Goal: Task Accomplishment & Management: Manage account settings

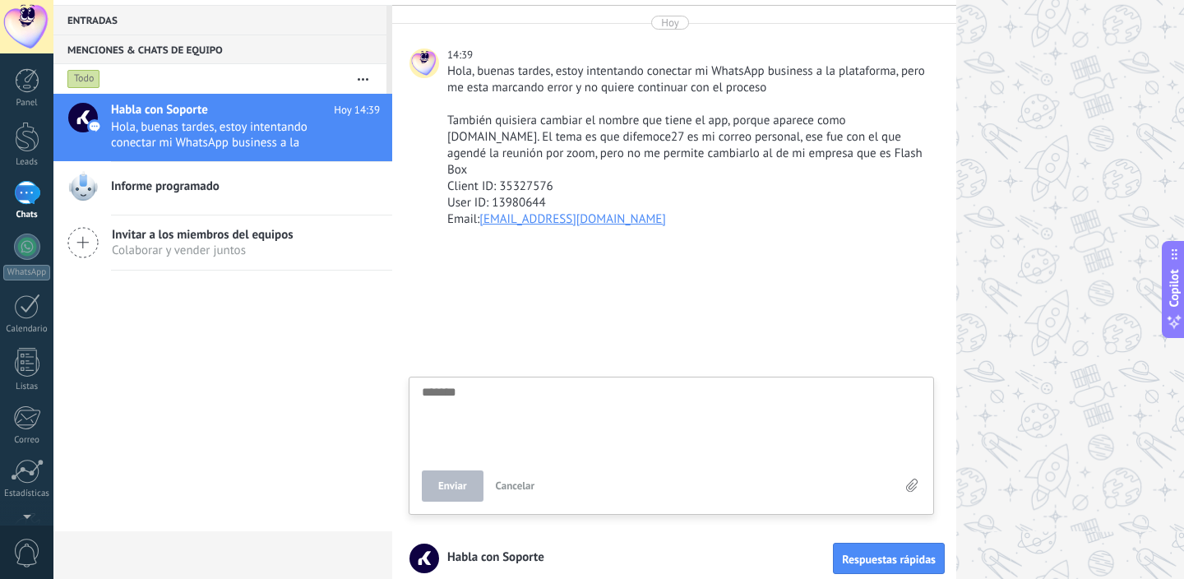
scroll to position [45, 0]
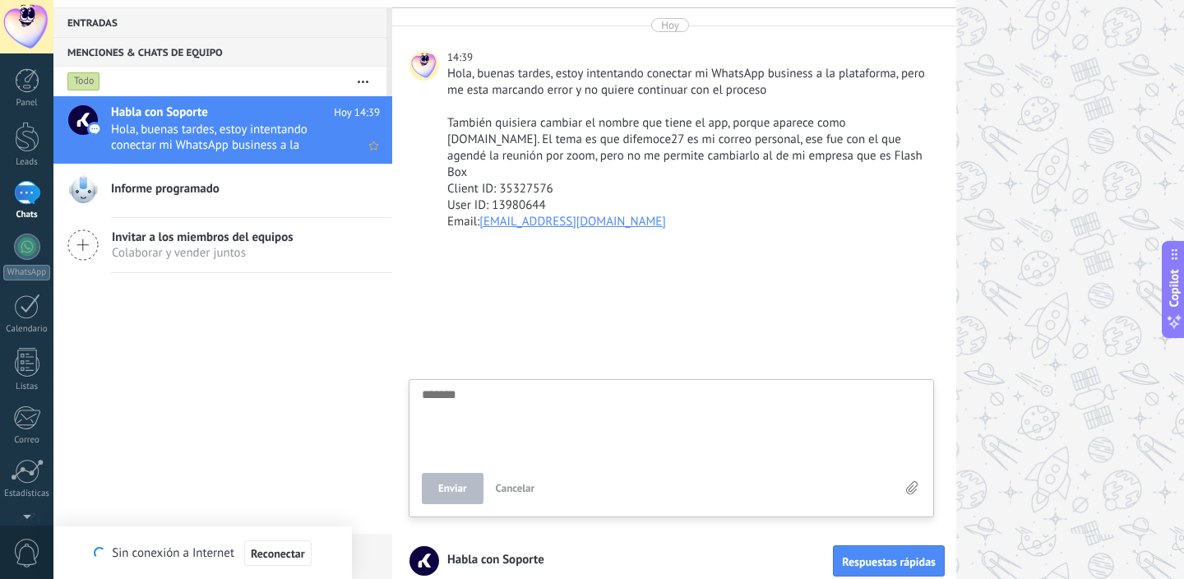
click at [144, 136] on span "Hola, buenas tardes, estoy intentando conectar mi WhatsApp business a la plataf…" at bounding box center [230, 137] width 238 height 31
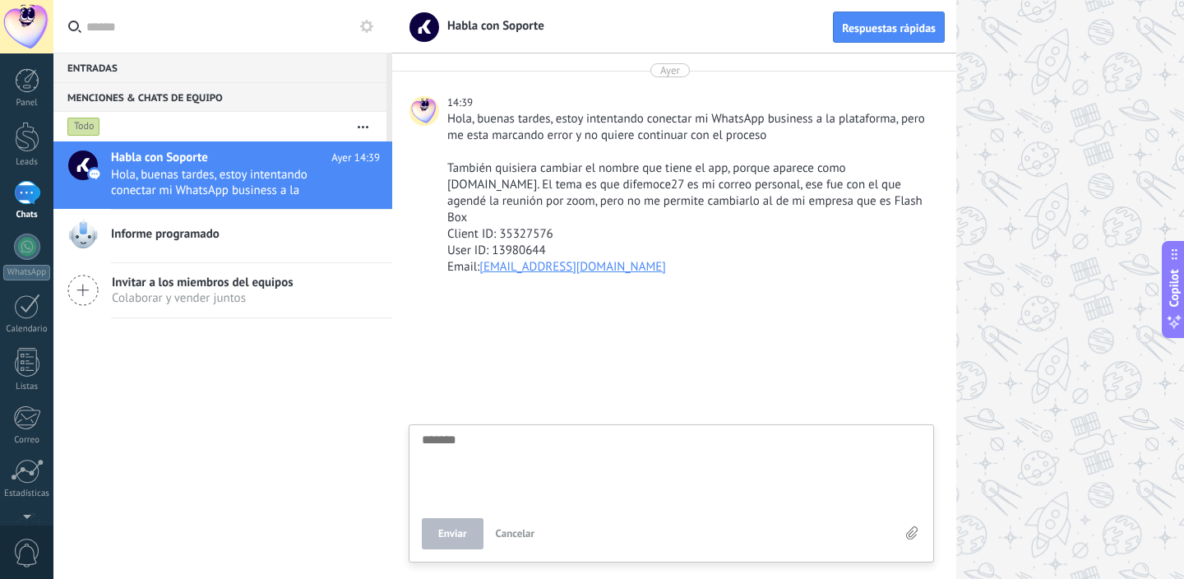
click at [22, 33] on div at bounding box center [26, 26] width 53 height 53
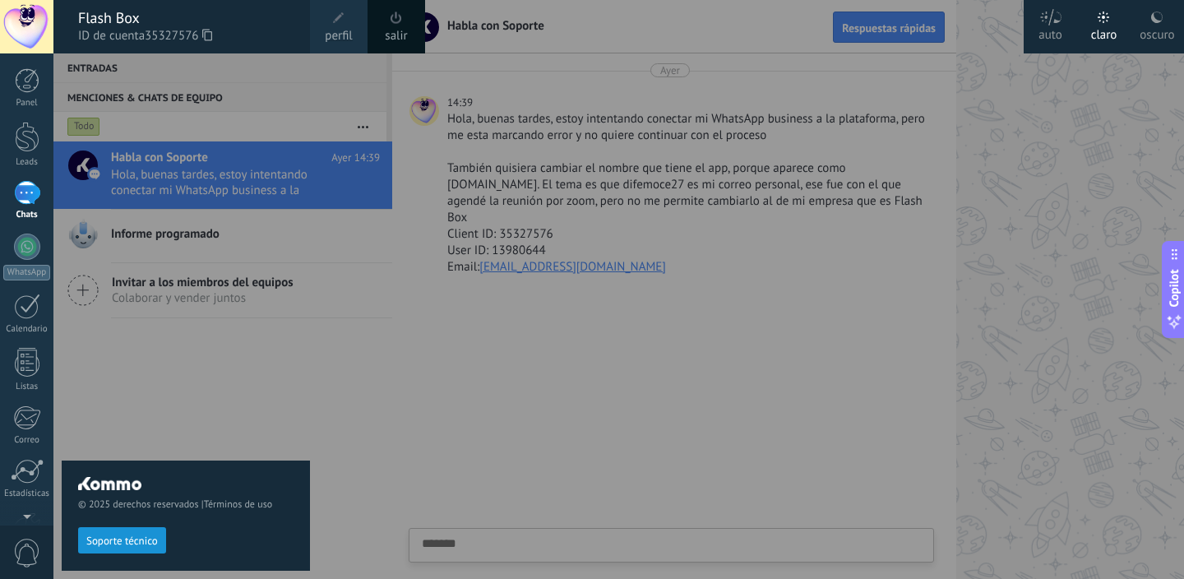
click at [22, 33] on div at bounding box center [26, 26] width 53 height 53
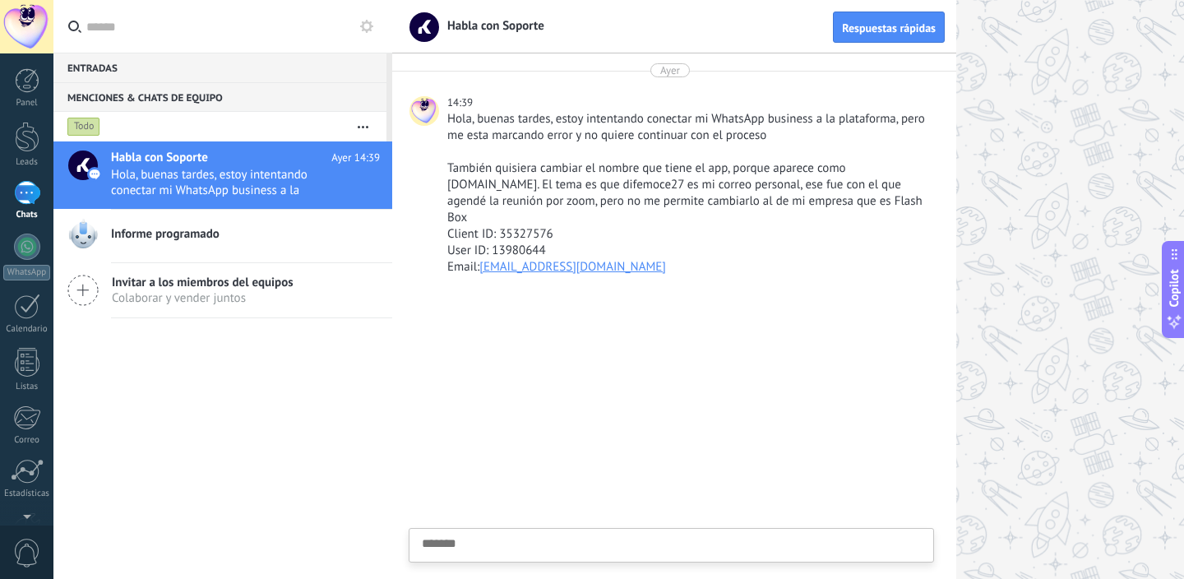
click at [22, 33] on div at bounding box center [26, 26] width 53 height 53
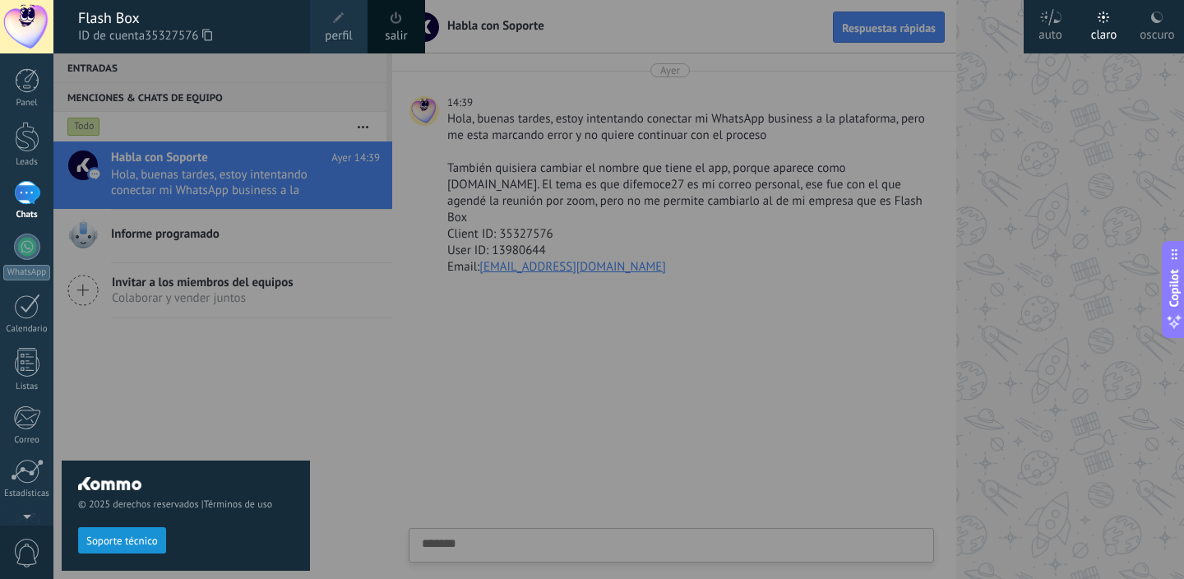
click at [340, 21] on span at bounding box center [339, 18] width 12 height 12
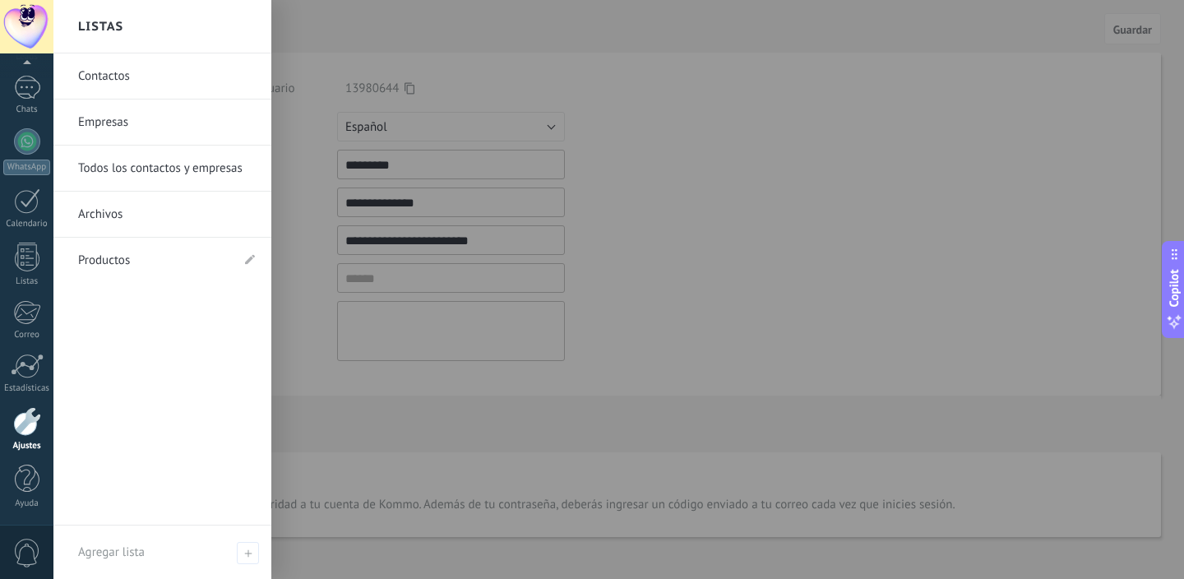
click at [26, 434] on div at bounding box center [27, 421] width 28 height 29
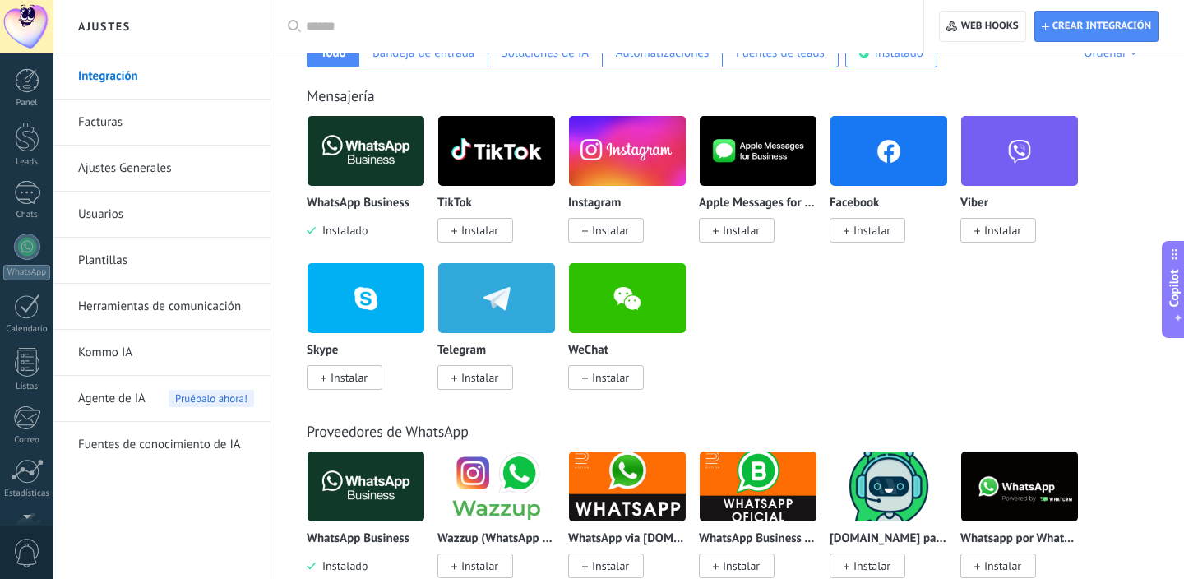
scroll to position [248, 0]
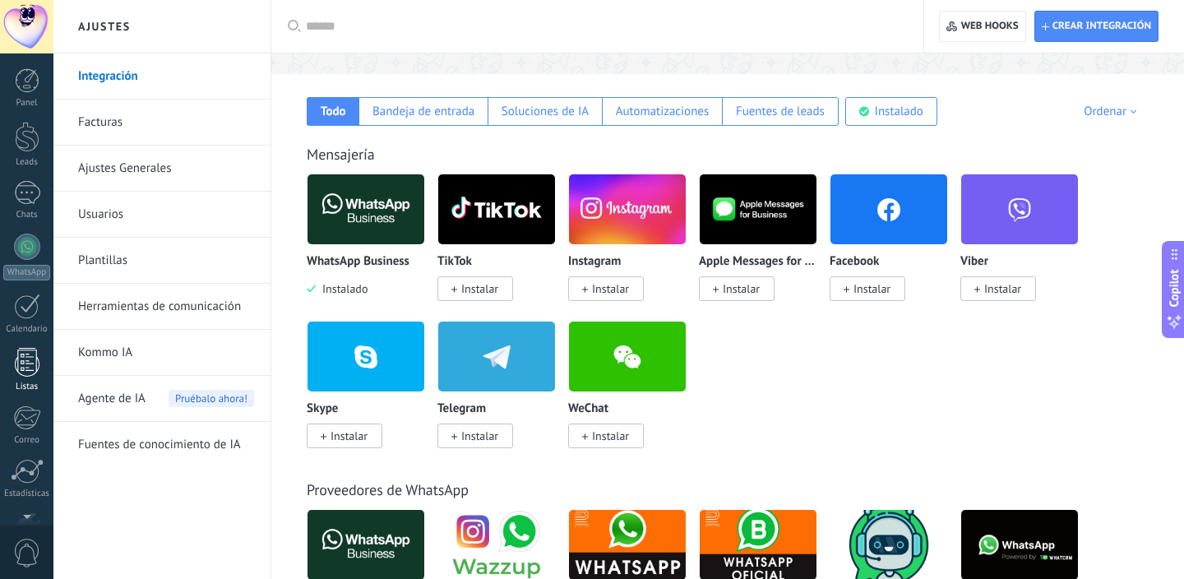
click at [30, 370] on div at bounding box center [27, 362] width 25 height 29
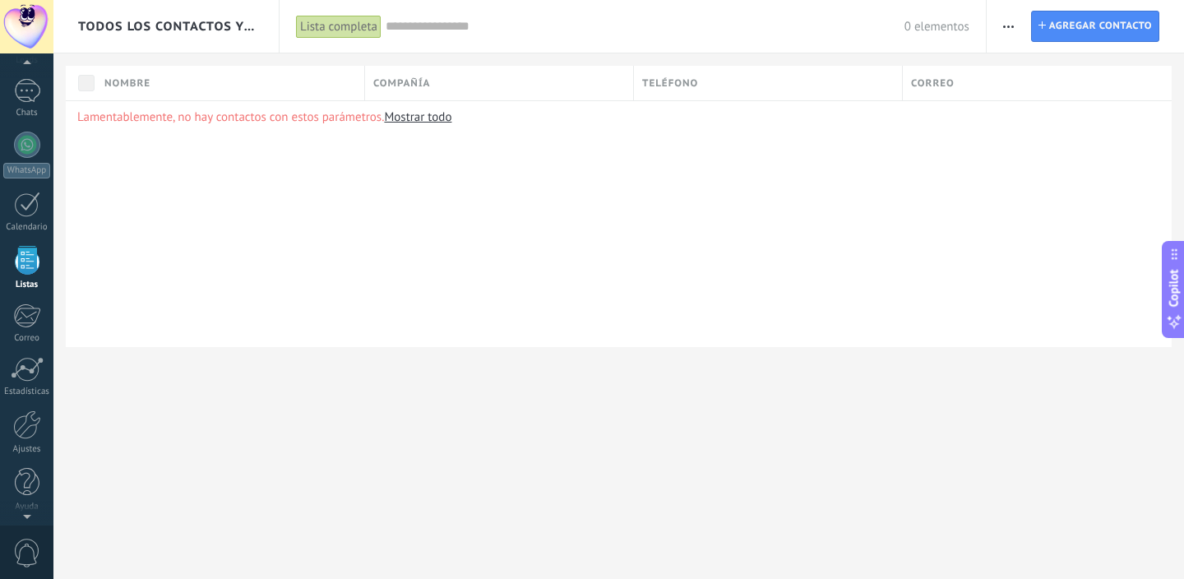
click at [1026, 18] on div "[PERSON_NAME] una compañía Exportar Importar Procesos empresariales Buscar dupl…" at bounding box center [1085, 26] width 197 height 53
click at [1015, 21] on button "button" at bounding box center [1009, 26] width 24 height 31
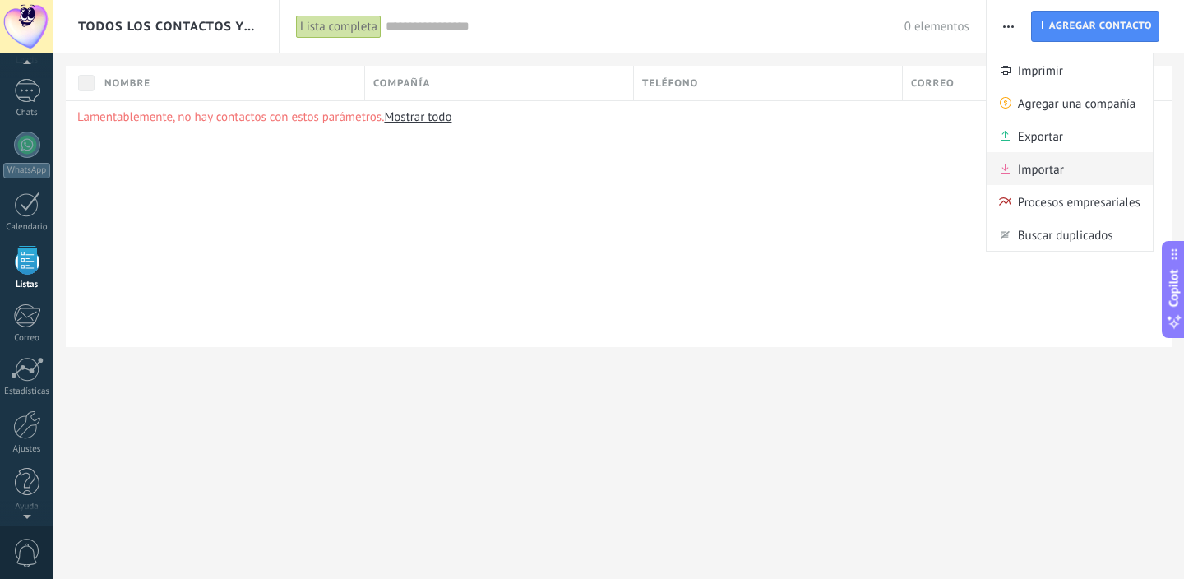
click at [1042, 174] on span "Importar" at bounding box center [1041, 168] width 46 height 33
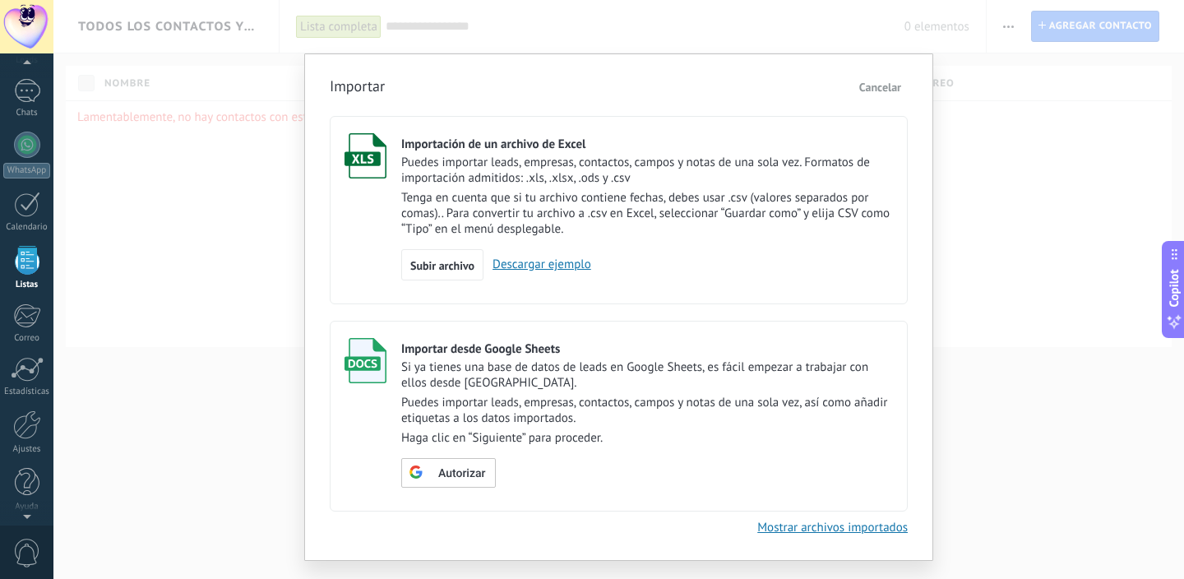
click at [563, 261] on link "Descargar ejemplo" at bounding box center [538, 265] width 108 height 16
click at [748, 327] on label "Importar desde Google Sheets Si ya tienes una base de datos de leads en Google …" at bounding box center [619, 416] width 578 height 191
click at [450, 268] on span "Subir archivo" at bounding box center [442, 266] width 64 height 12
click at [0, 0] on input "Importación de un archivo de Excel Puedes importar leads, empresas, contactos, …" at bounding box center [0, 0] width 0 height 0
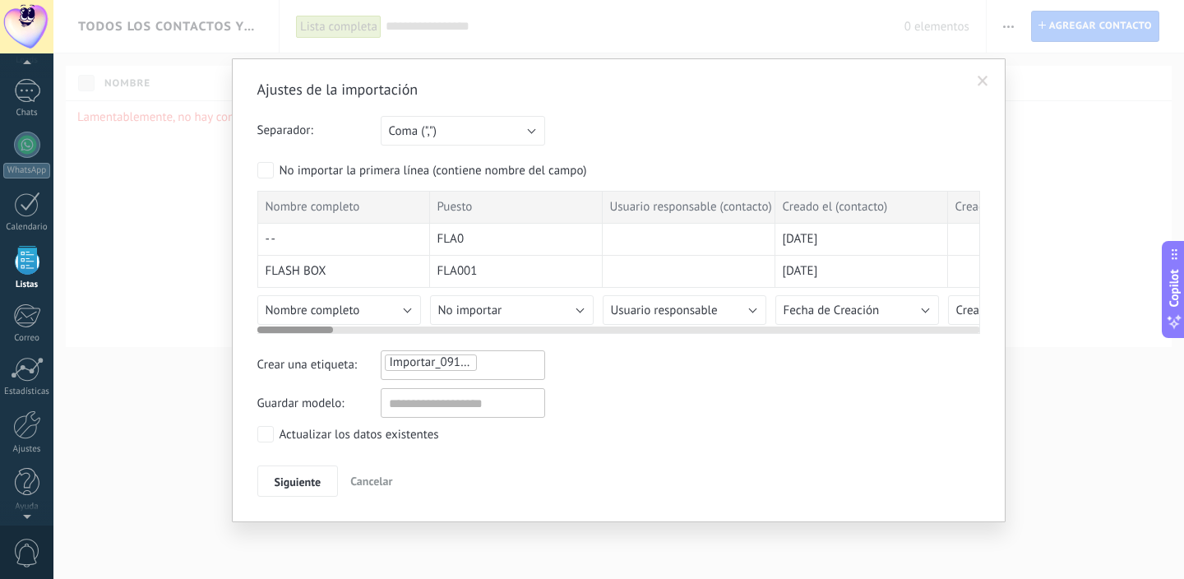
click at [521, 311] on button "No importar" at bounding box center [512, 310] width 164 height 30
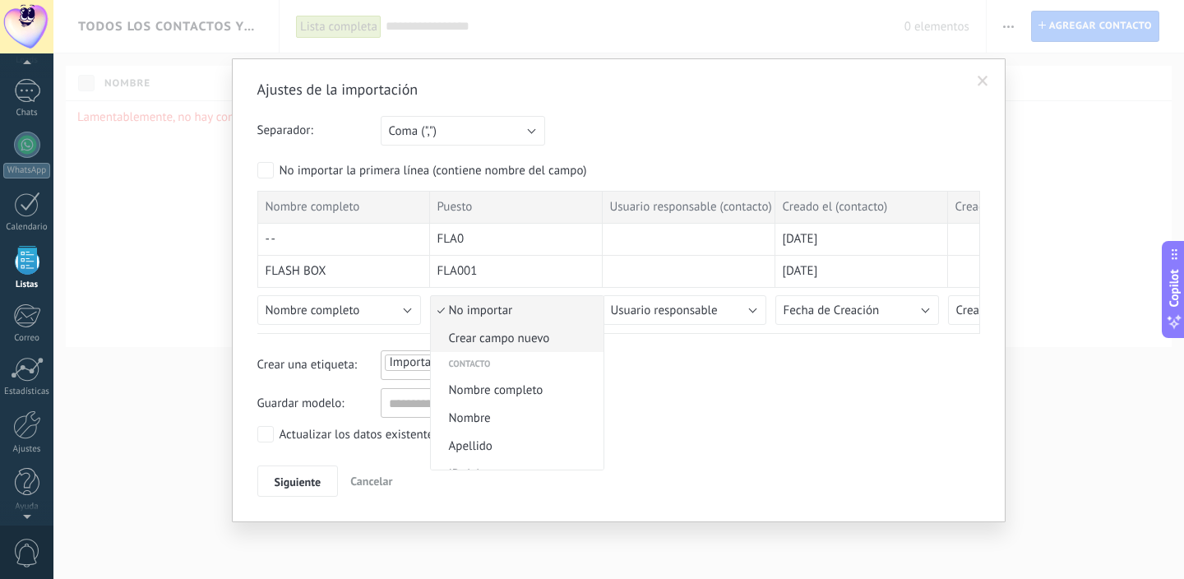
click at [527, 333] on span "Crear campo nuevo" at bounding box center [515, 339] width 168 height 16
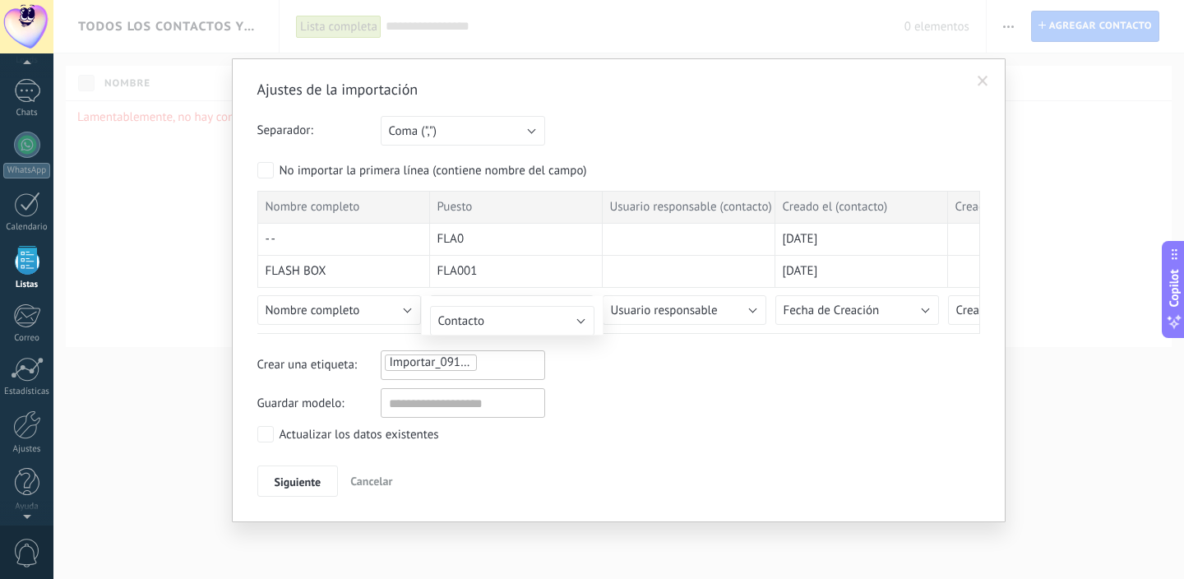
type input "******"
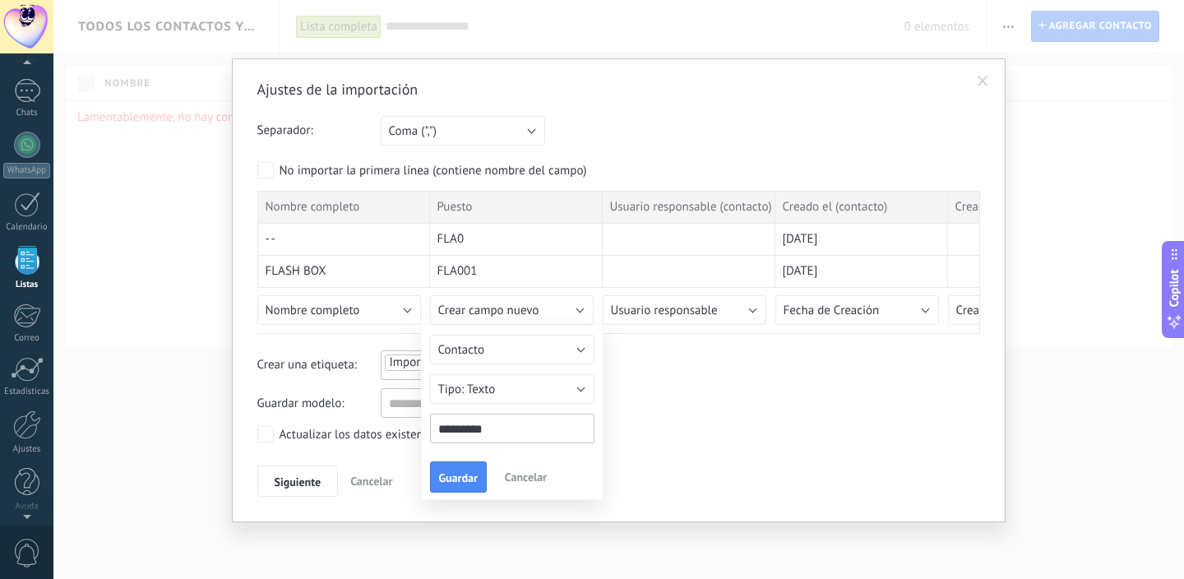
type input "*********"
click at [453, 493] on div "Contacto Lead Compañía Cliente Contacto Texto Número Interruptor Selección Mult…" at bounding box center [512, 412] width 183 height 175
click at [451, 478] on span "Guardar" at bounding box center [458, 478] width 39 height 12
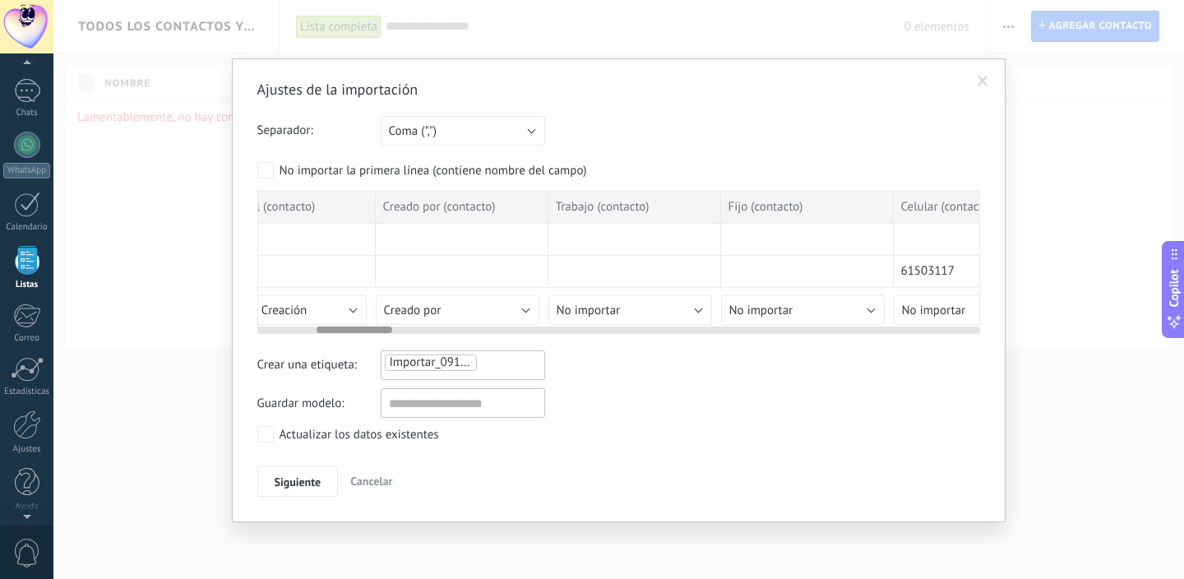
scroll to position [0, 573]
click at [506, 308] on button "Creado por" at bounding box center [457, 310] width 164 height 30
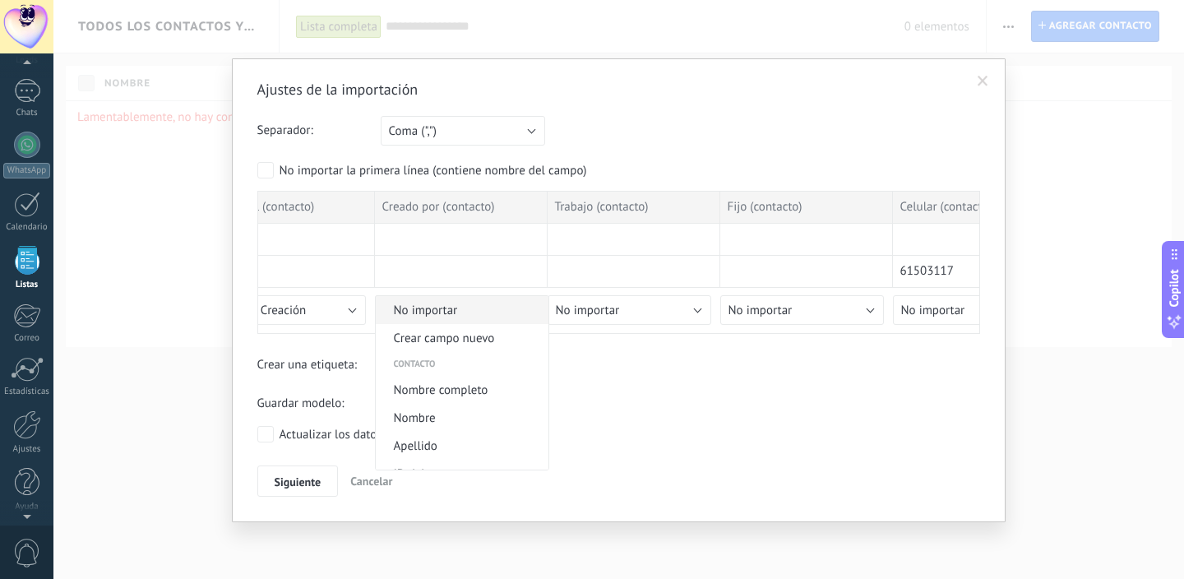
scroll to position [0, 0]
click at [450, 310] on span "No importar" at bounding box center [460, 311] width 168 height 16
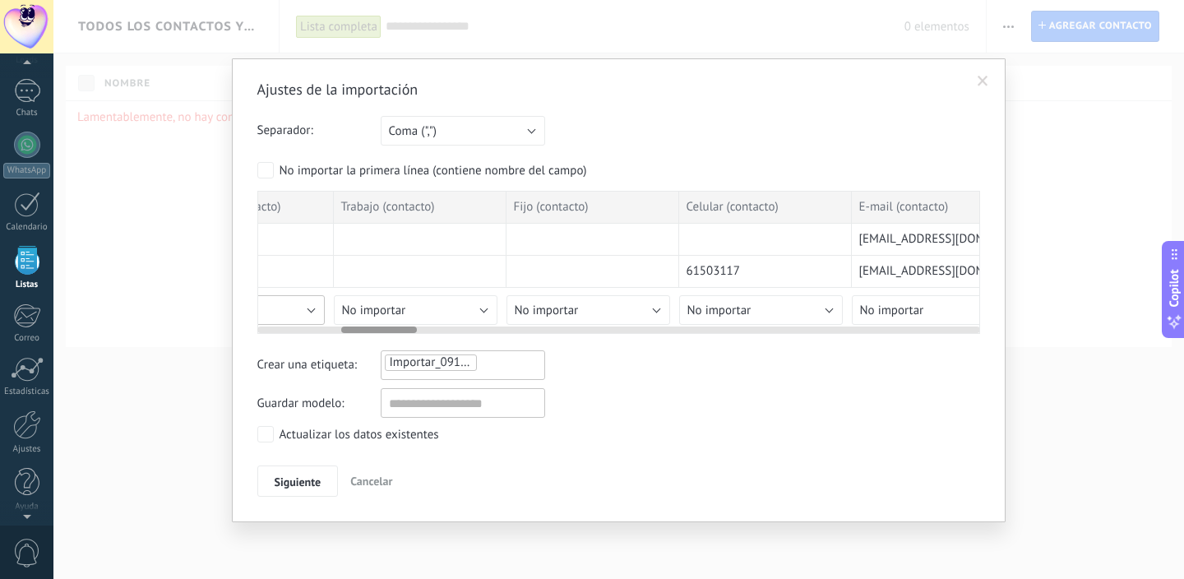
scroll to position [0, 819]
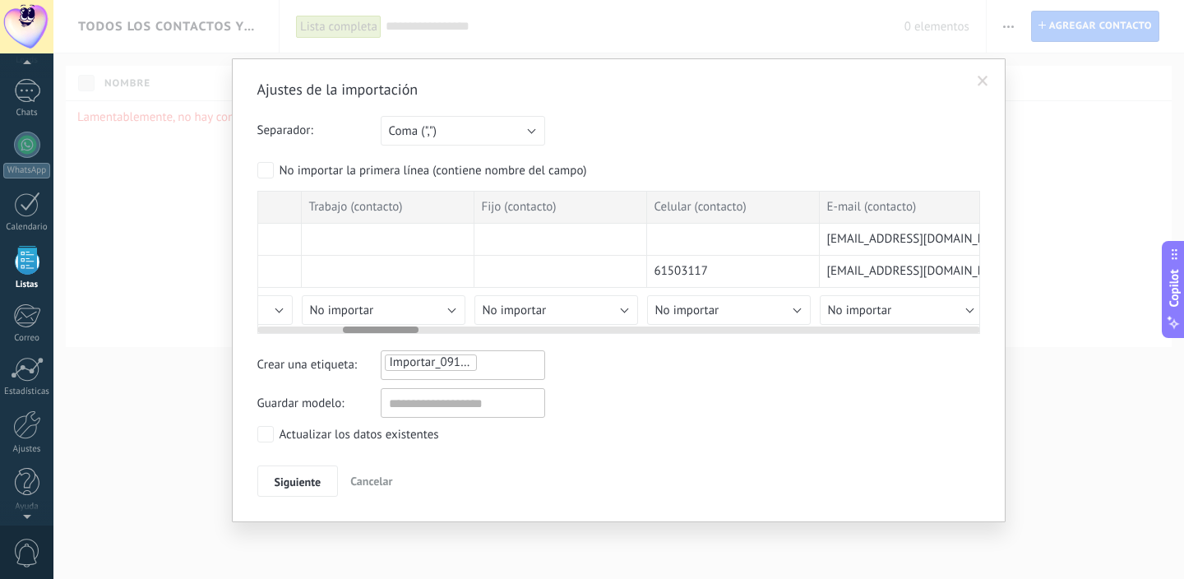
click at [717, 310] on span "No importar" at bounding box center [688, 311] width 64 height 16
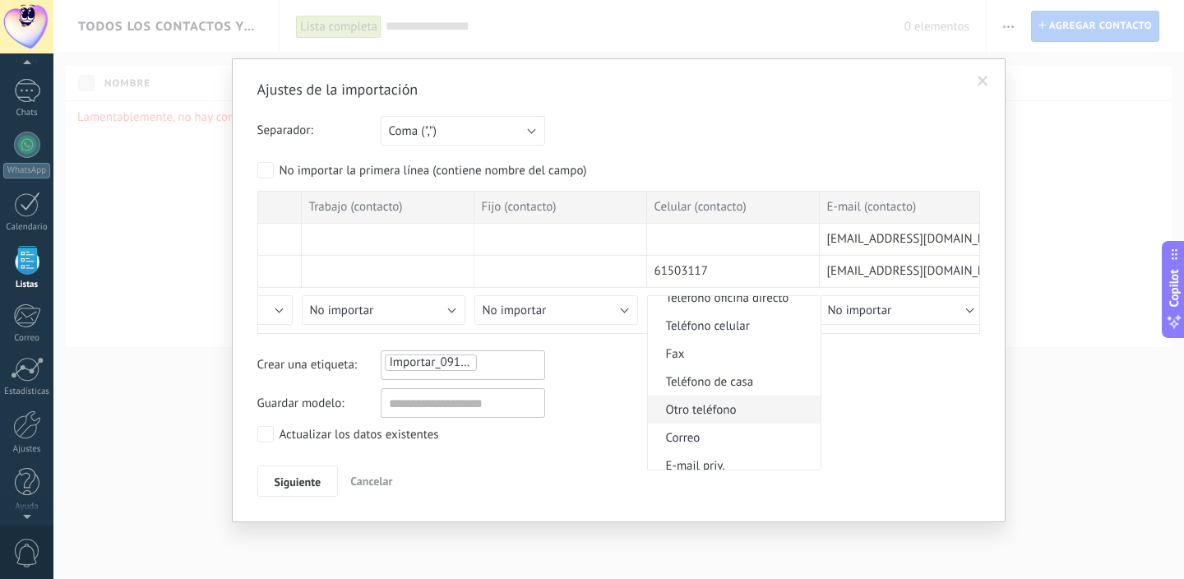
scroll to position [398, 0]
click at [715, 338] on li "Teléfono celular" at bounding box center [734, 327] width 173 height 28
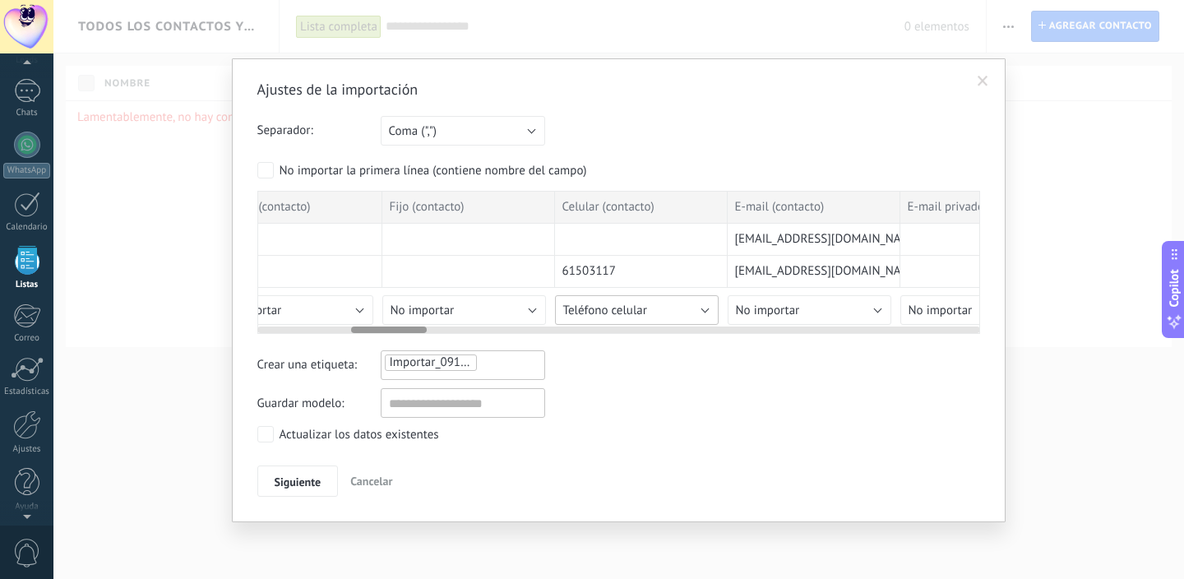
scroll to position [0, 942]
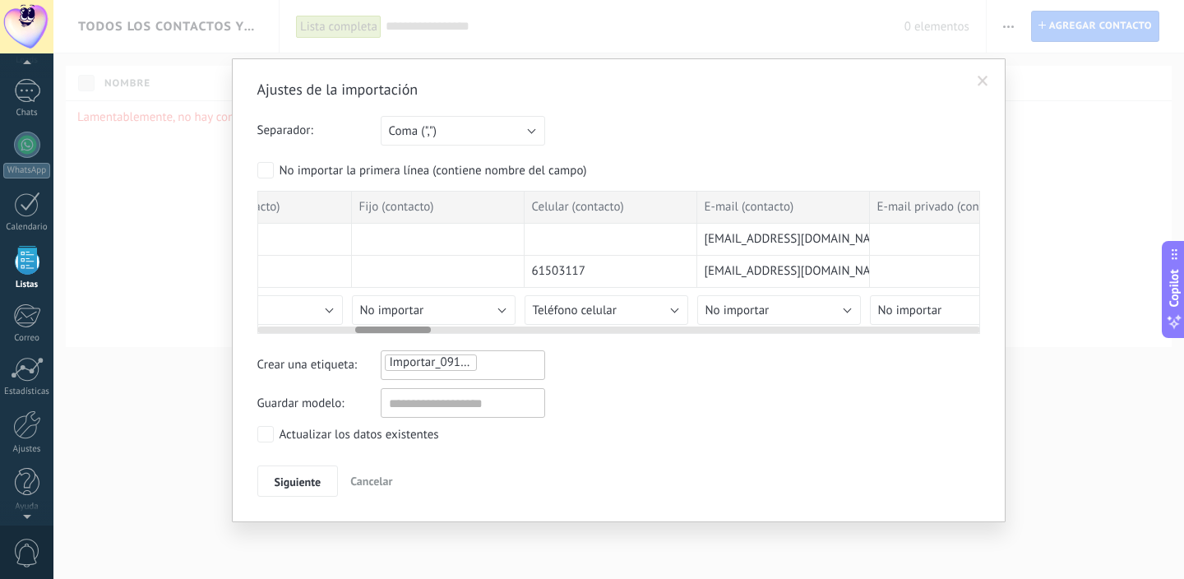
click at [789, 310] on button "No importar" at bounding box center [779, 310] width 164 height 30
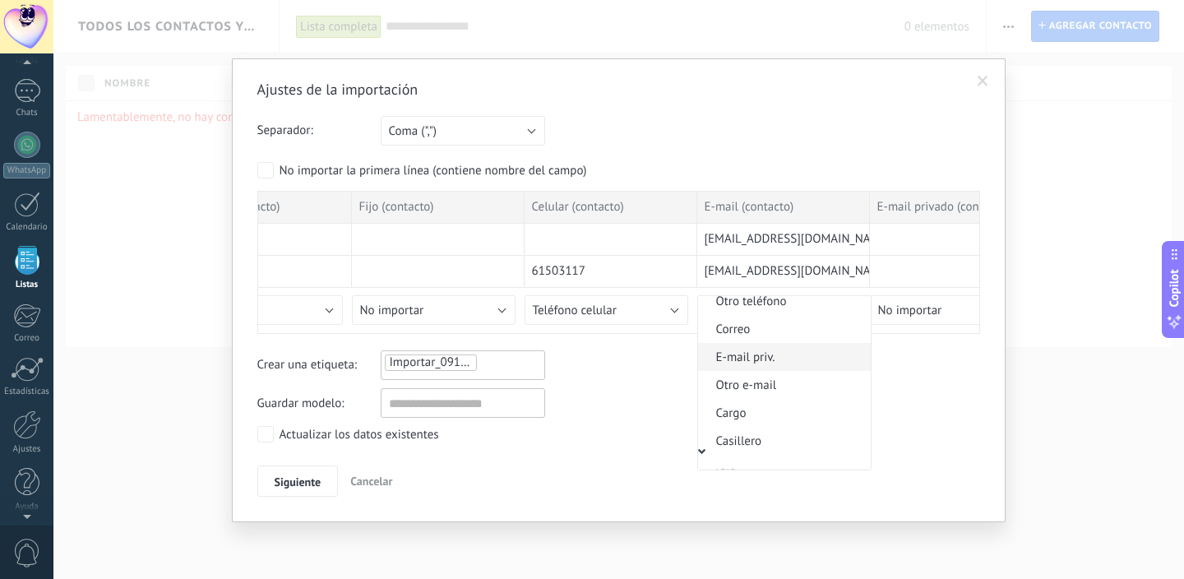
scroll to position [507, 0]
click at [766, 333] on span "Correo" at bounding box center [782, 330] width 168 height 16
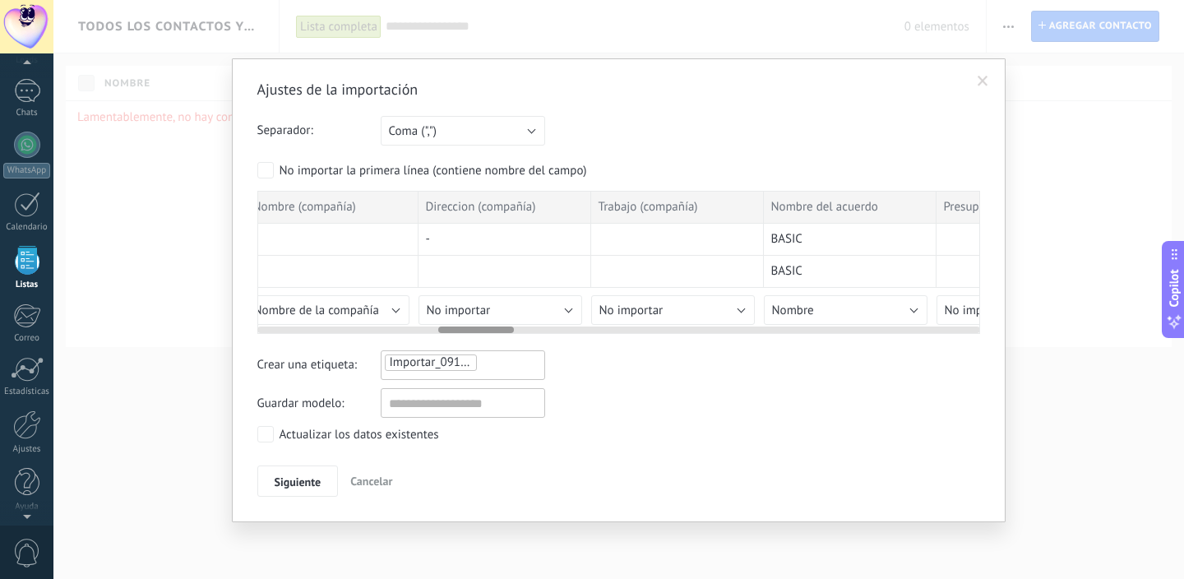
scroll to position [0, 1845]
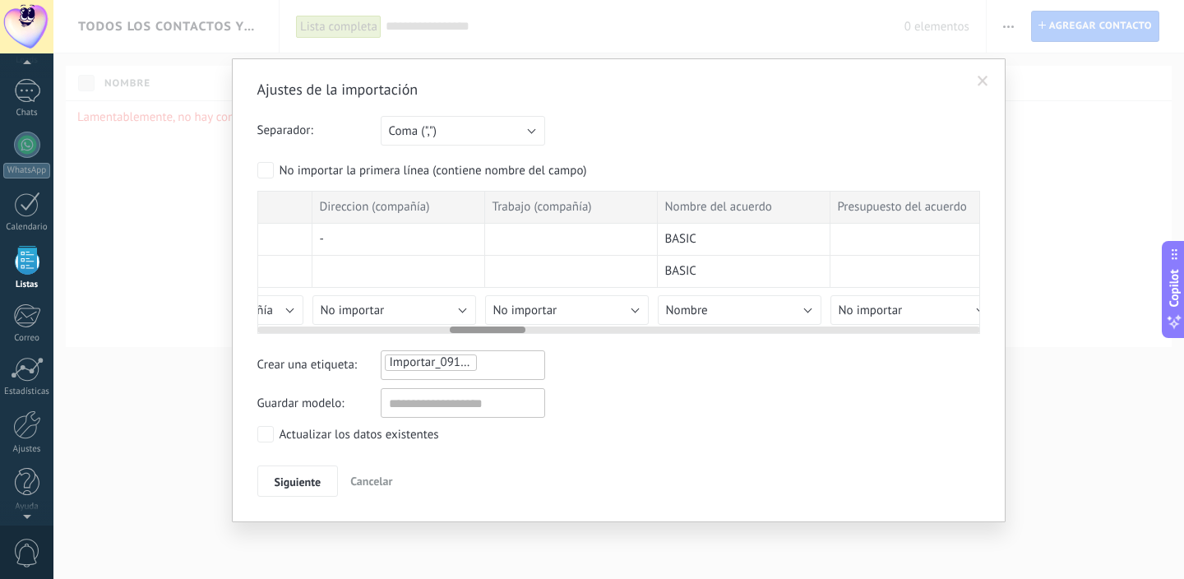
click at [709, 305] on button "Nombre" at bounding box center [740, 310] width 164 height 30
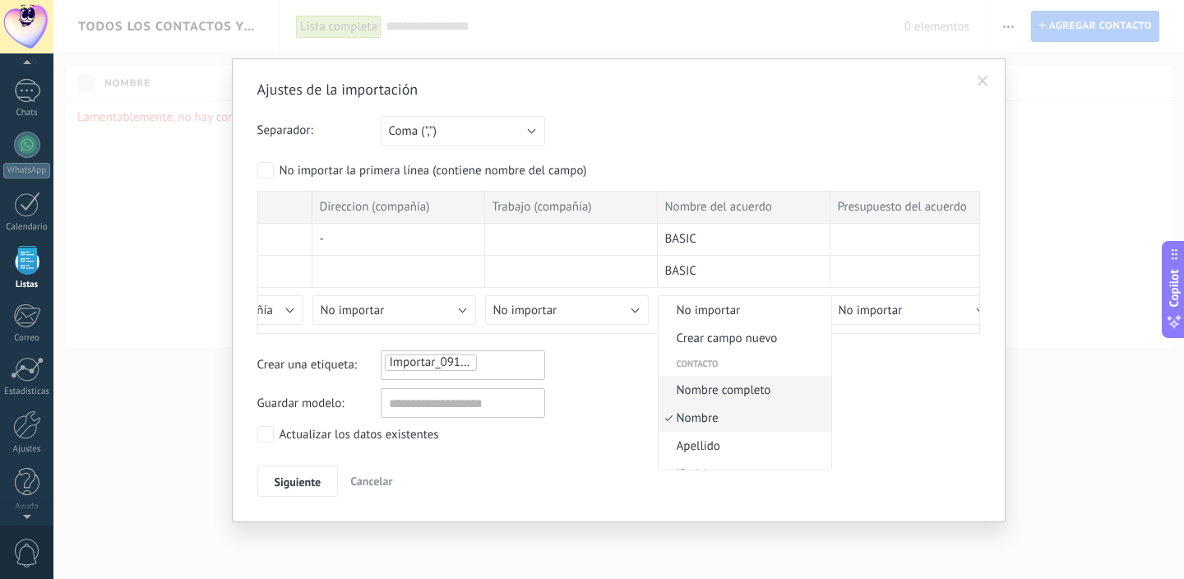
scroll to position [0, 0]
click at [706, 338] on span "Crear campo nuevo" at bounding box center [743, 339] width 168 height 16
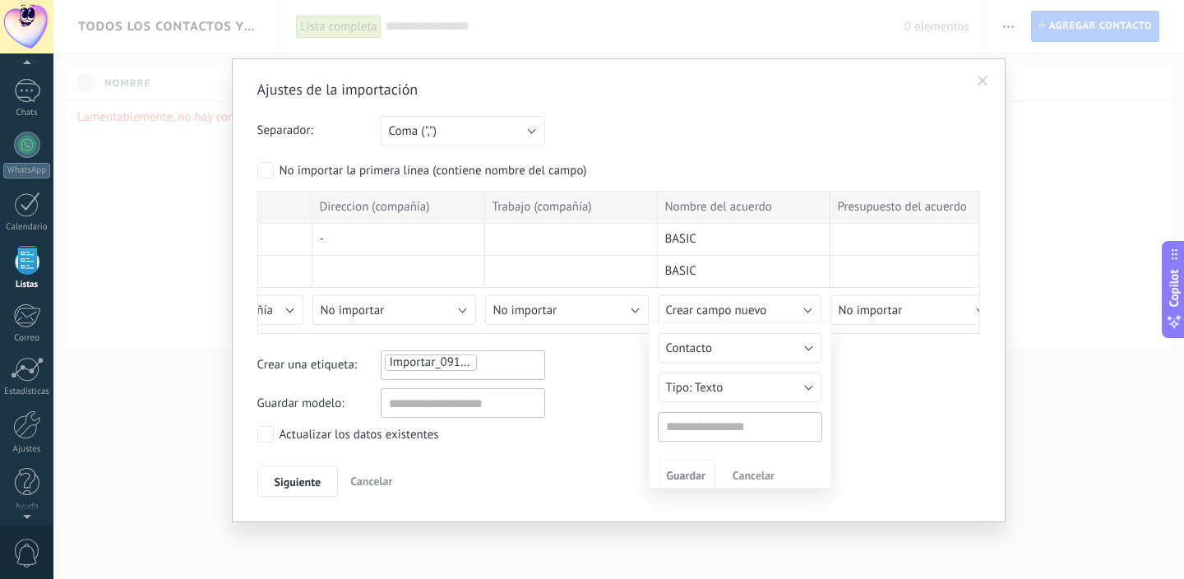
type input "**********"
type input "****"
click at [671, 483] on span "Guardar" at bounding box center [686, 478] width 39 height 12
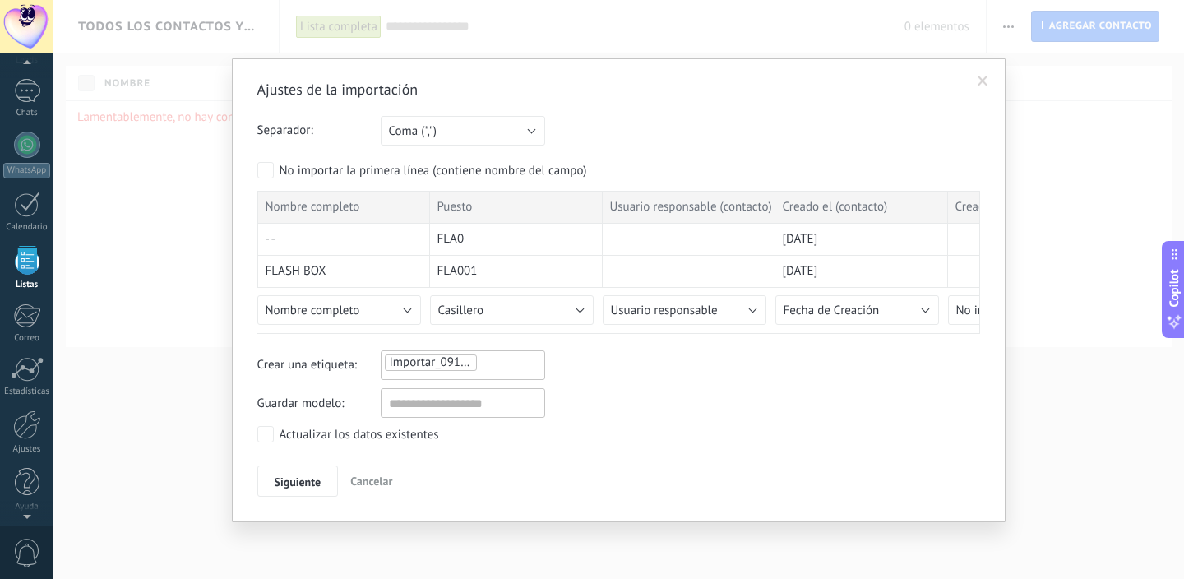
click at [461, 365] on span "Importar_09102025_1249" at bounding box center [458, 362] width 137 height 16
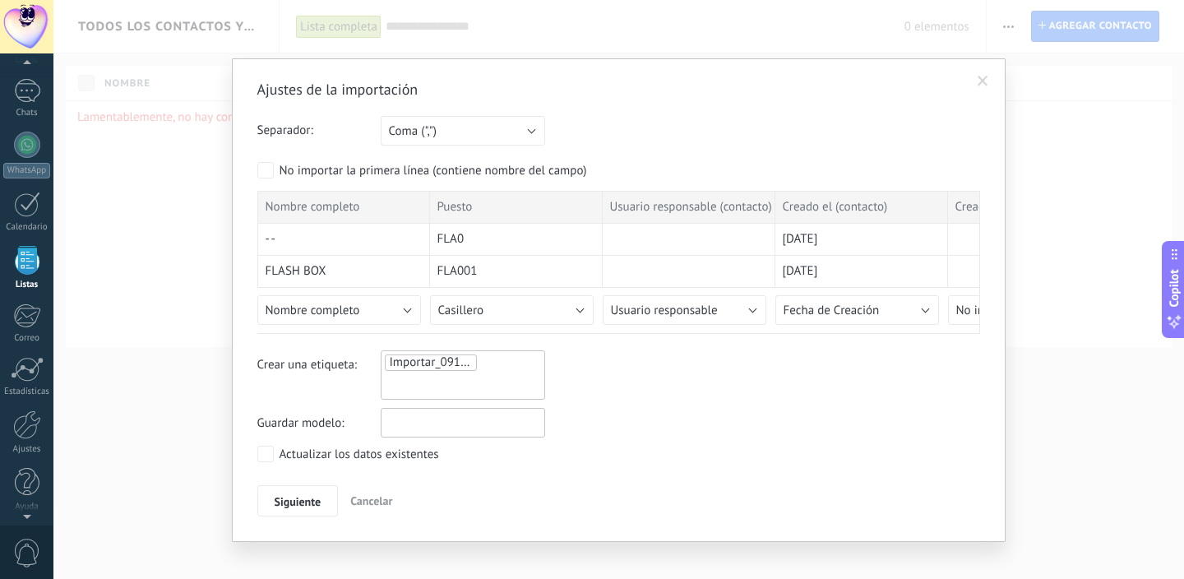
click at [423, 429] on input "text" at bounding box center [463, 423] width 164 height 30
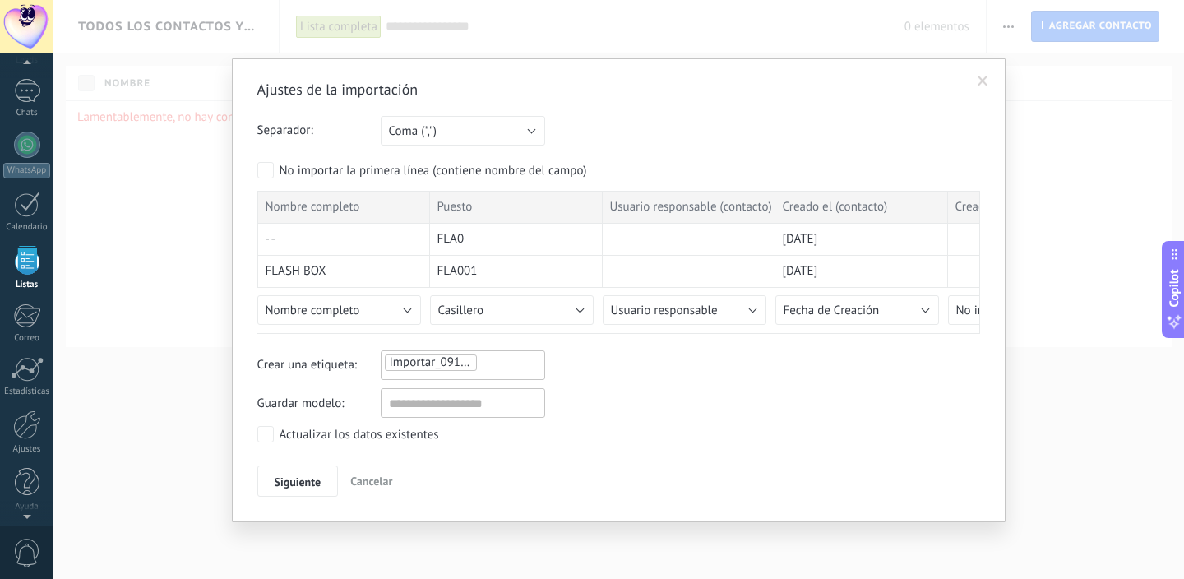
click at [293, 437] on div "Actualizar los datos existentes" at bounding box center [360, 435] width 160 height 16
click at [424, 395] on input "text" at bounding box center [463, 403] width 164 height 30
click at [336, 436] on div "Actualizar los datos existentes" at bounding box center [360, 435] width 160 height 16
click at [429, 407] on input "text" at bounding box center [463, 403] width 164 height 30
click at [660, 322] on div at bounding box center [618, 326] width 723 height 13
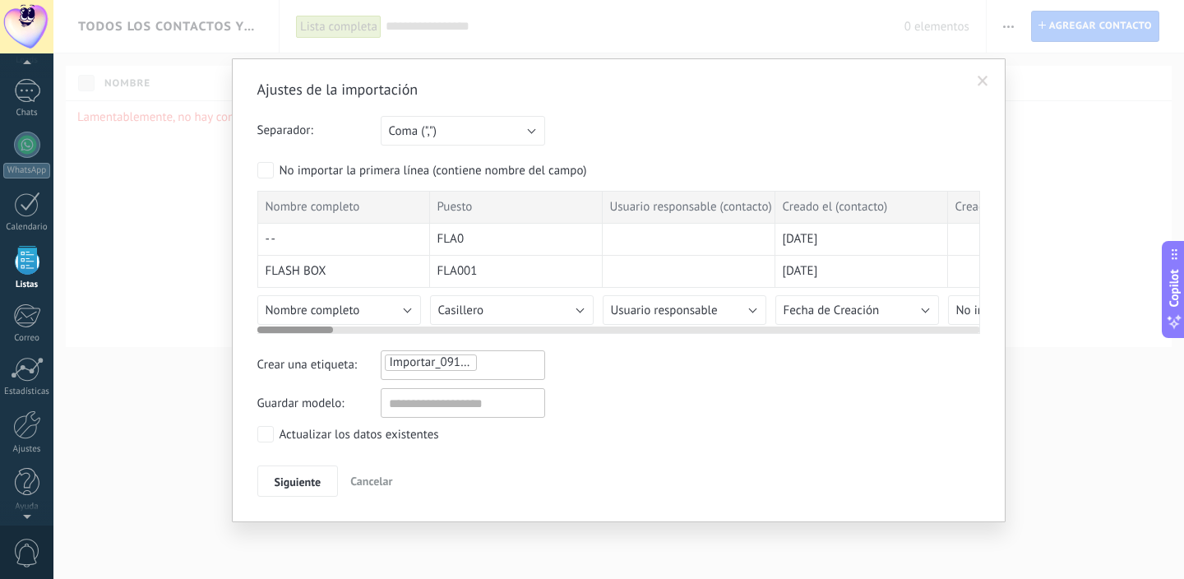
click at [650, 307] on span "Usuario responsable" at bounding box center [664, 311] width 107 height 16
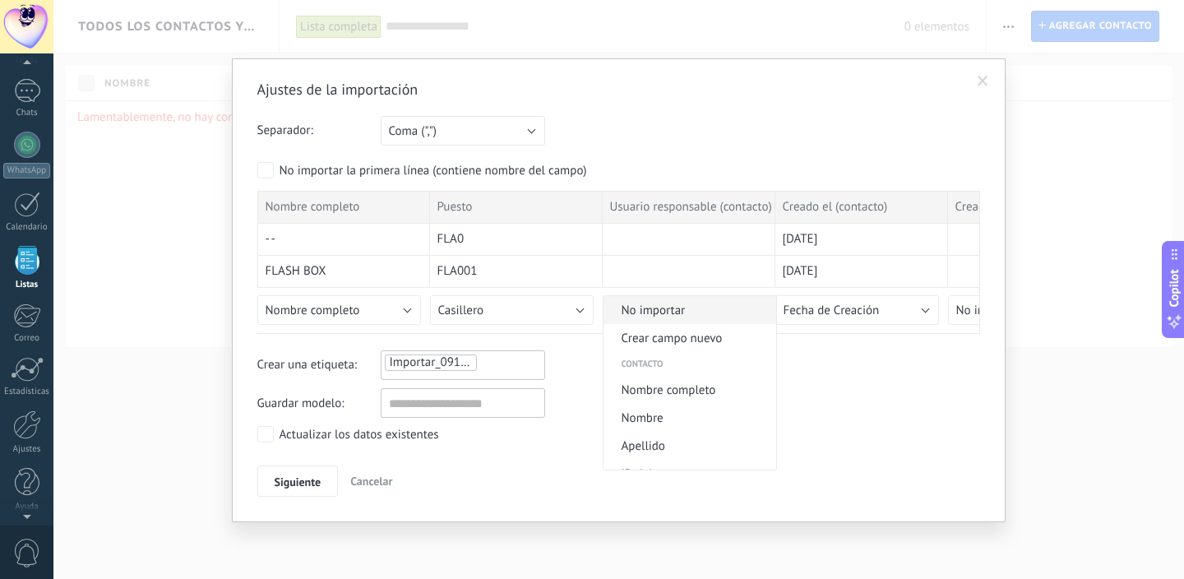
click at [669, 308] on span "No importar" at bounding box center [688, 311] width 168 height 16
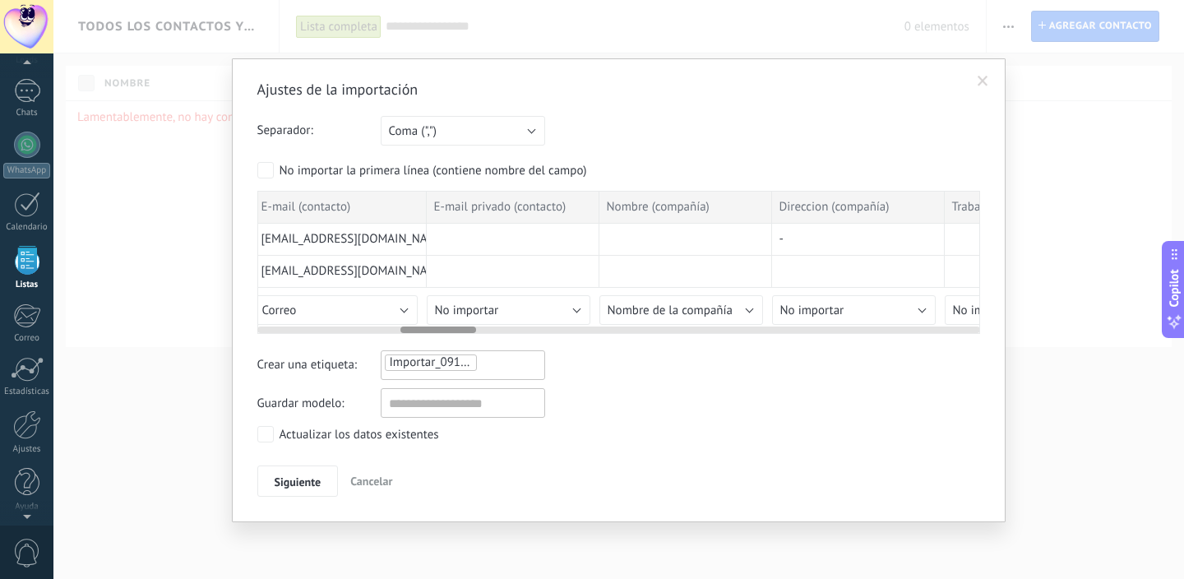
scroll to position [0, 1428]
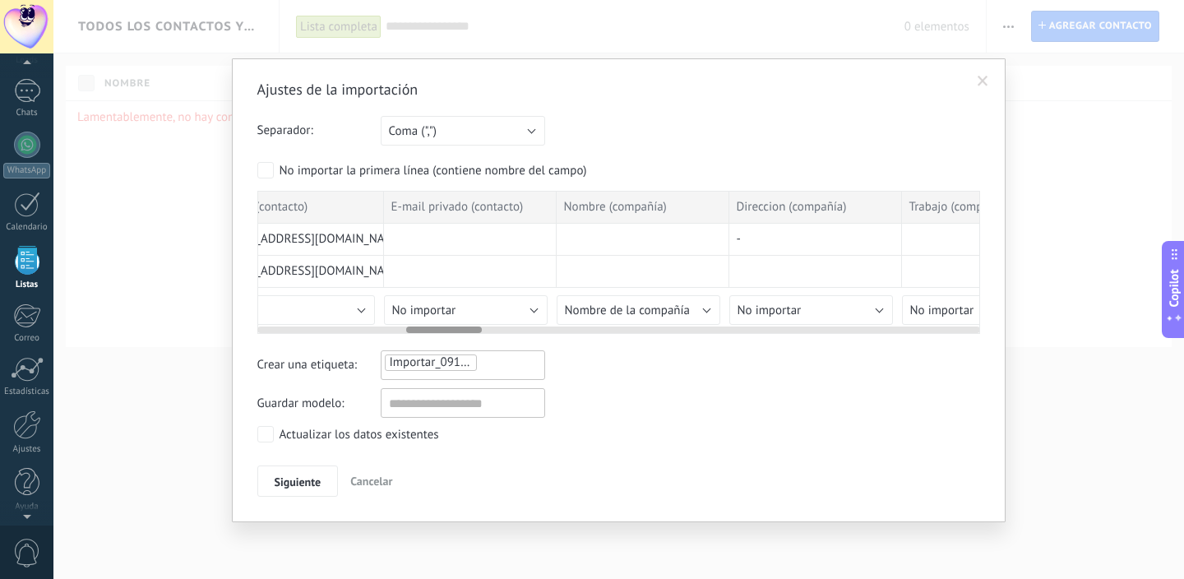
click at [646, 312] on span "Nombre de la compañía" at bounding box center [628, 311] width 126 height 16
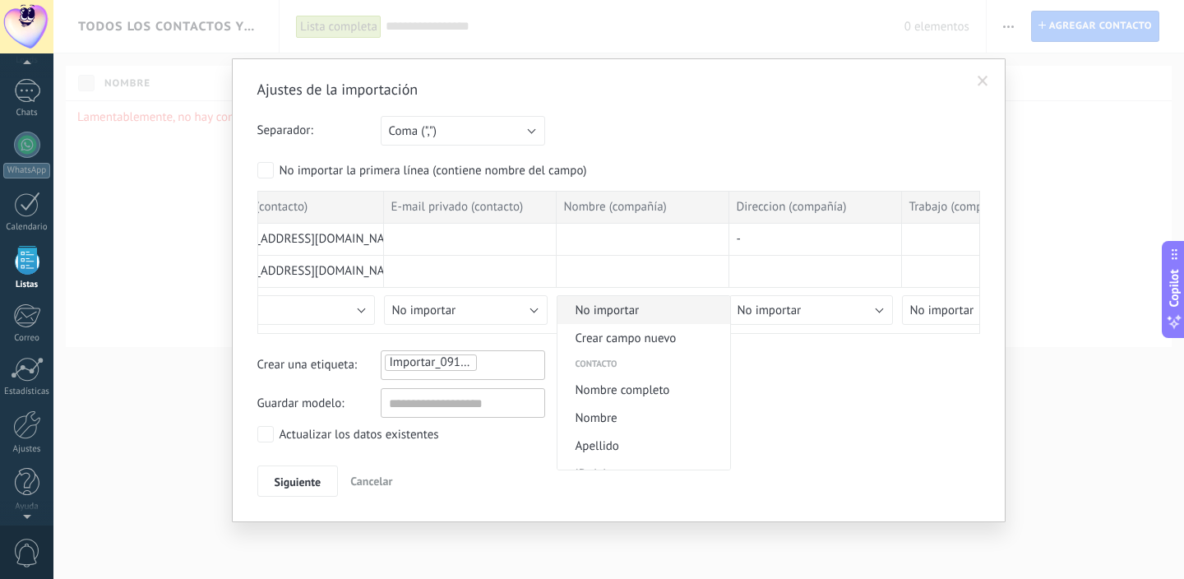
scroll to position [0, 0]
click at [668, 310] on span "No importar" at bounding box center [642, 311] width 168 height 16
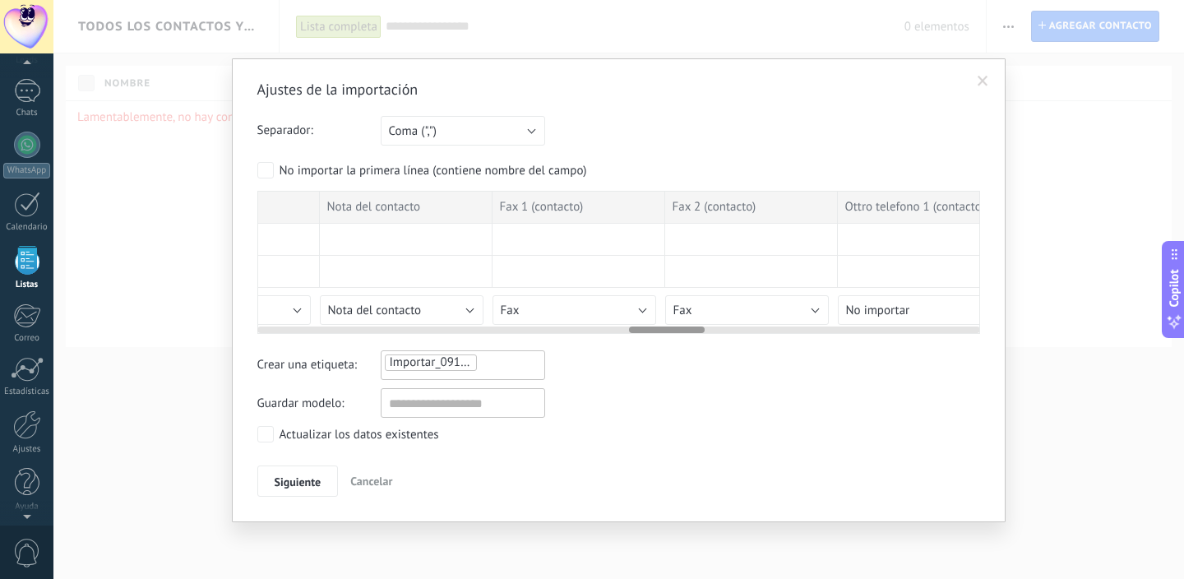
scroll to position [0, 3575]
click at [538, 309] on button "Fax" at bounding box center [565, 310] width 164 height 30
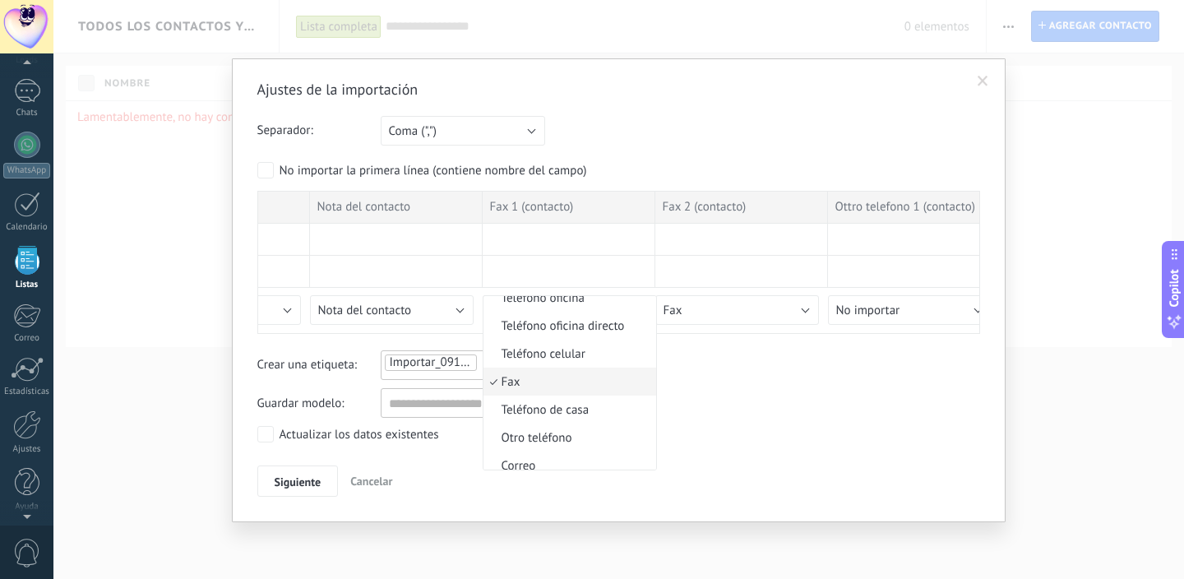
click at [370, 252] on div at bounding box center [592, 289] width 1184 height 579
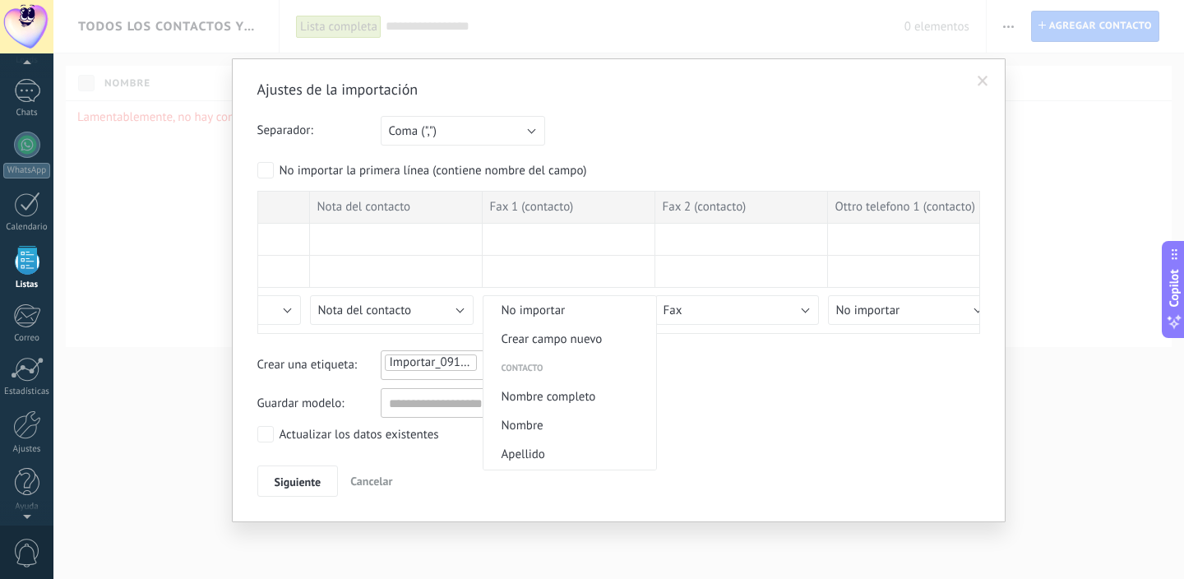
scroll to position [0, 3003]
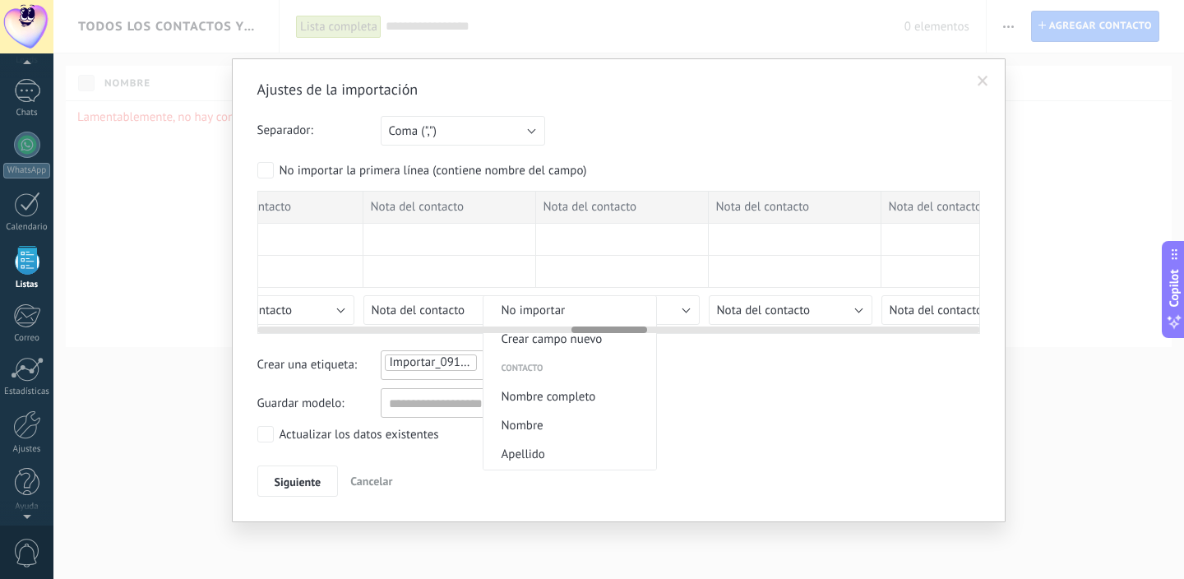
click at [588, 236] on div at bounding box center [622, 240] width 173 height 32
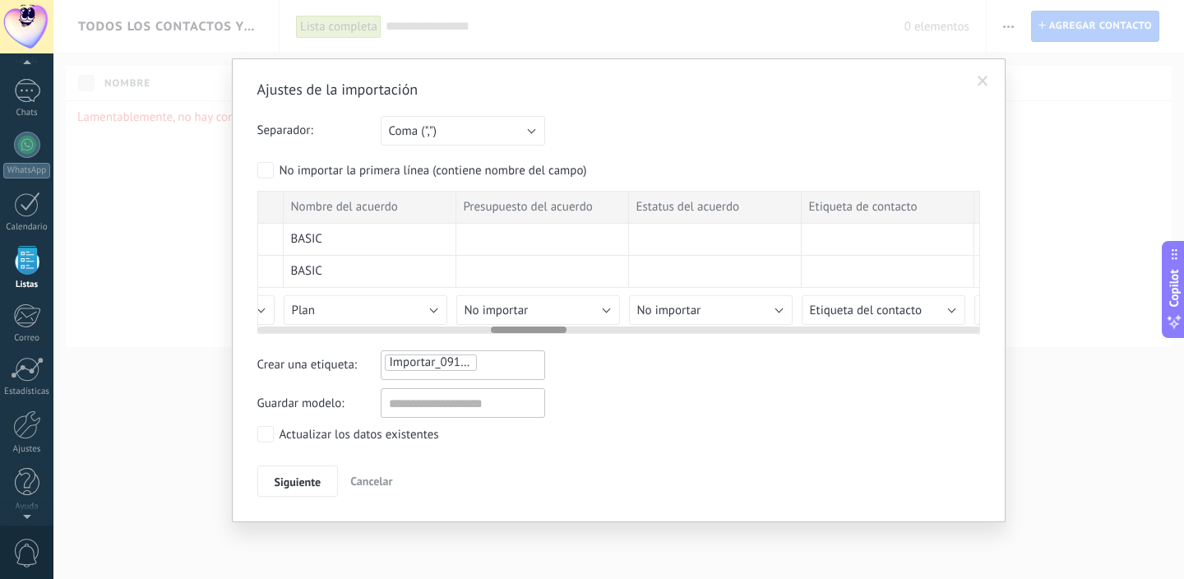
scroll to position [0, 2319]
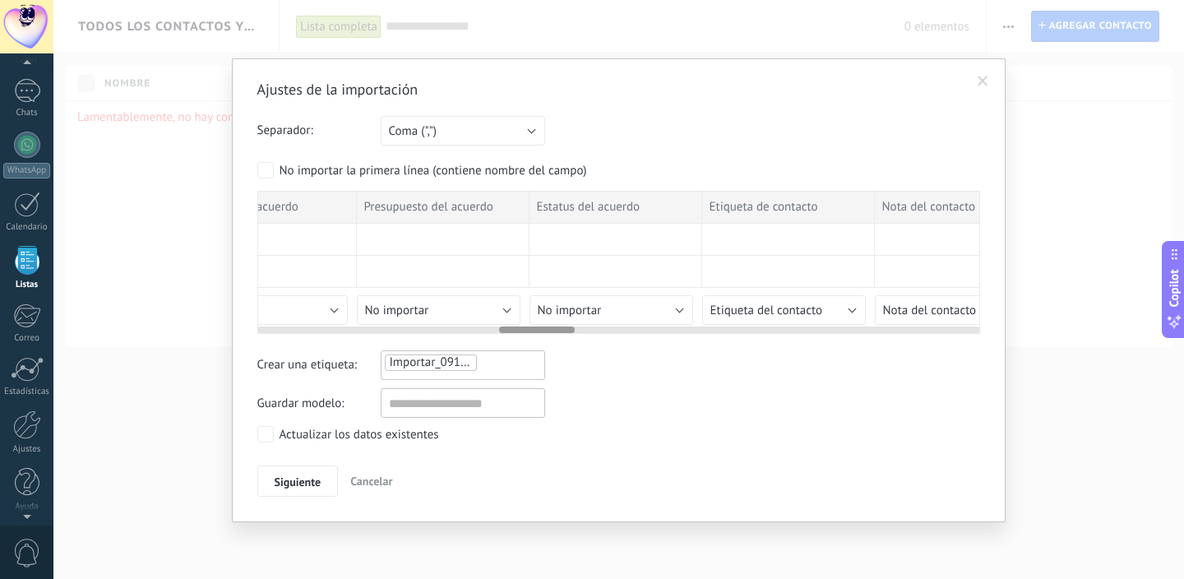
click at [744, 306] on span "Etiqueta del contacto" at bounding box center [767, 311] width 112 height 16
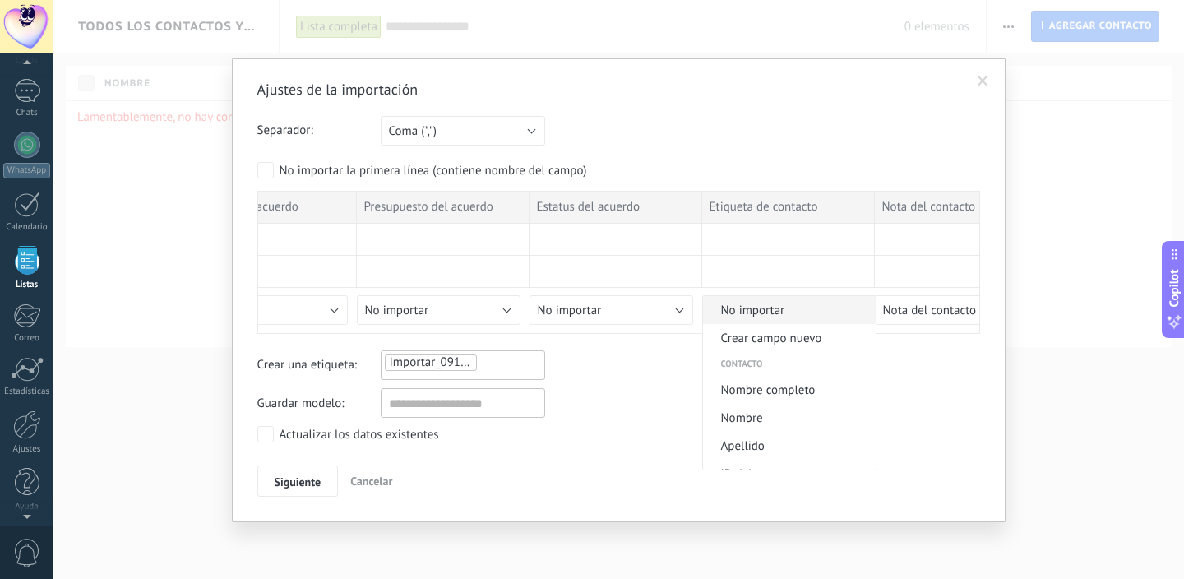
scroll to position [0, 0]
click at [747, 308] on span "No importar" at bounding box center [787, 311] width 168 height 16
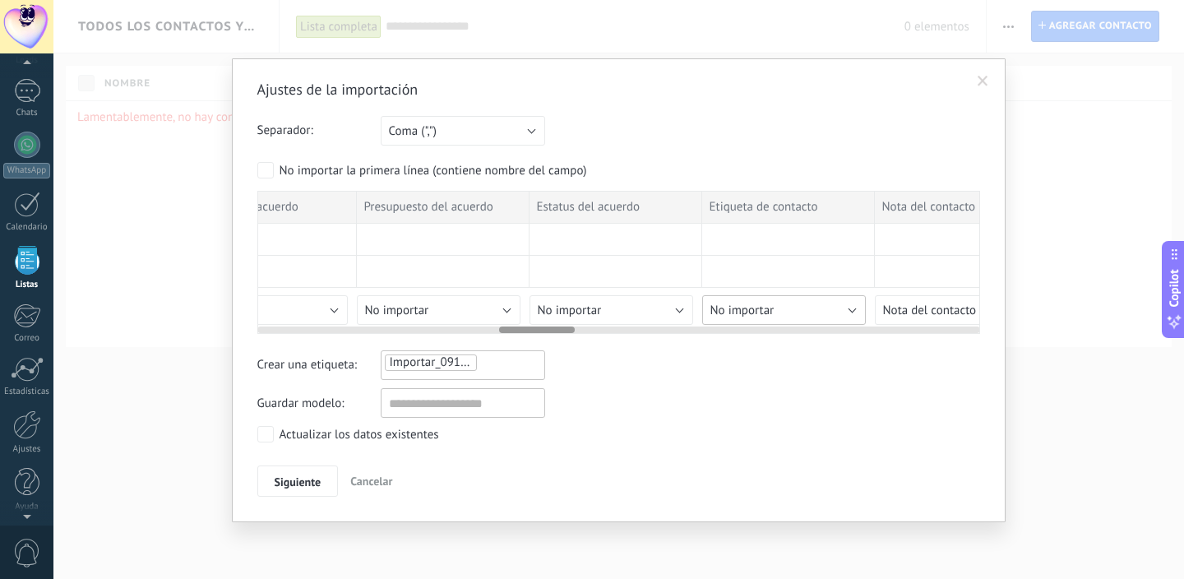
scroll to position [0, 2746]
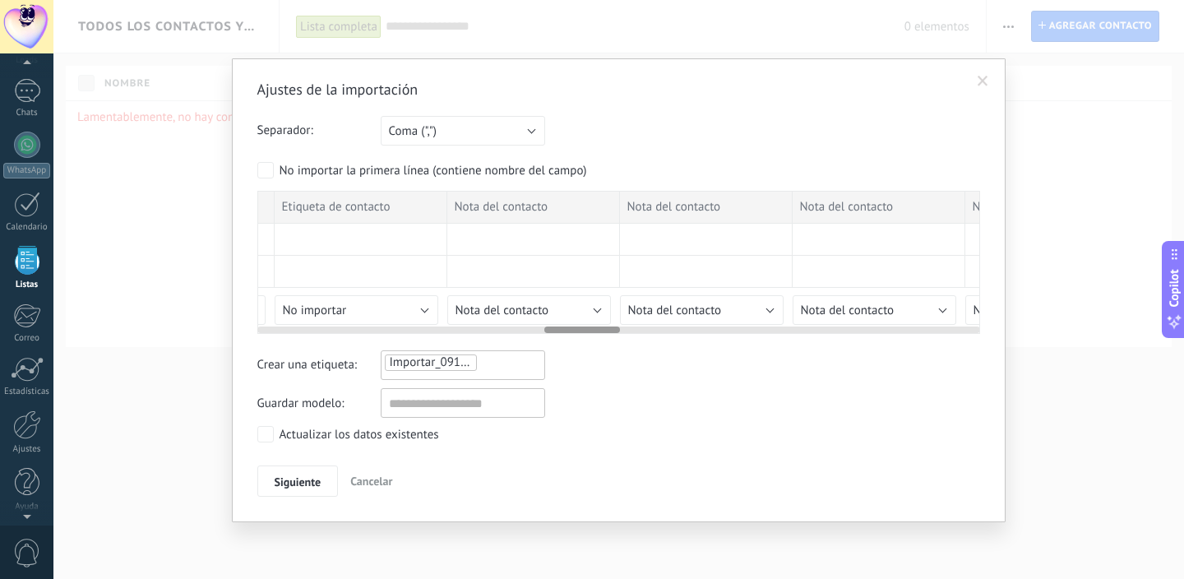
click at [558, 310] on button "Nota del contacto" at bounding box center [529, 310] width 164 height 30
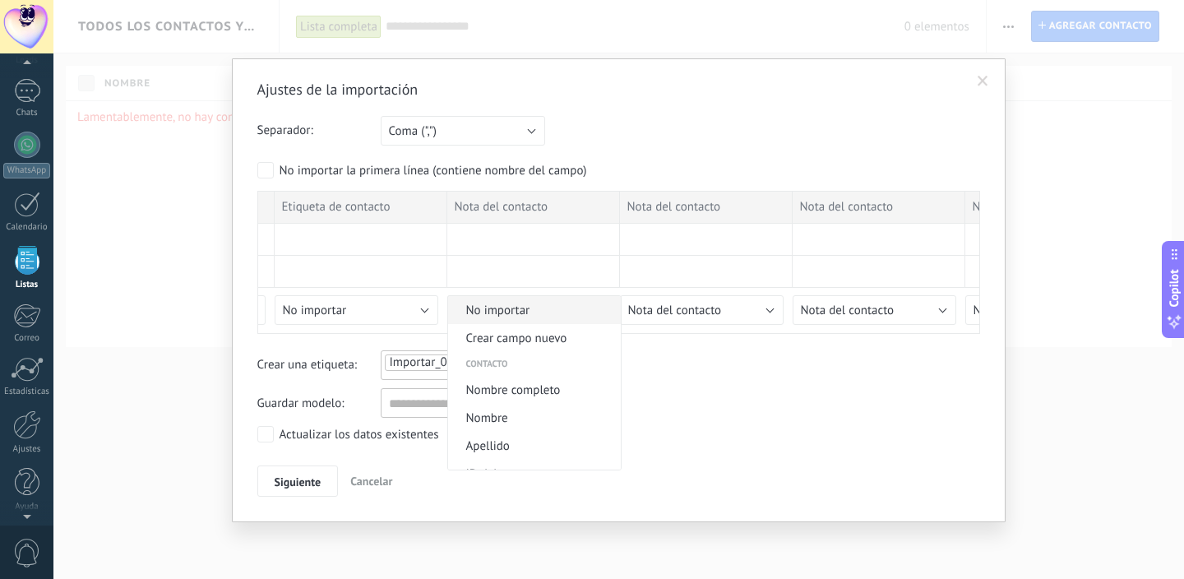
scroll to position [-1, 0]
click at [544, 308] on span "No importar" at bounding box center [532, 311] width 168 height 16
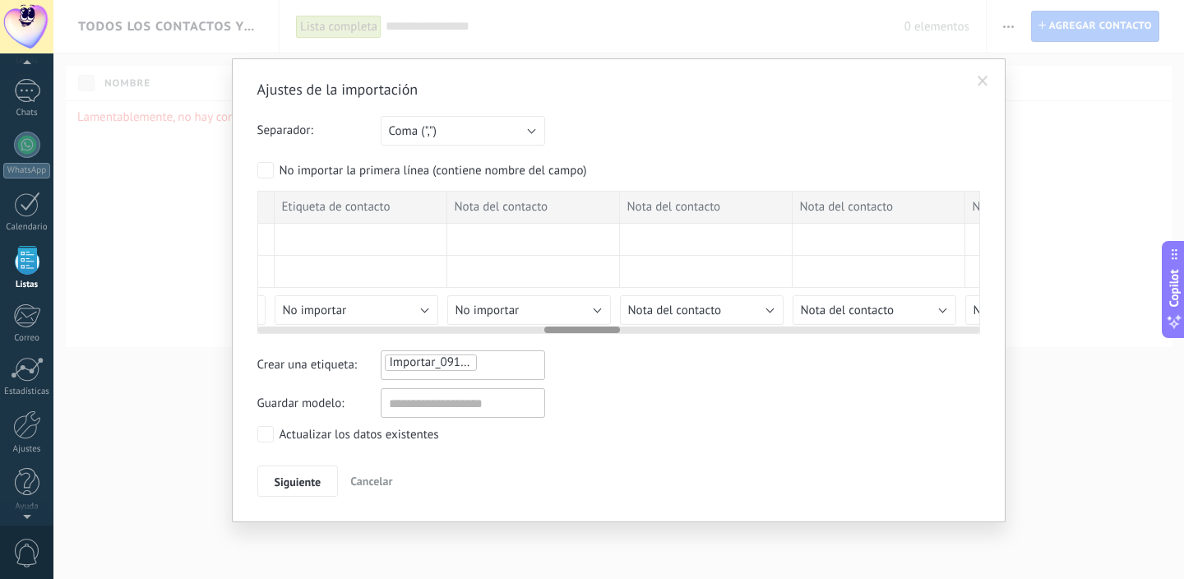
click at [685, 308] on span "Nota del contacto" at bounding box center [675, 311] width 94 height 16
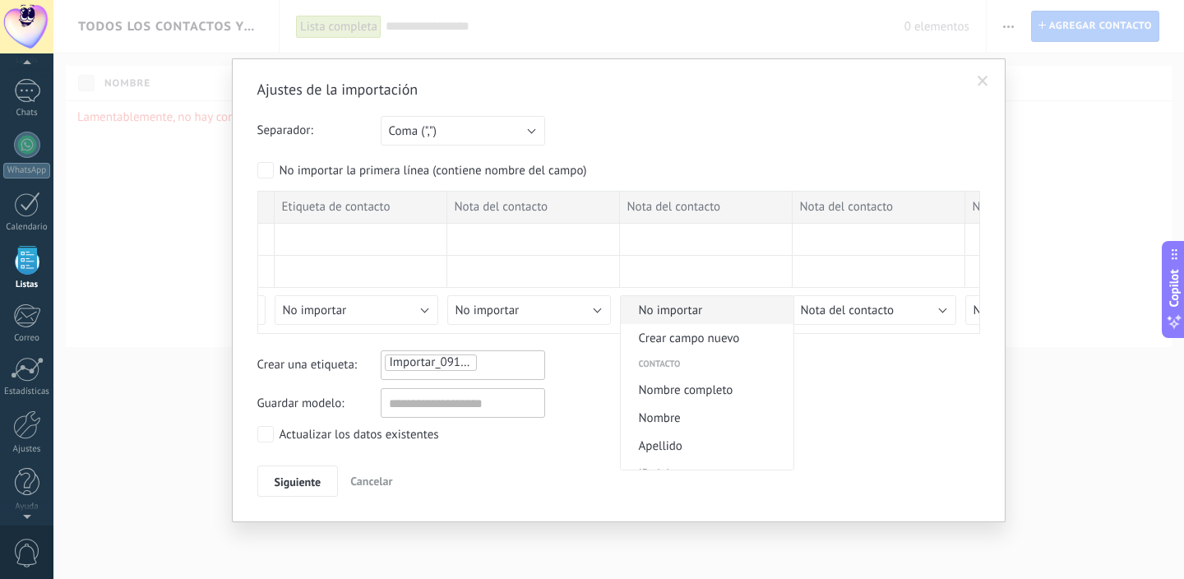
scroll to position [0, 0]
click at [673, 313] on span "No importar" at bounding box center [705, 311] width 168 height 16
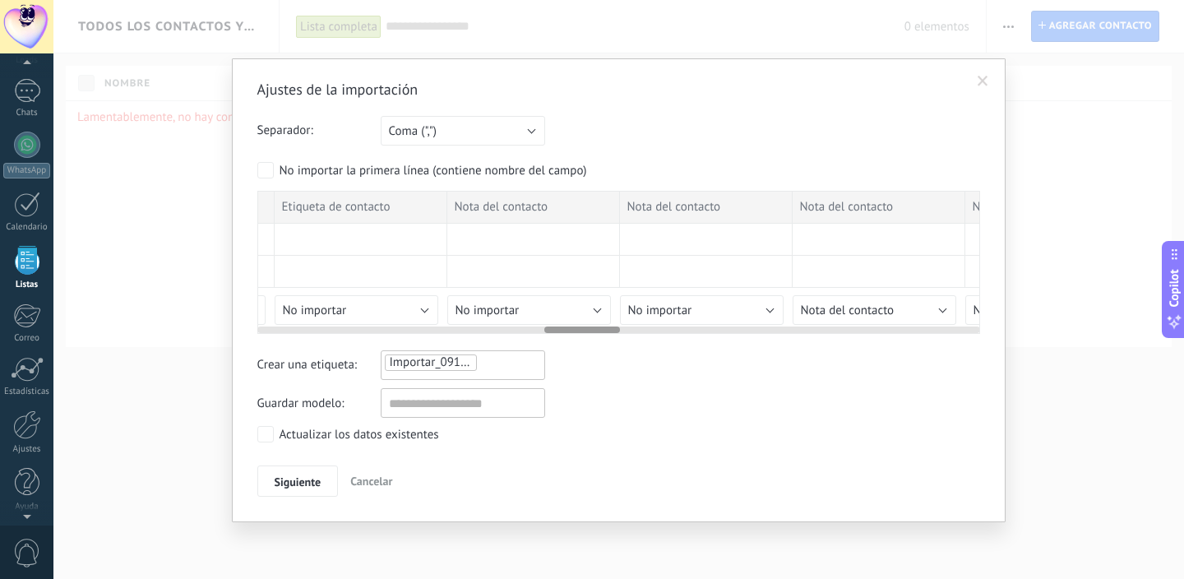
click at [836, 322] on div at bounding box center [618, 326] width 723 height 13
click at [836, 317] on span "Nota del contacto" at bounding box center [848, 311] width 94 height 16
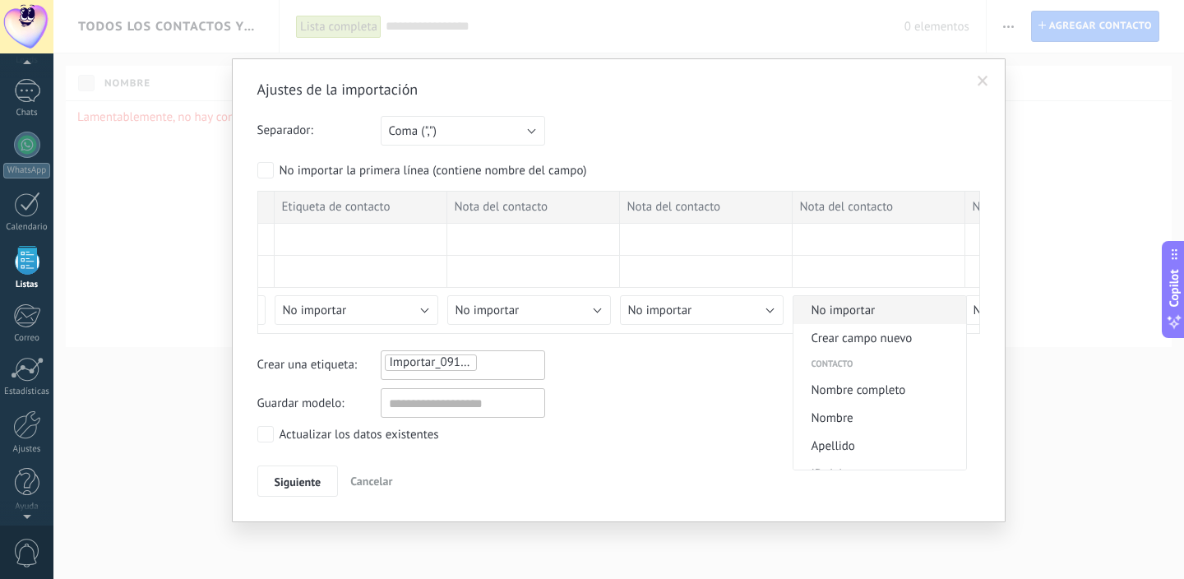
scroll to position [-1, 0]
click at [832, 308] on span "No importar" at bounding box center [878, 311] width 168 height 16
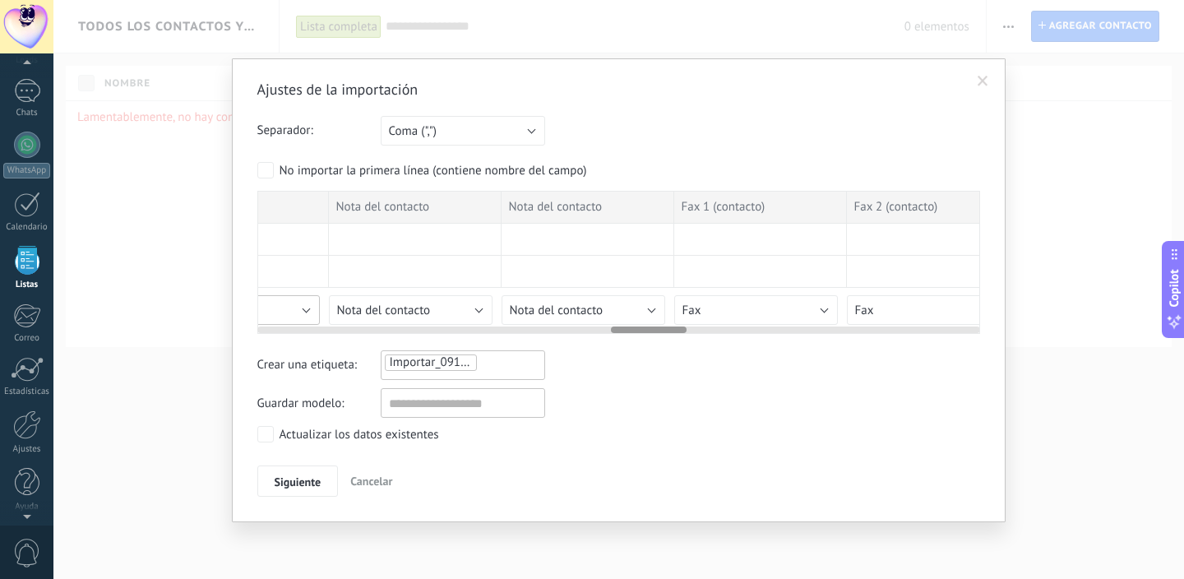
scroll to position [0, 3204]
click at [602, 306] on span "Nota del contacto" at bounding box center [563, 311] width 94 height 16
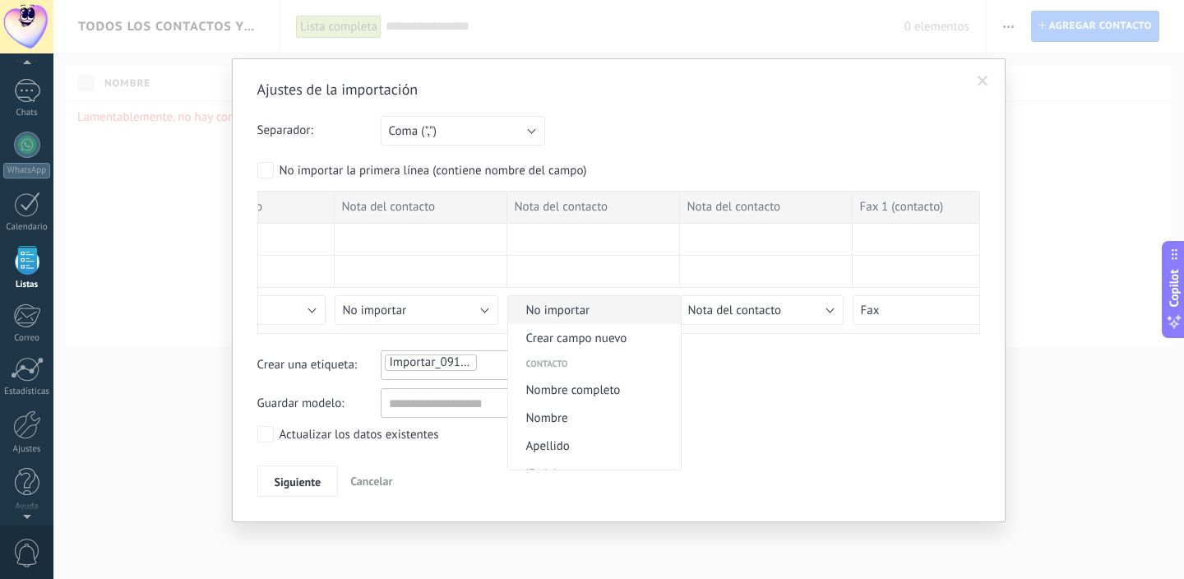
scroll to position [-1, 0]
click at [579, 298] on li "No importar" at bounding box center [594, 310] width 173 height 28
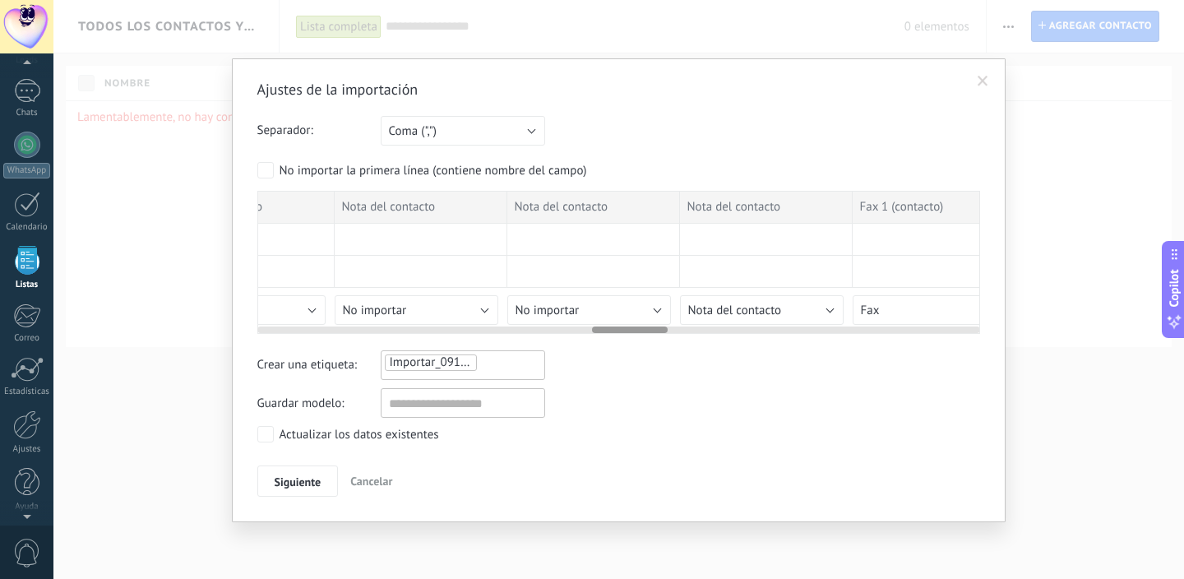
click at [730, 323] on div at bounding box center [618, 326] width 723 height 13
click at [729, 316] on span "Nota del contacto" at bounding box center [735, 311] width 94 height 16
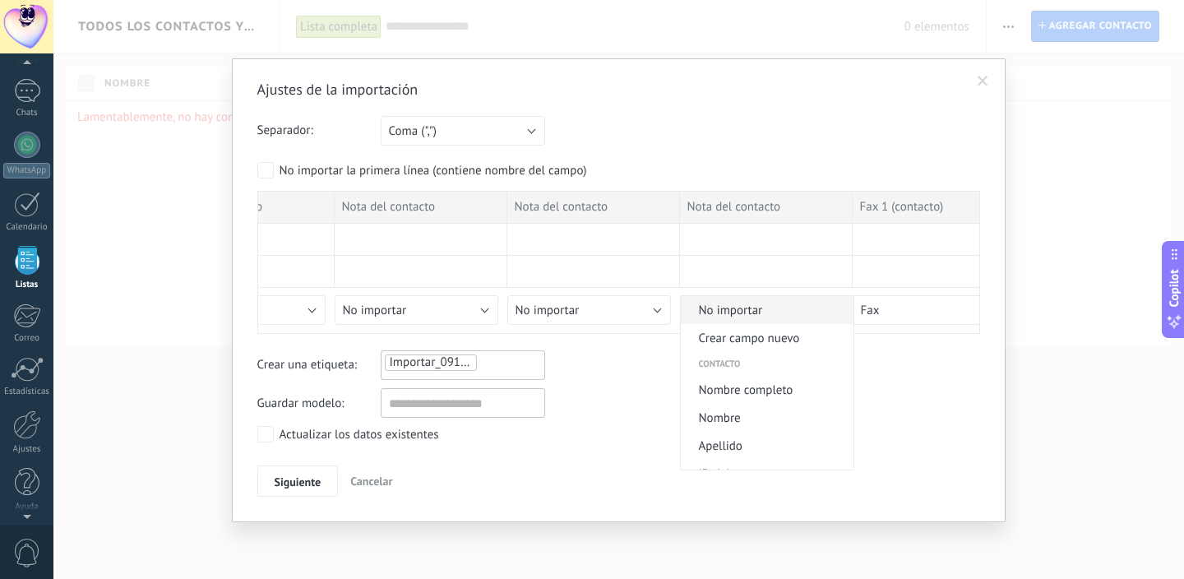
scroll to position [-2, 0]
click at [714, 304] on li "No importar" at bounding box center [767, 310] width 173 height 28
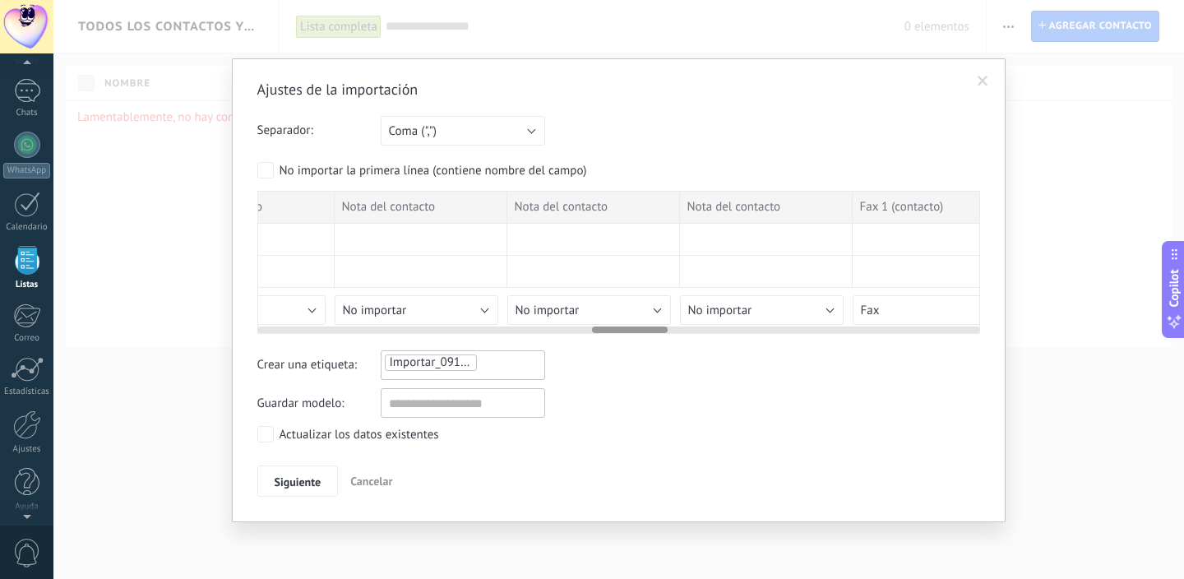
click at [864, 315] on span "Fax" at bounding box center [870, 311] width 19 height 16
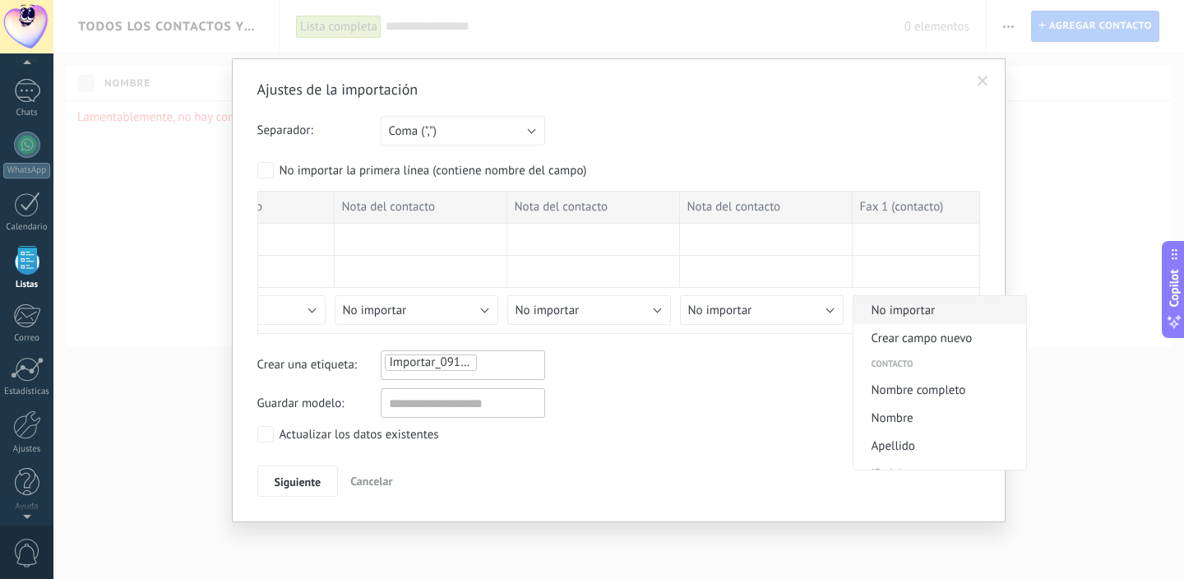
scroll to position [-1, 0]
click at [892, 313] on span "No importar" at bounding box center [938, 311] width 168 height 16
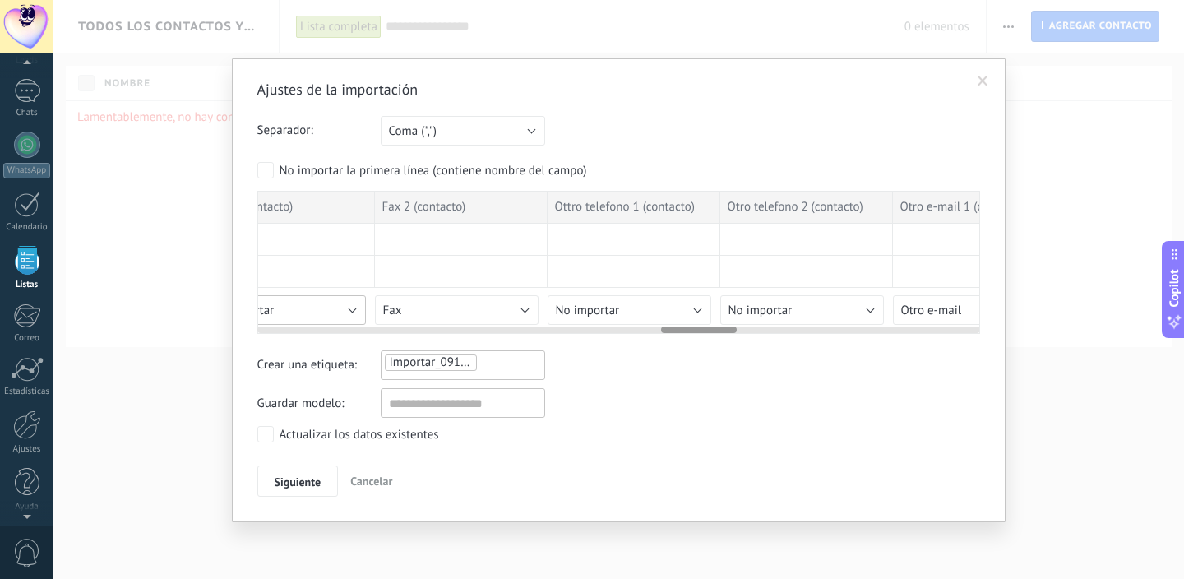
scroll to position [0, 3850]
click at [479, 308] on button "Fax" at bounding box center [462, 310] width 164 height 30
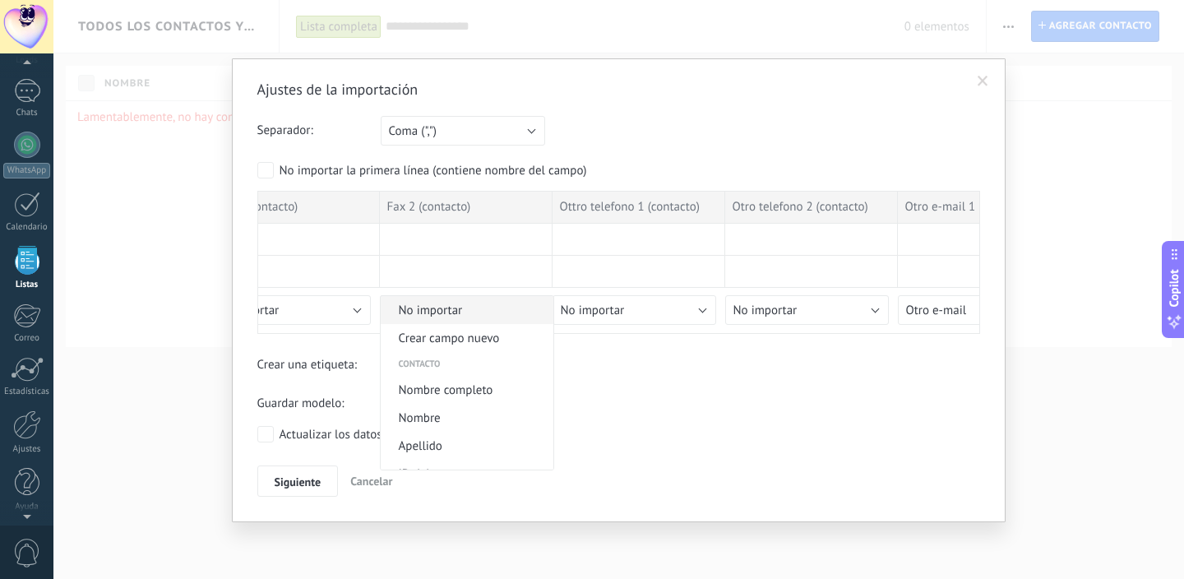
scroll to position [-1, 0]
click at [438, 310] on span "No importar" at bounding box center [465, 311] width 168 height 16
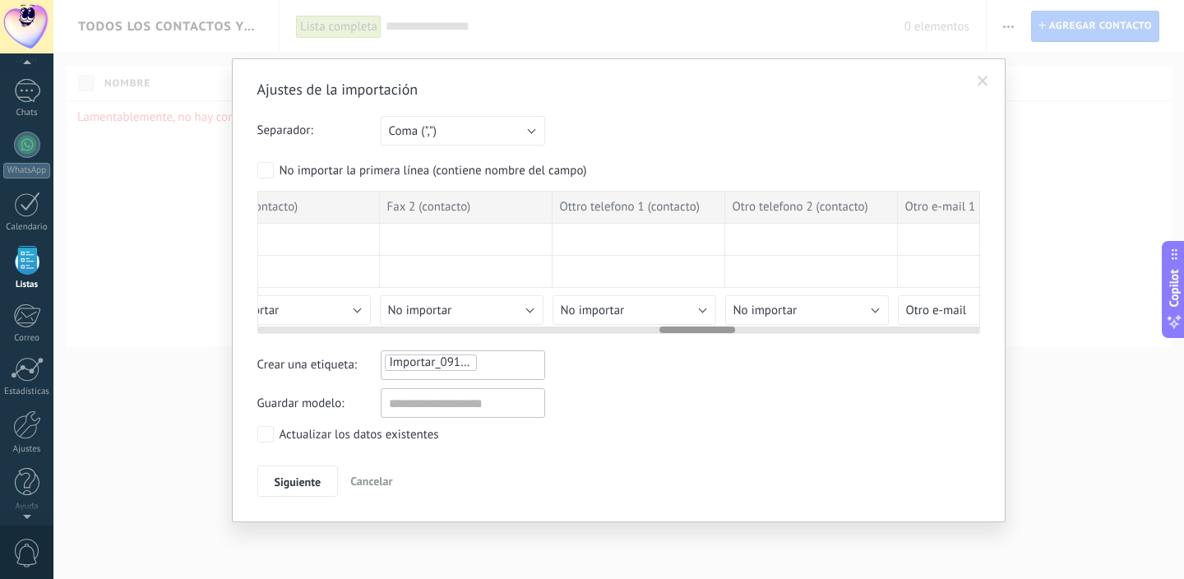
click at [607, 312] on span "No importar" at bounding box center [593, 311] width 64 height 16
click at [607, 312] on span "No importar" at bounding box center [638, 311] width 168 height 16
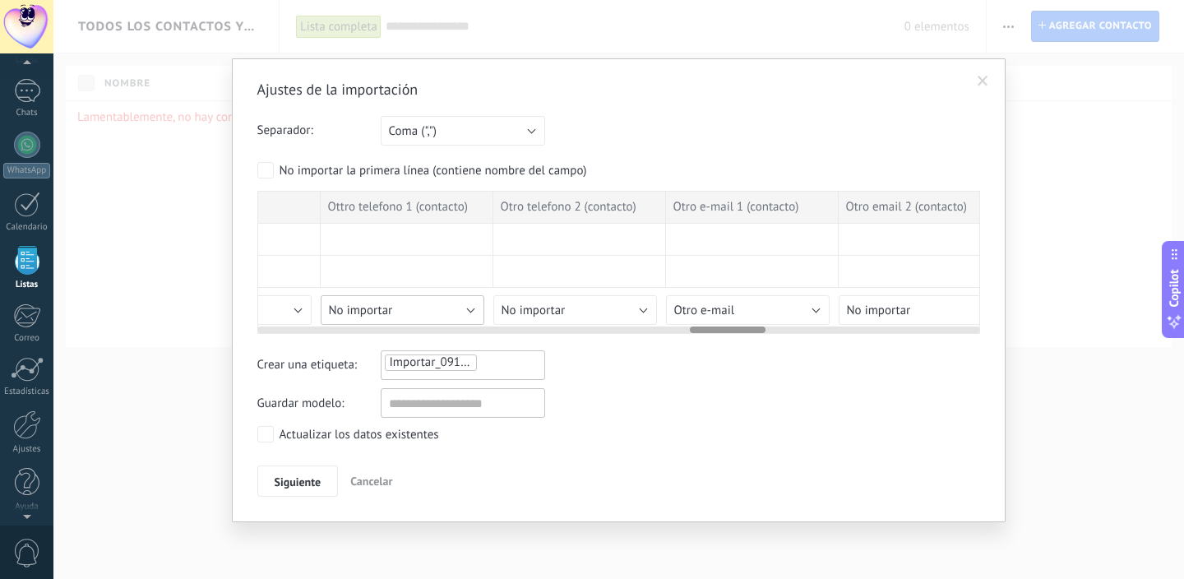
scroll to position [0, 4135]
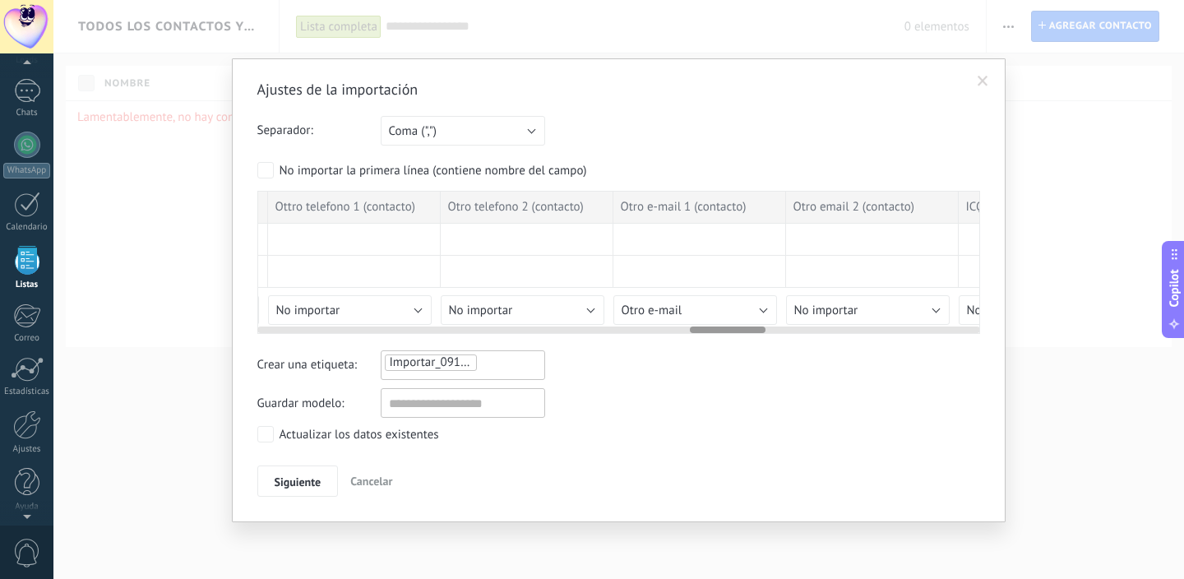
click at [676, 307] on span "Otro e-mail" at bounding box center [652, 311] width 61 height 16
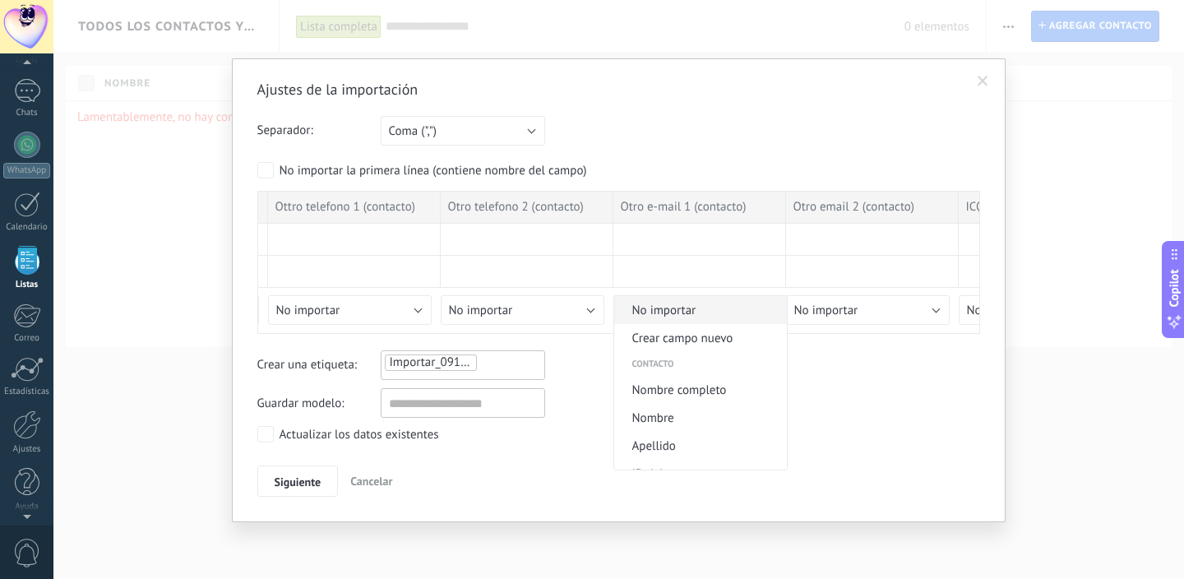
scroll to position [0, 0]
click at [665, 313] on span "No importar" at bounding box center [698, 311] width 168 height 16
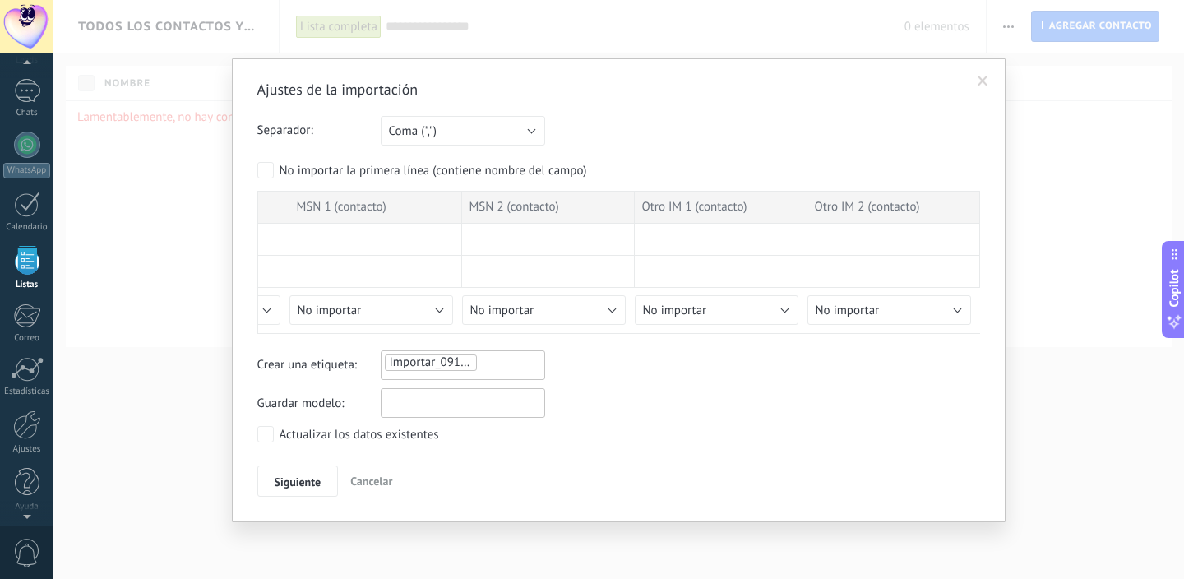
click at [409, 404] on input "text" at bounding box center [463, 403] width 164 height 30
type input "*"
type input "**********"
click at [288, 480] on span "Siguiente" at bounding box center [298, 482] width 47 height 12
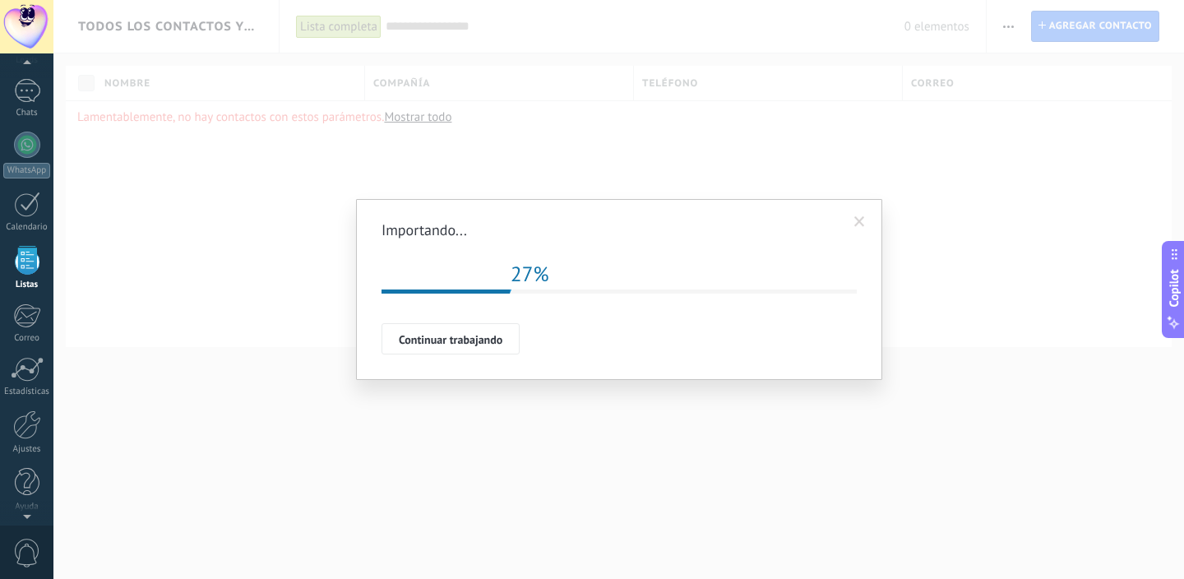
click at [569, 267] on div "Repetir 27%" at bounding box center [619, 279] width 475 height 29
click at [296, 270] on div "Importando... Repetir 36% Importación esta en la cola, una vez que sus datos se…" at bounding box center [618, 289] width 1131 height 579
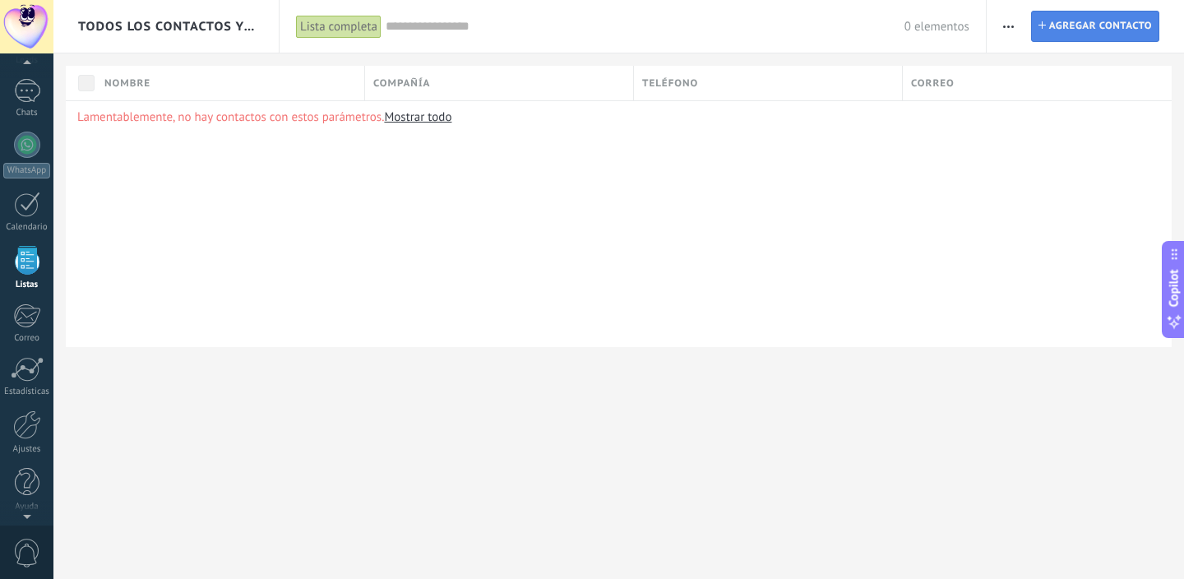
click at [1060, 25] on span "Agregar contacto" at bounding box center [1101, 27] width 103 height 30
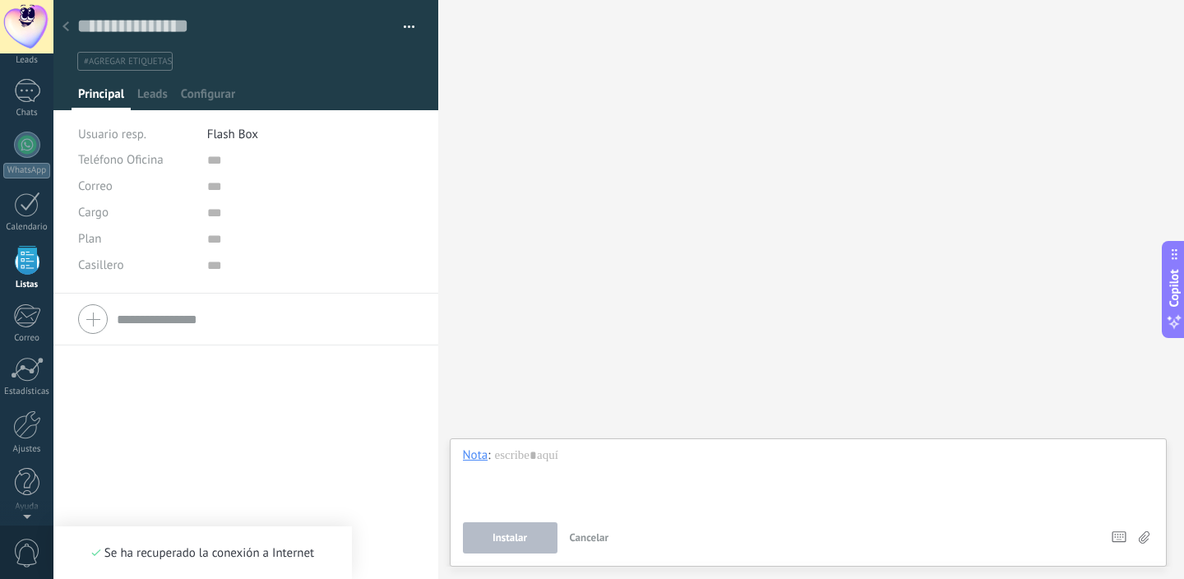
scroll to position [102, 0]
click at [69, 31] on div at bounding box center [65, 28] width 23 height 32
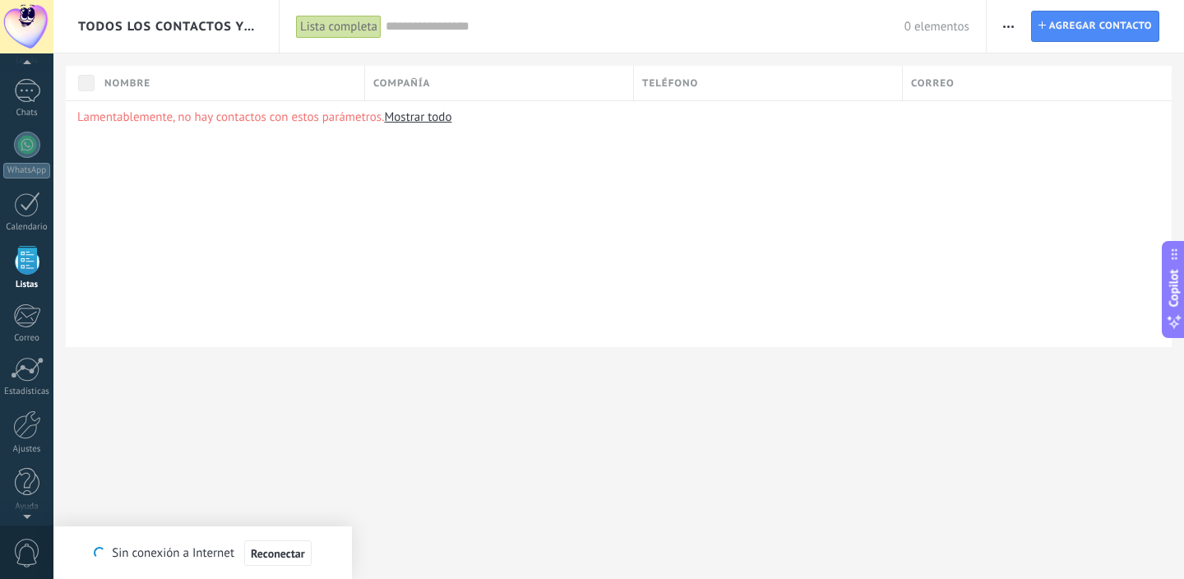
click at [326, 226] on div "Lamentablemente, no hay contactos con estos parámetros. Mostrar todo" at bounding box center [619, 223] width 1106 height 247
type textarea "*******"
click at [1015, 36] on button "button" at bounding box center [1009, 26] width 24 height 31
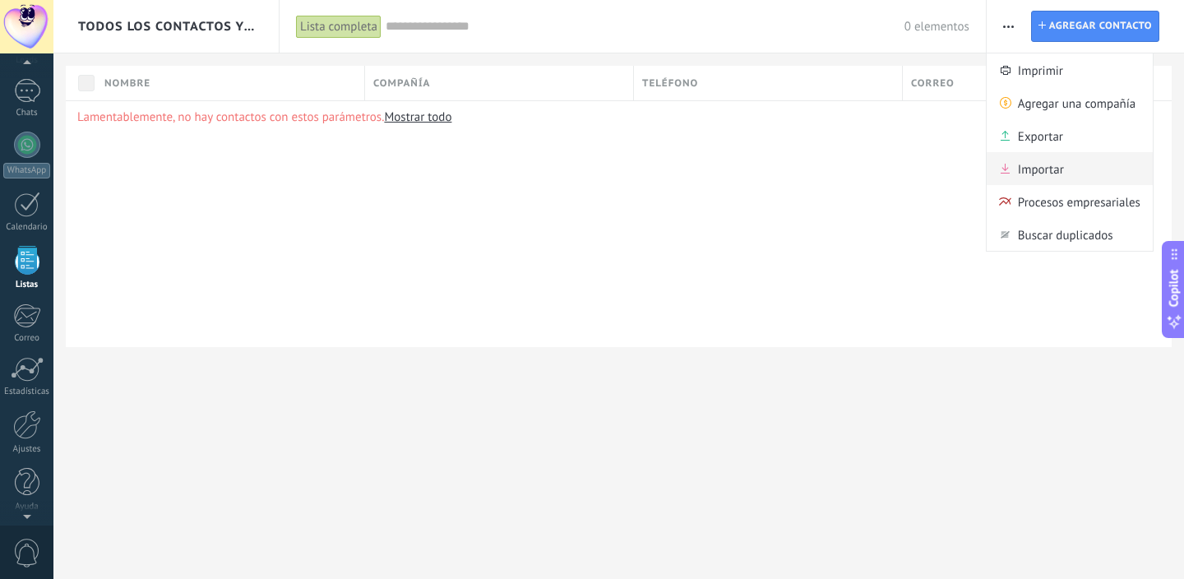
click at [1035, 172] on span "Importar" at bounding box center [1041, 168] width 46 height 33
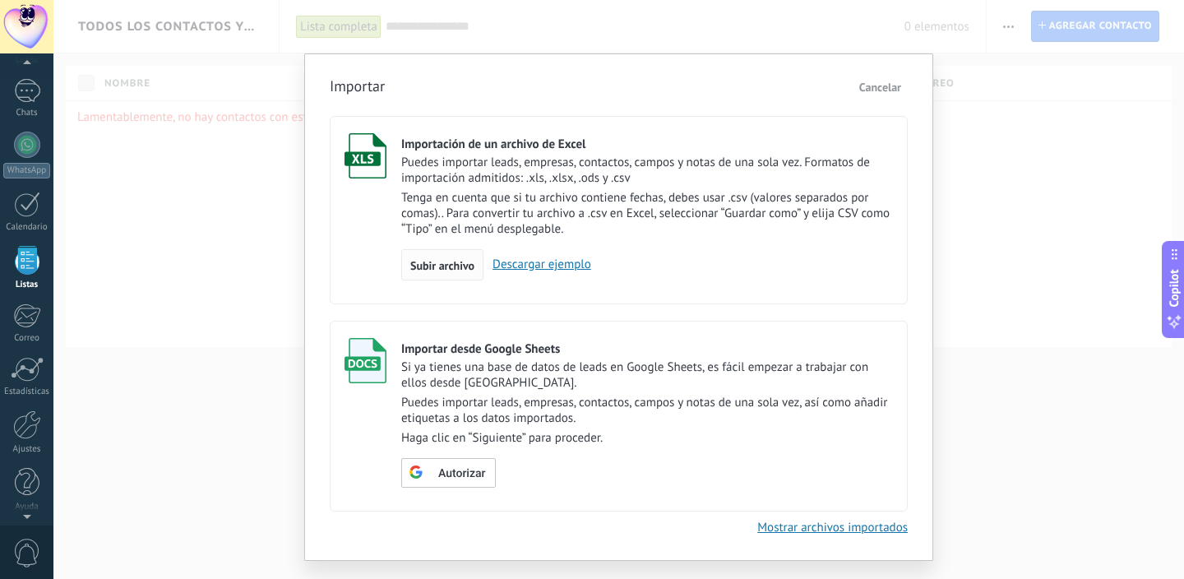
click at [444, 257] on div "Subir archivo" at bounding box center [442, 264] width 82 height 31
click at [0, 0] on input "Importación de un archivo de Excel Puedes importar leads, empresas, contactos, …" at bounding box center [0, 0] width 0 height 0
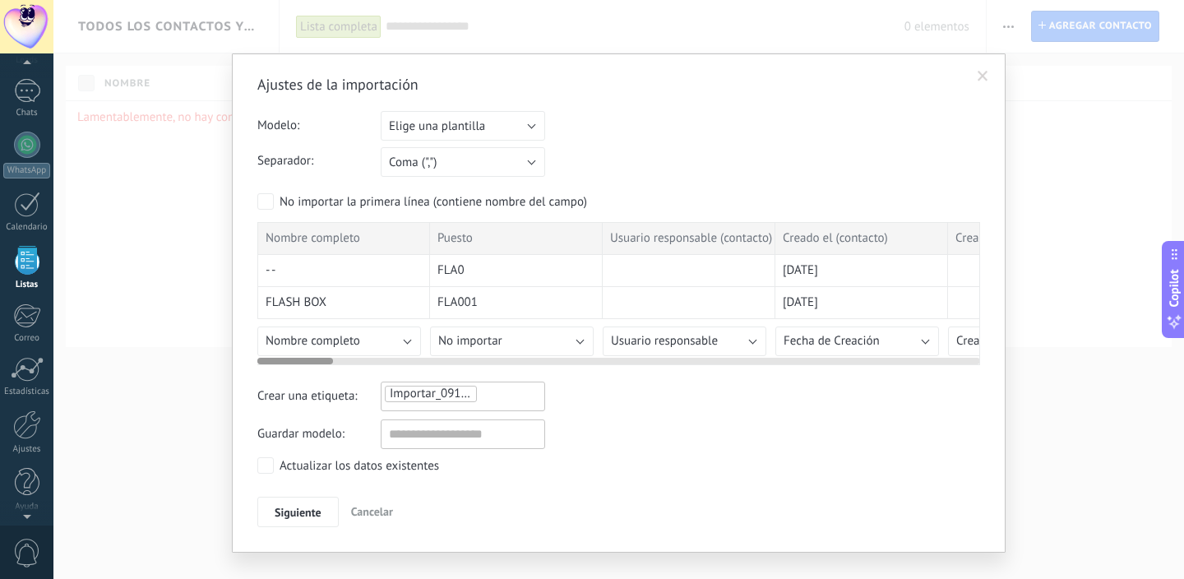
click at [509, 344] on button "No importar" at bounding box center [512, 342] width 164 height 30
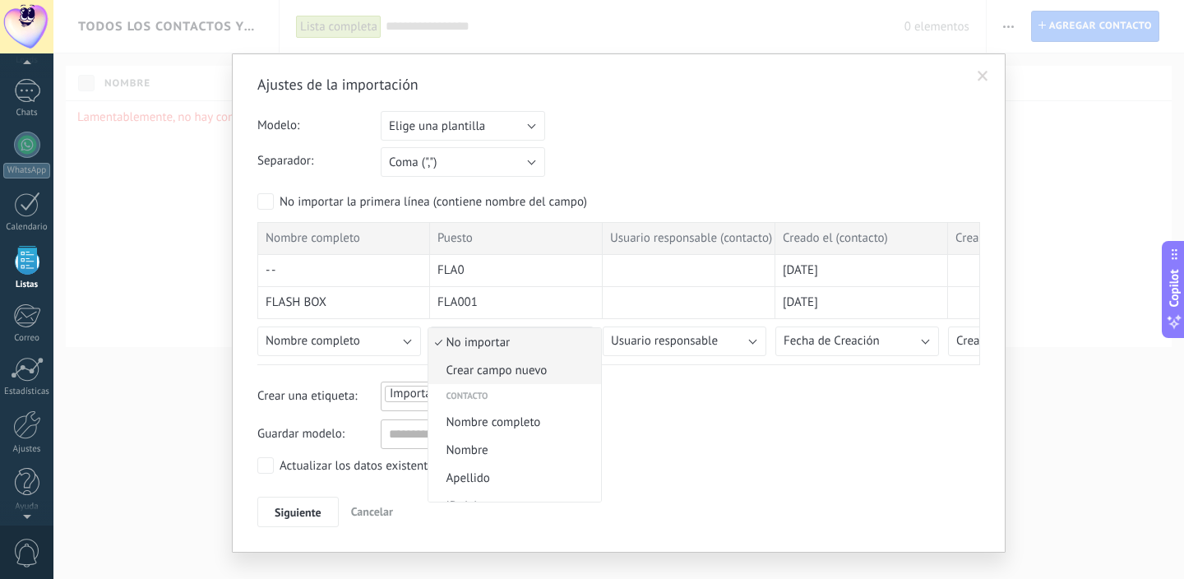
click at [509, 363] on span "Crear campo nuevo" at bounding box center [513, 371] width 168 height 16
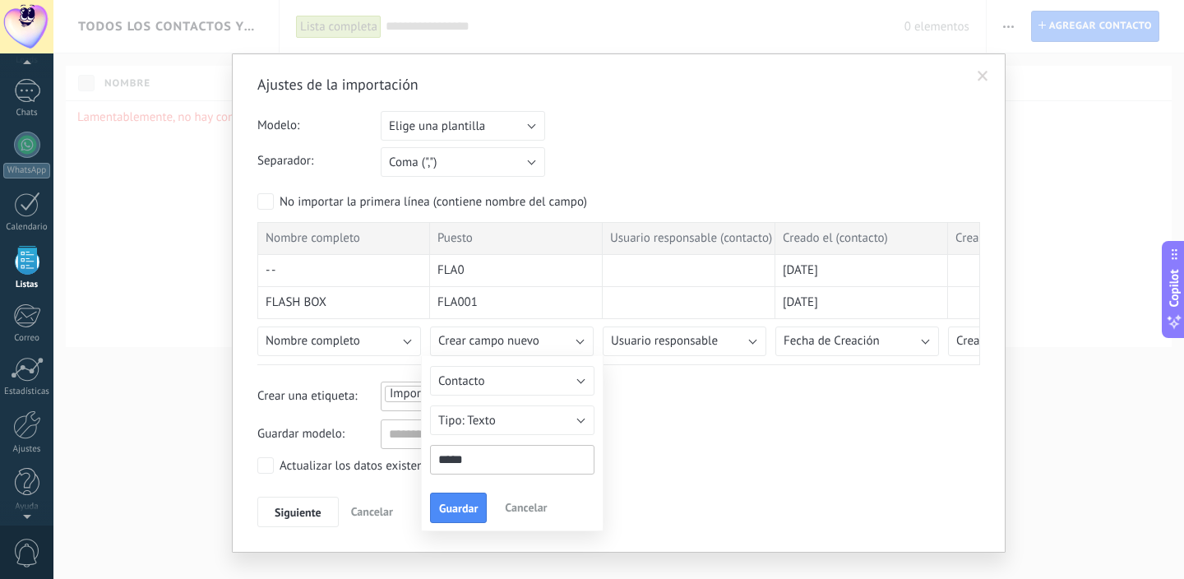
type input "*****"
type input "*********"
click at [472, 511] on span "Guardar" at bounding box center [458, 509] width 39 height 12
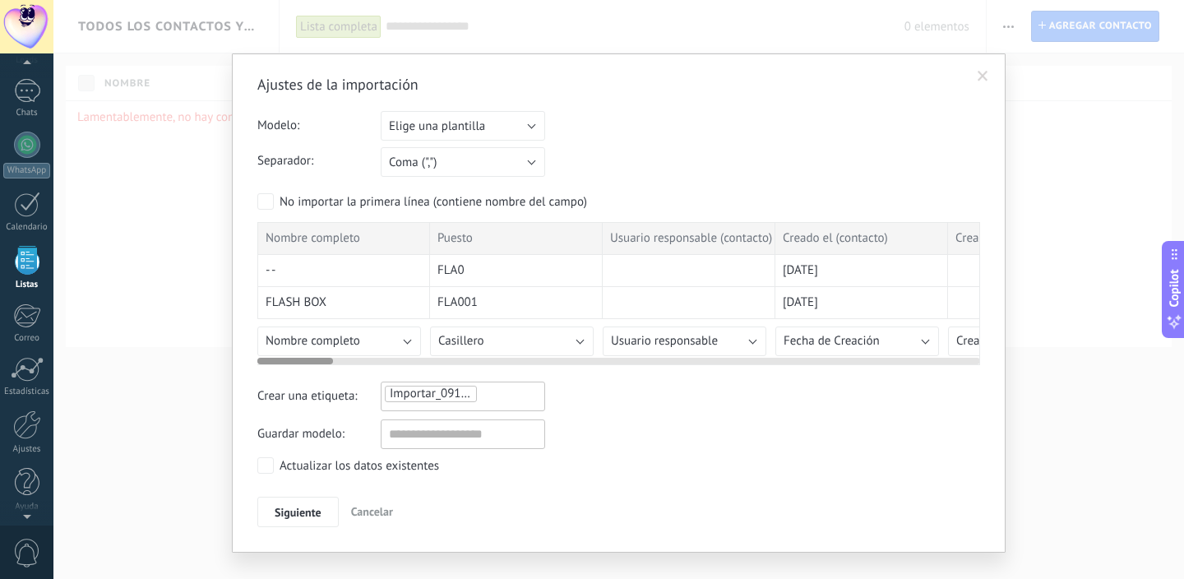
click at [670, 350] on button "Usuario responsable" at bounding box center [685, 342] width 164 height 30
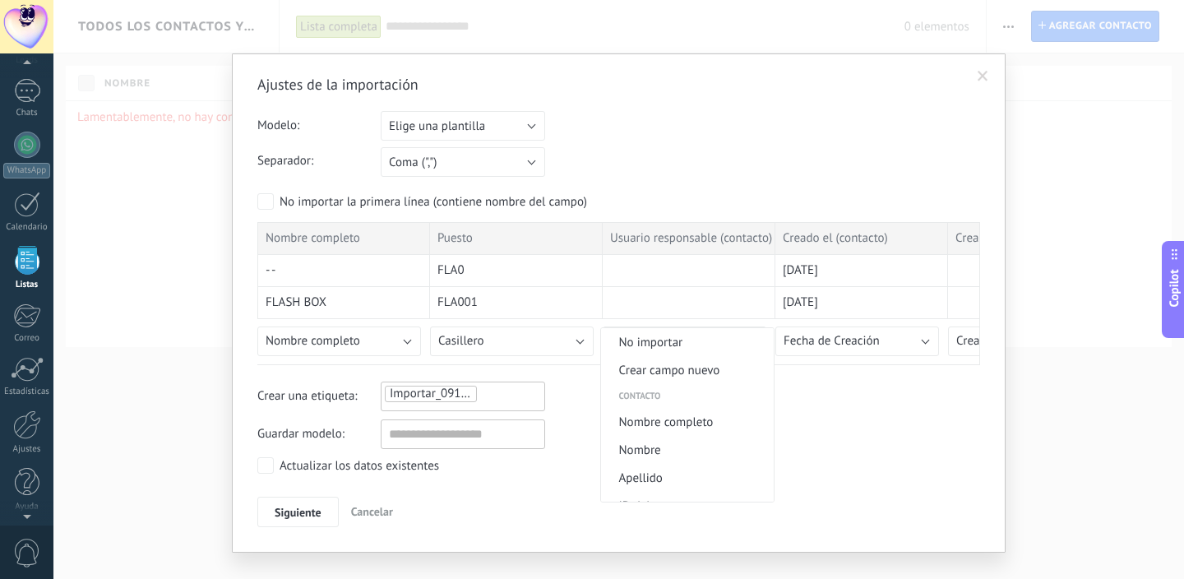
scroll to position [-2, 0]
click at [669, 350] on span "No importar" at bounding box center [685, 343] width 168 height 16
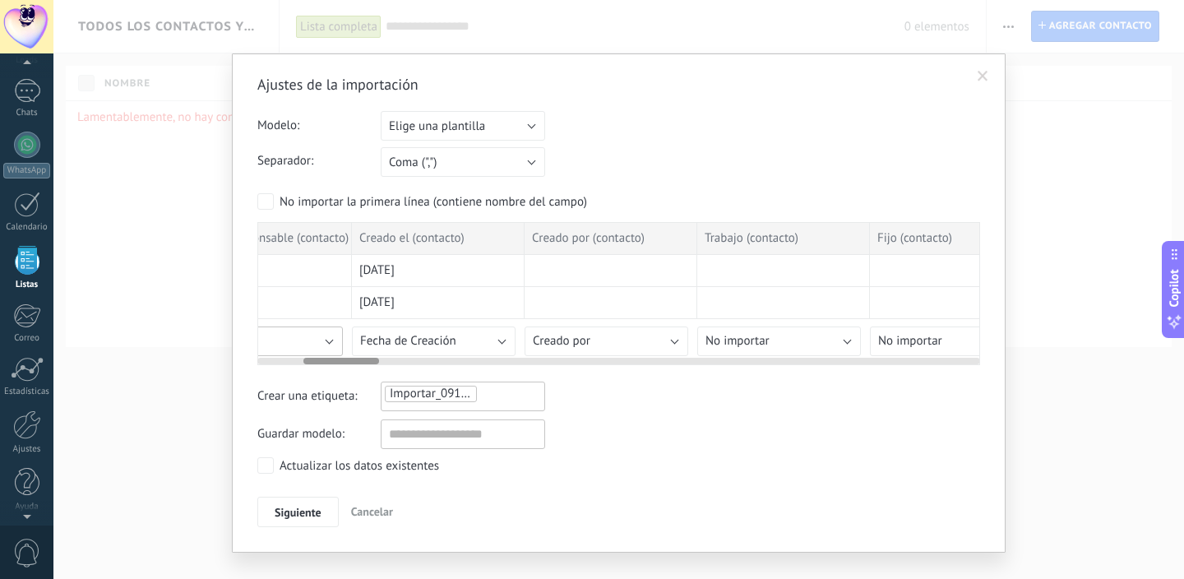
scroll to position [0, 469]
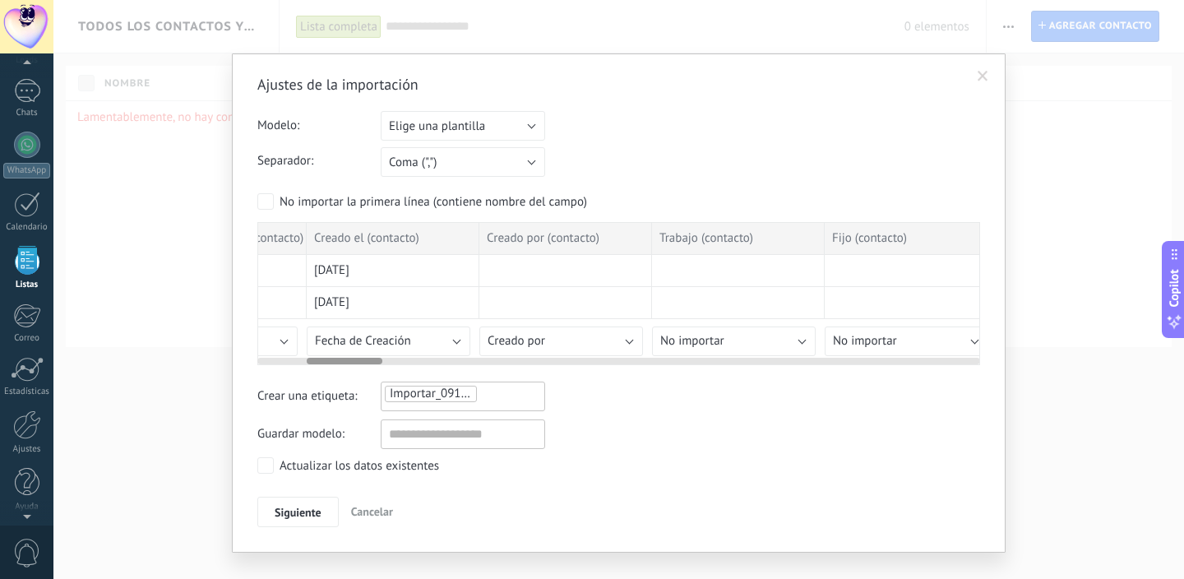
click at [568, 339] on button "Creado por" at bounding box center [562, 342] width 164 height 30
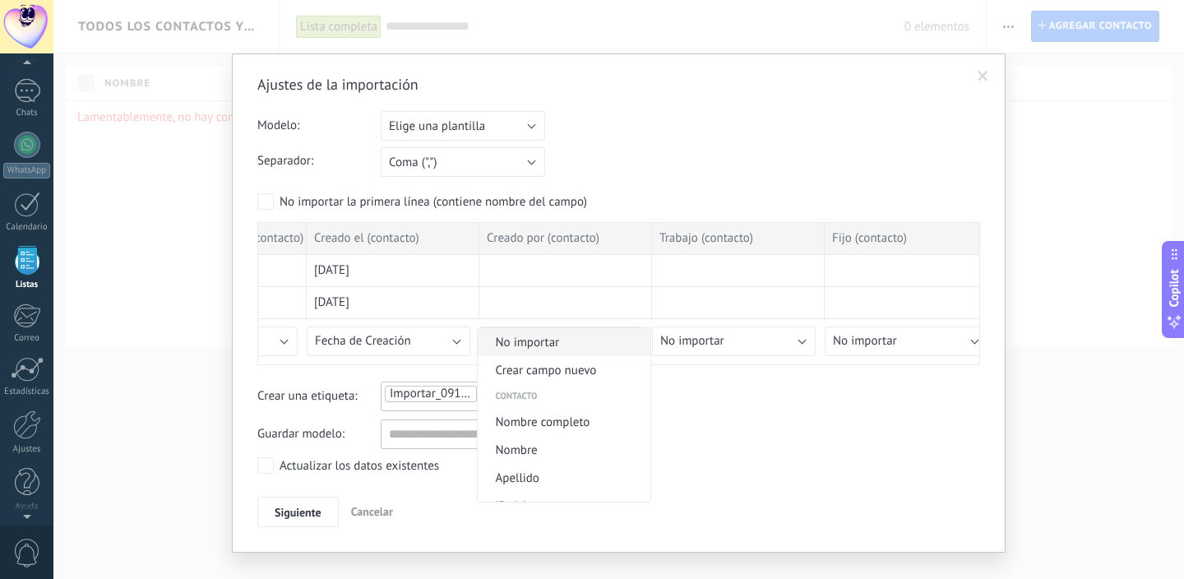
scroll to position [-1, 0]
click at [563, 341] on span "No importar" at bounding box center [562, 343] width 168 height 16
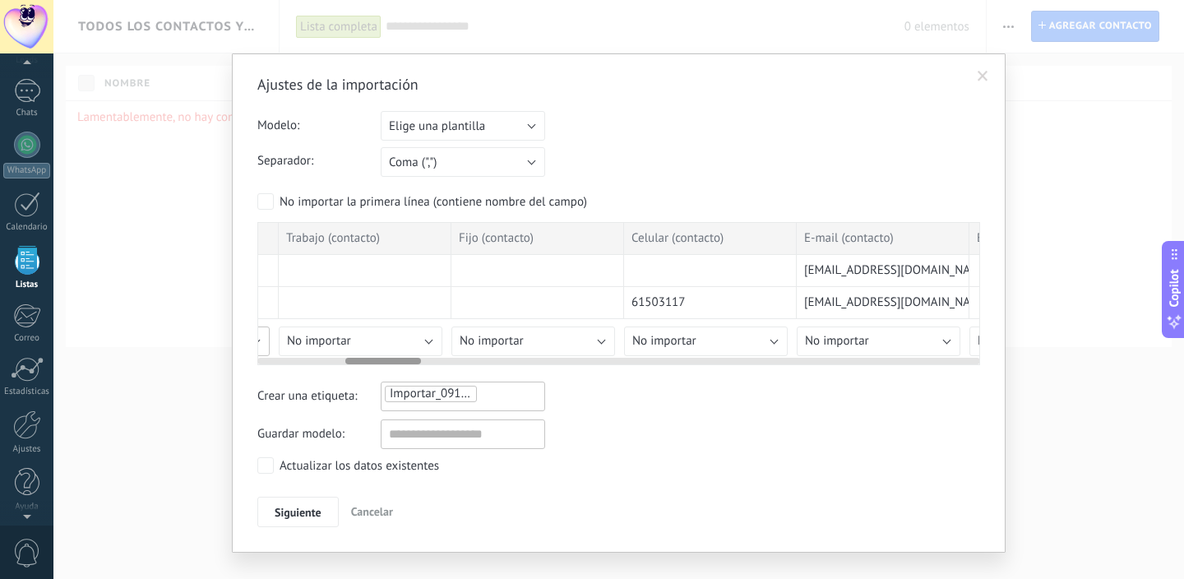
scroll to position [0, 980]
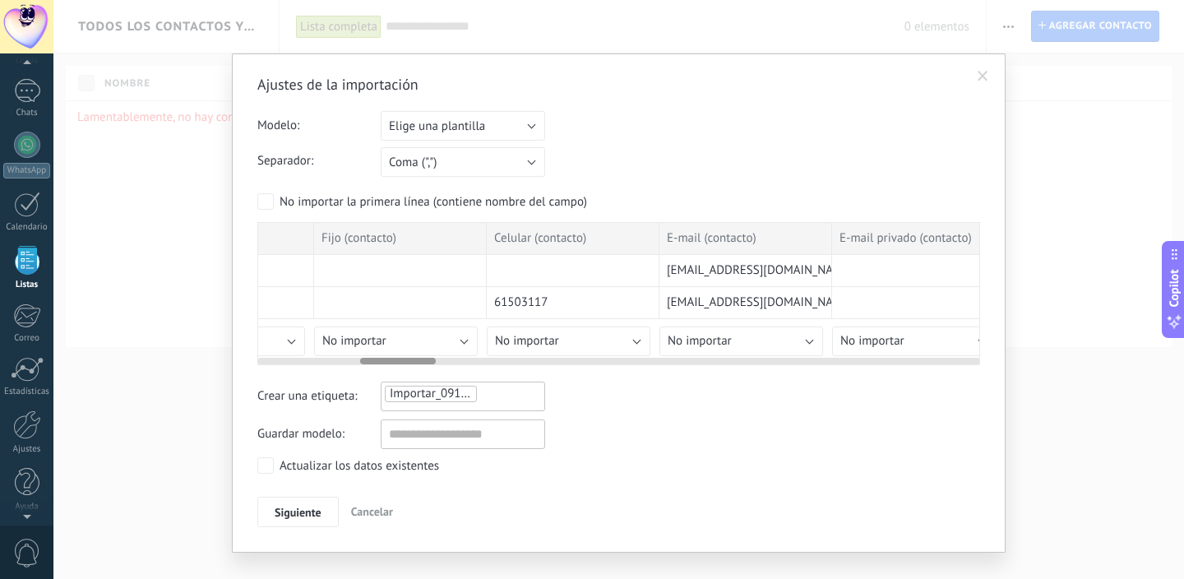
click at [552, 341] on span "No importar" at bounding box center [527, 341] width 64 height 16
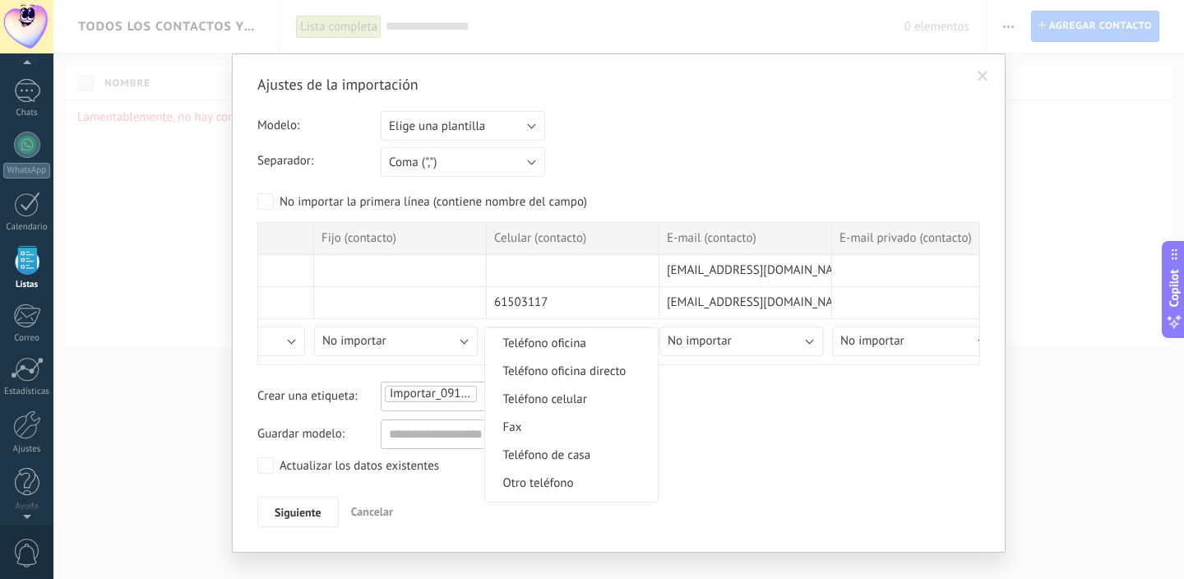
scroll to position [347, 0]
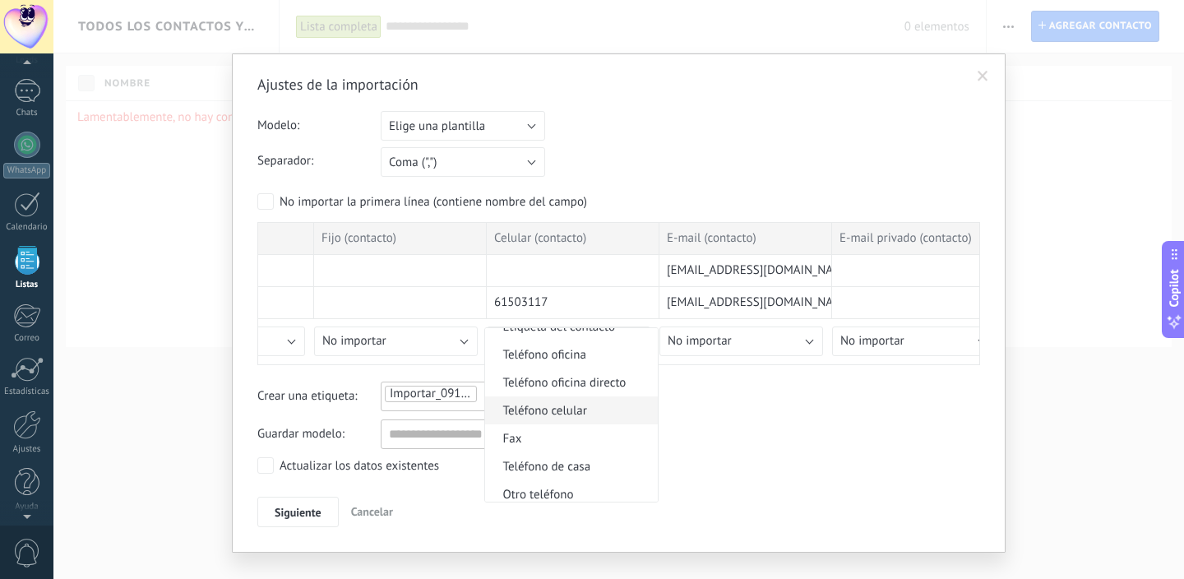
click at [575, 405] on span "Teléfono celular" at bounding box center [569, 411] width 168 height 16
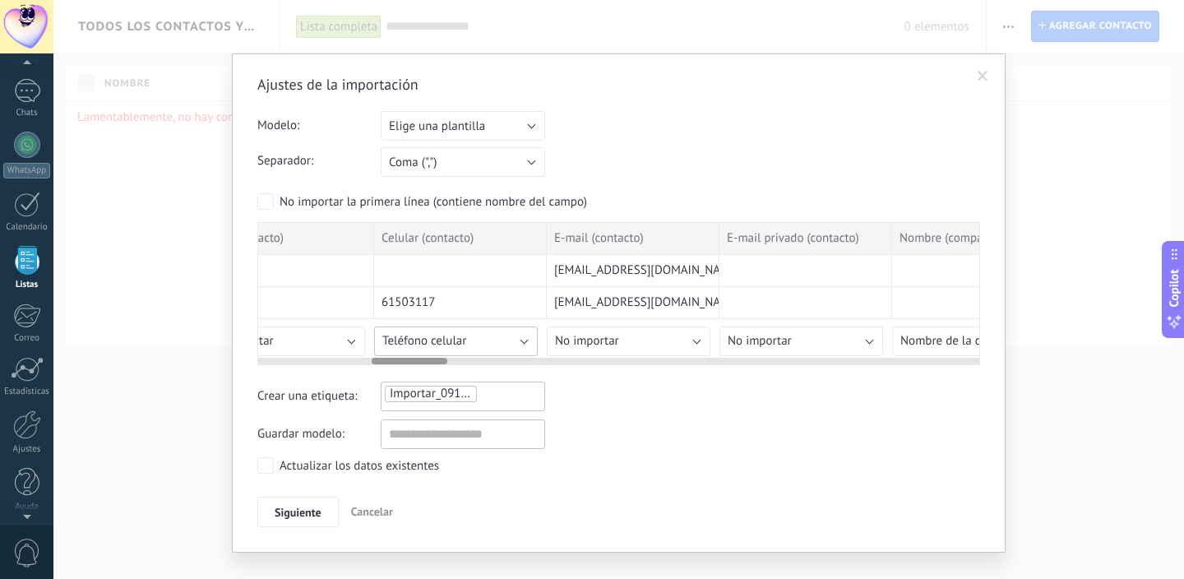
scroll to position [0, 1113]
click at [591, 342] on span "No importar" at bounding box center [567, 341] width 64 height 16
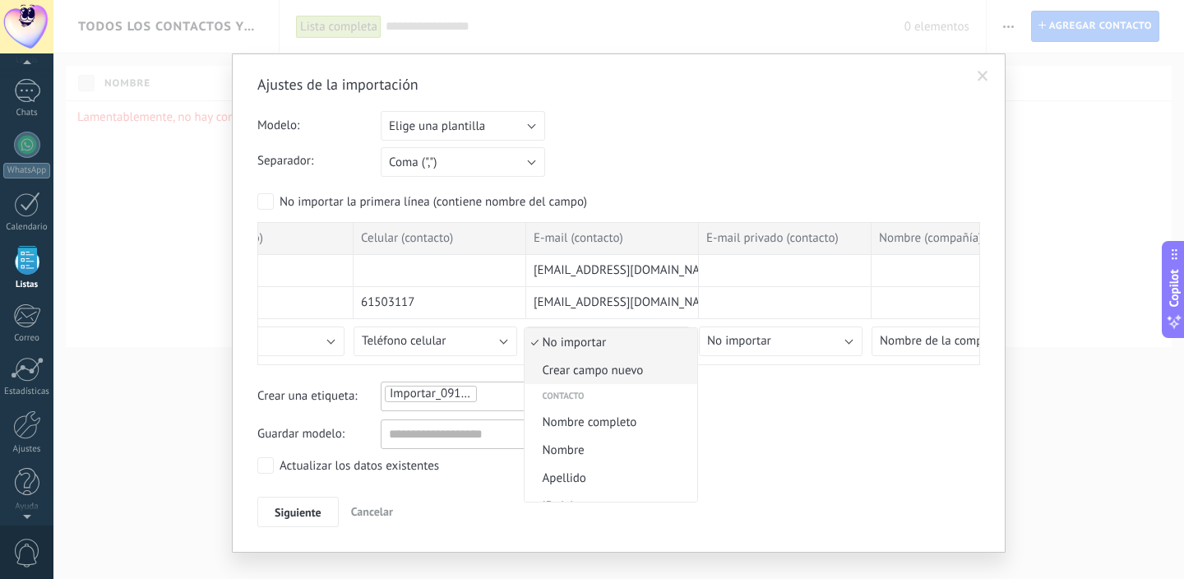
scroll to position [505, 0]
click at [594, 366] on span "Correo" at bounding box center [609, 365] width 168 height 16
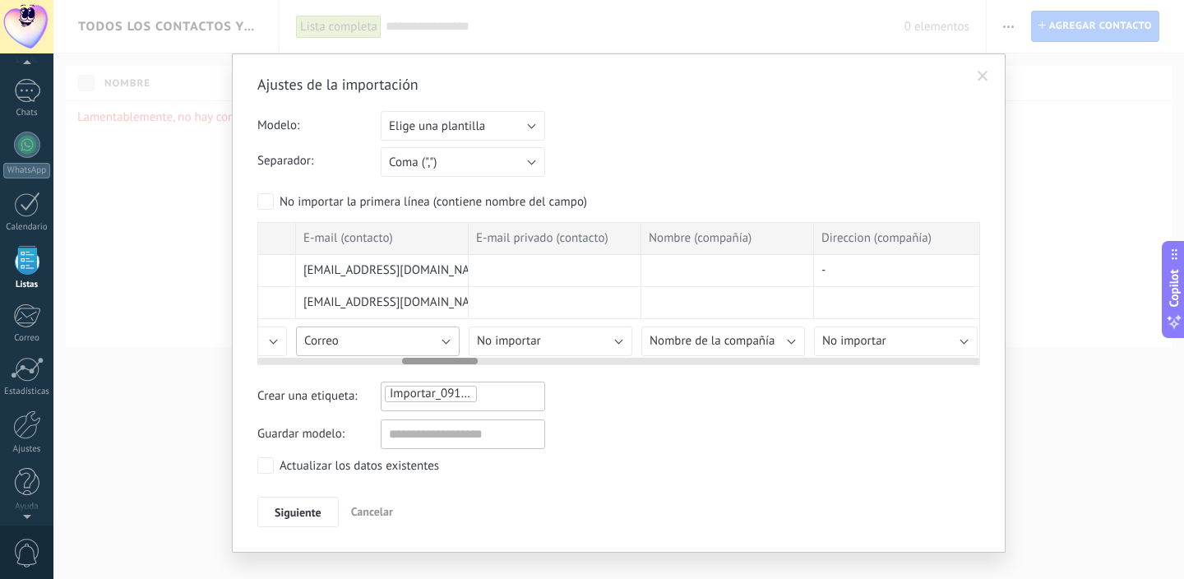
scroll to position [0, 1446]
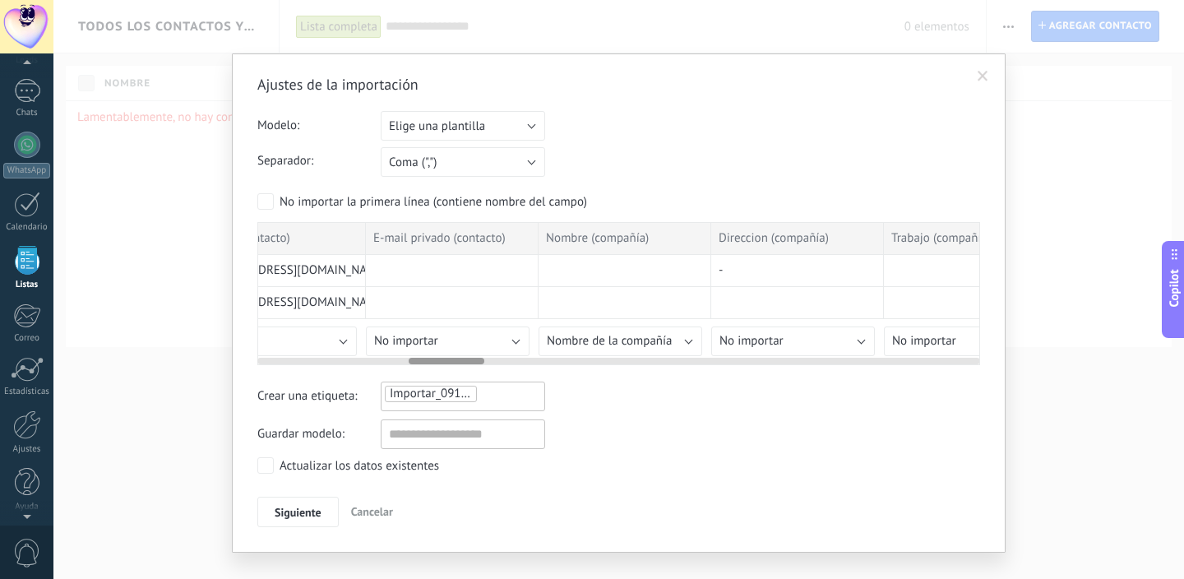
click at [626, 341] on span "Nombre de la compañía" at bounding box center [610, 341] width 126 height 16
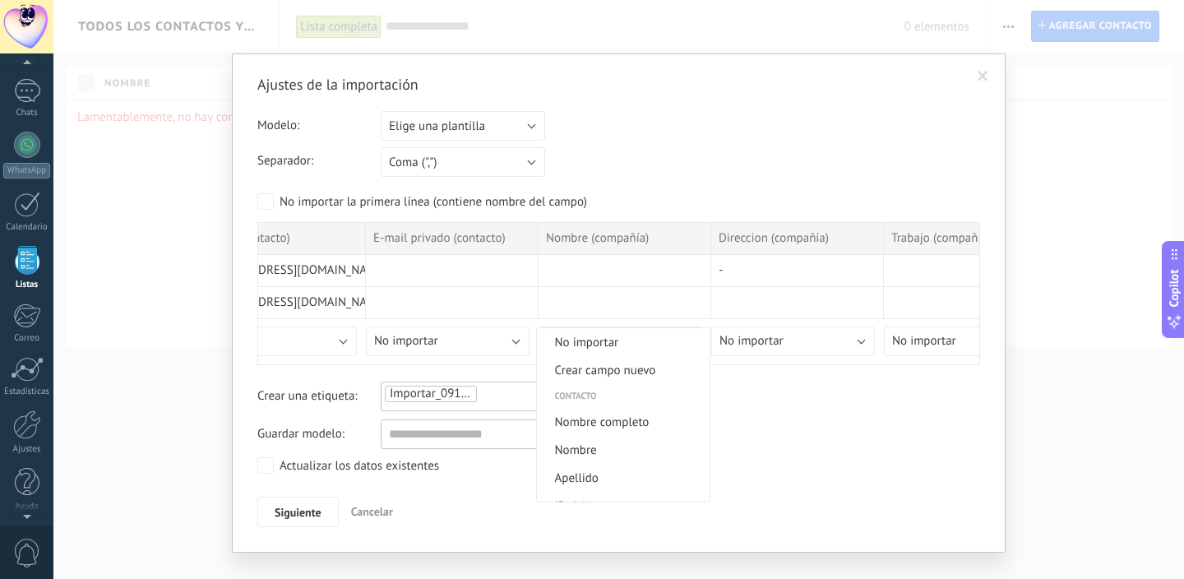
scroll to position [-2, 0]
click at [626, 341] on span "No importar" at bounding box center [621, 343] width 168 height 16
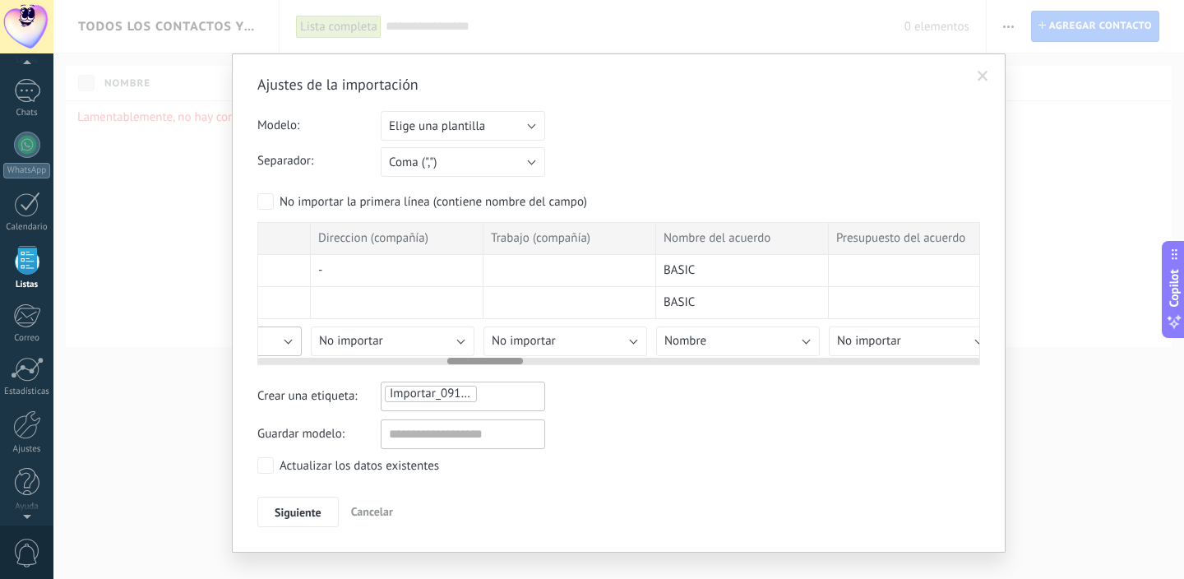
scroll to position [0, 1863]
click at [733, 341] on button "Nombre" at bounding box center [722, 342] width 164 height 30
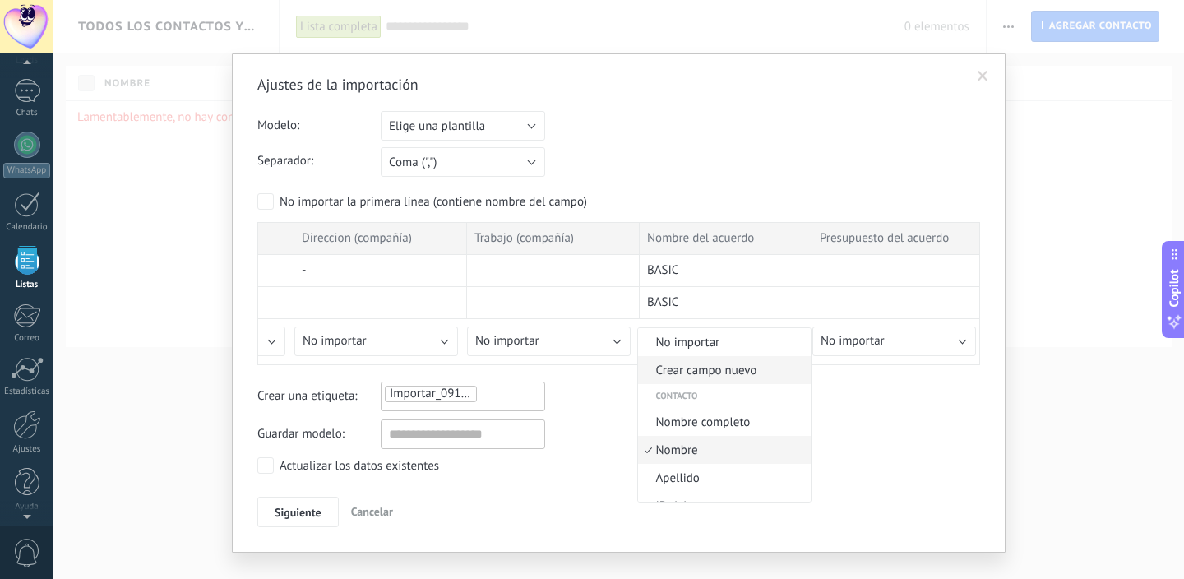
scroll to position [0, 0]
click at [711, 361] on li "Crear campo nuevo" at bounding box center [724, 370] width 173 height 28
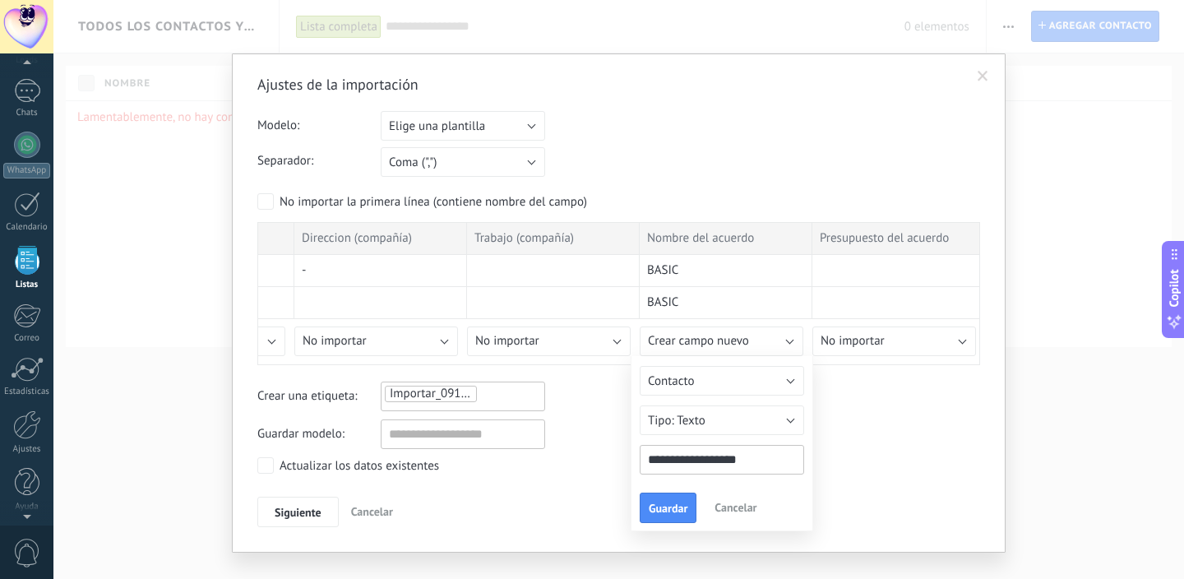
type input "**********"
type input "****"
click at [676, 513] on span "Guardar" at bounding box center [668, 509] width 39 height 12
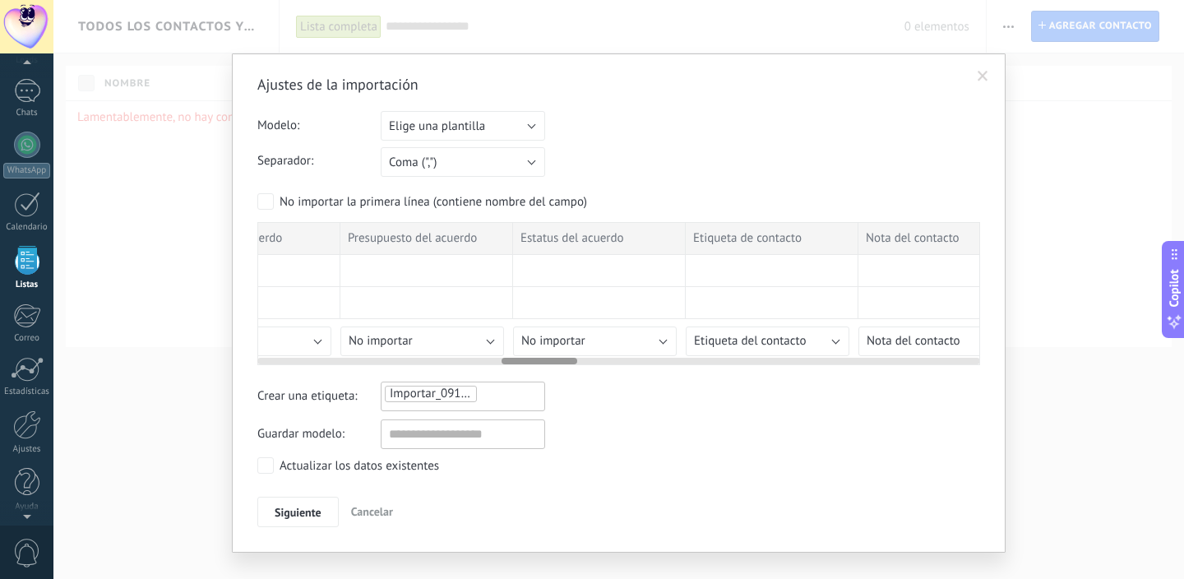
scroll to position [0, 2357]
click at [702, 345] on span "Etiqueta del contacto" at bounding box center [728, 341] width 112 height 16
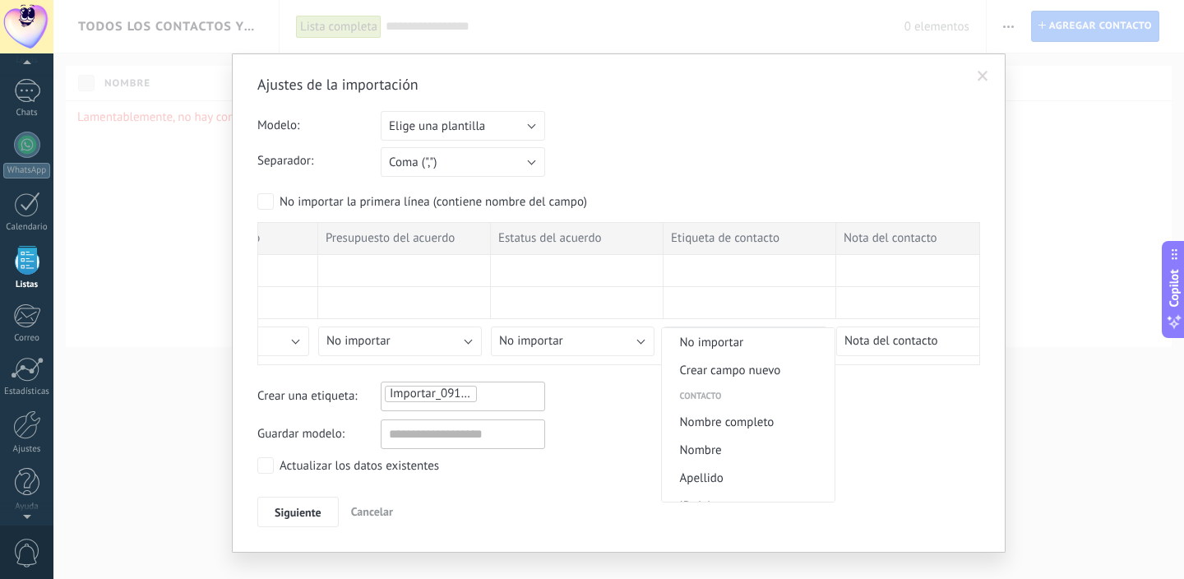
scroll to position [-1, 0]
click at [702, 345] on span "No importar" at bounding box center [746, 343] width 168 height 16
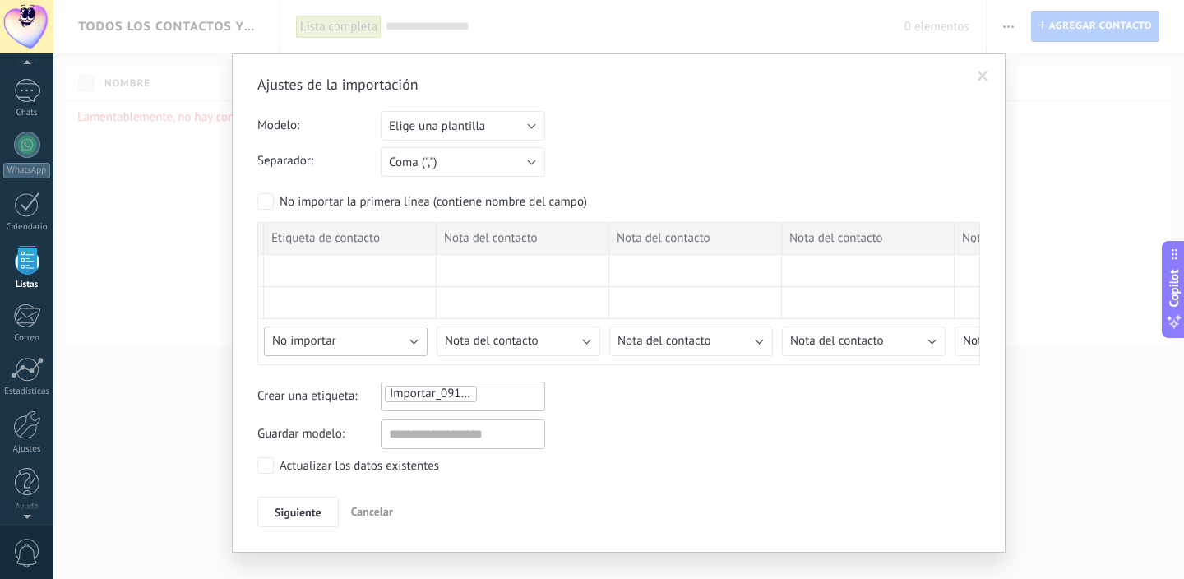
scroll to position [0, 2781]
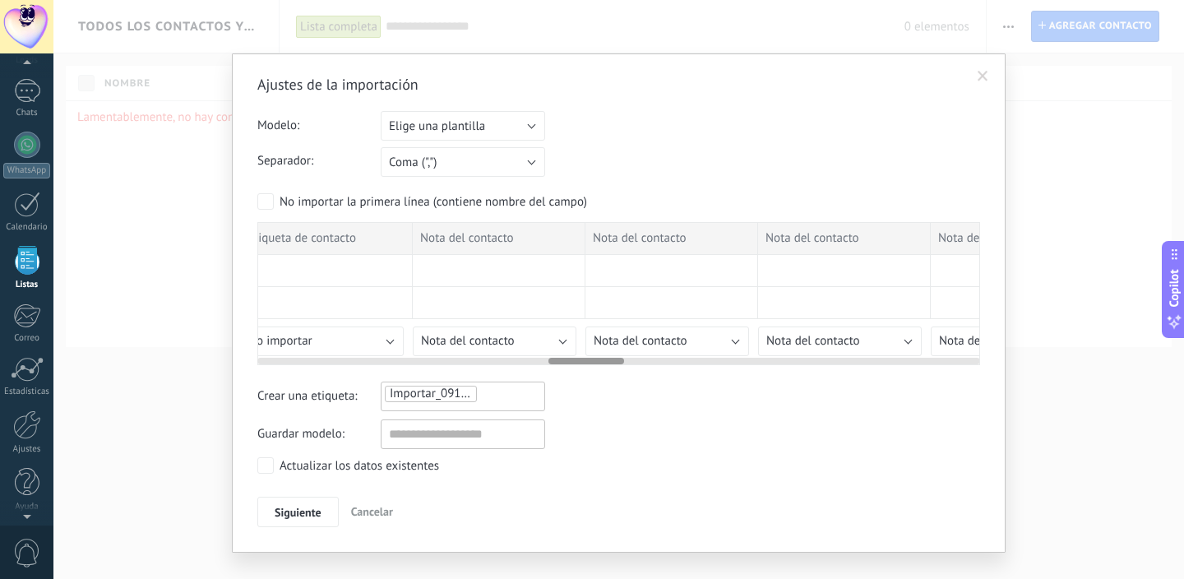
click at [529, 341] on button "Nota del contacto" at bounding box center [495, 342] width 164 height 30
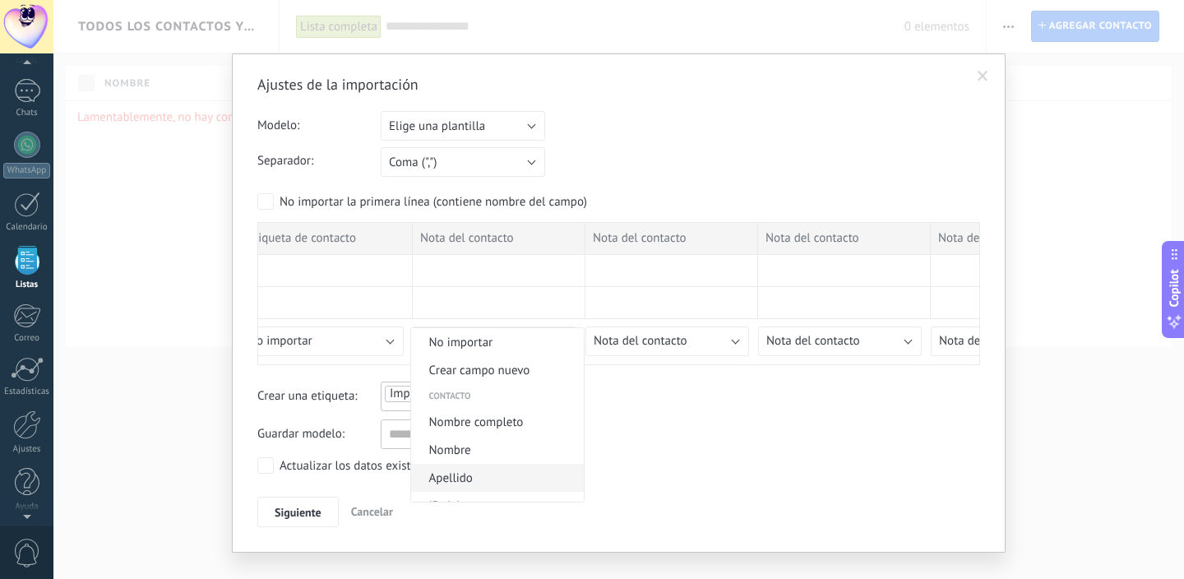
scroll to position [-1, 0]
click at [535, 341] on span "No importar" at bounding box center [495, 343] width 168 height 16
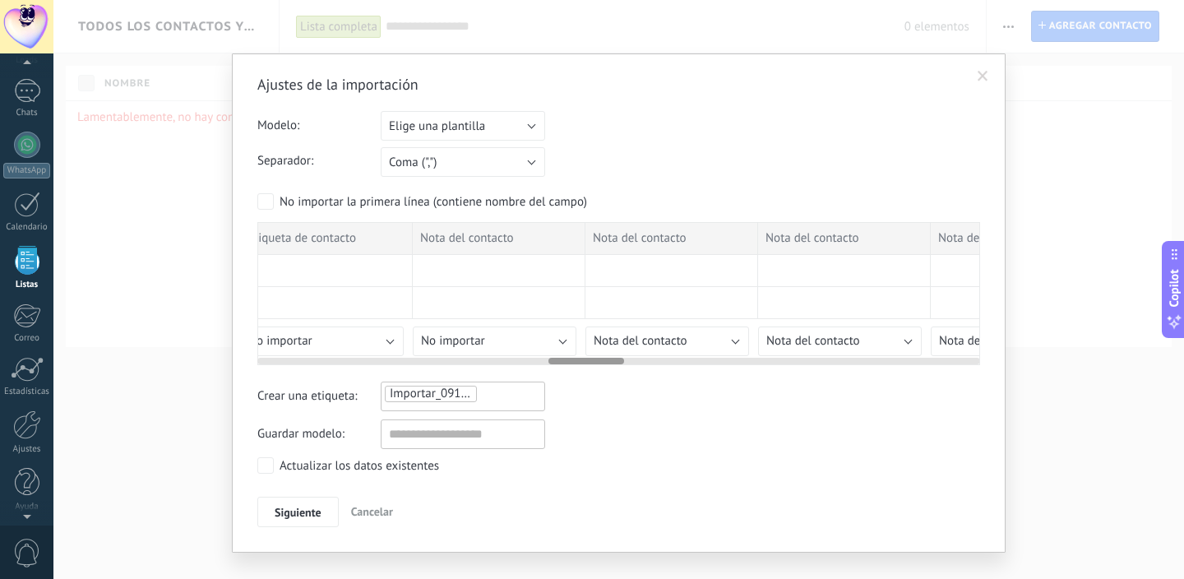
click at [646, 338] on span "Nota del contacto" at bounding box center [641, 341] width 94 height 16
click at [646, 338] on span "No importar" at bounding box center [668, 343] width 168 height 16
click at [758, 350] on button "Nota del contacto" at bounding box center [826, 342] width 164 height 30
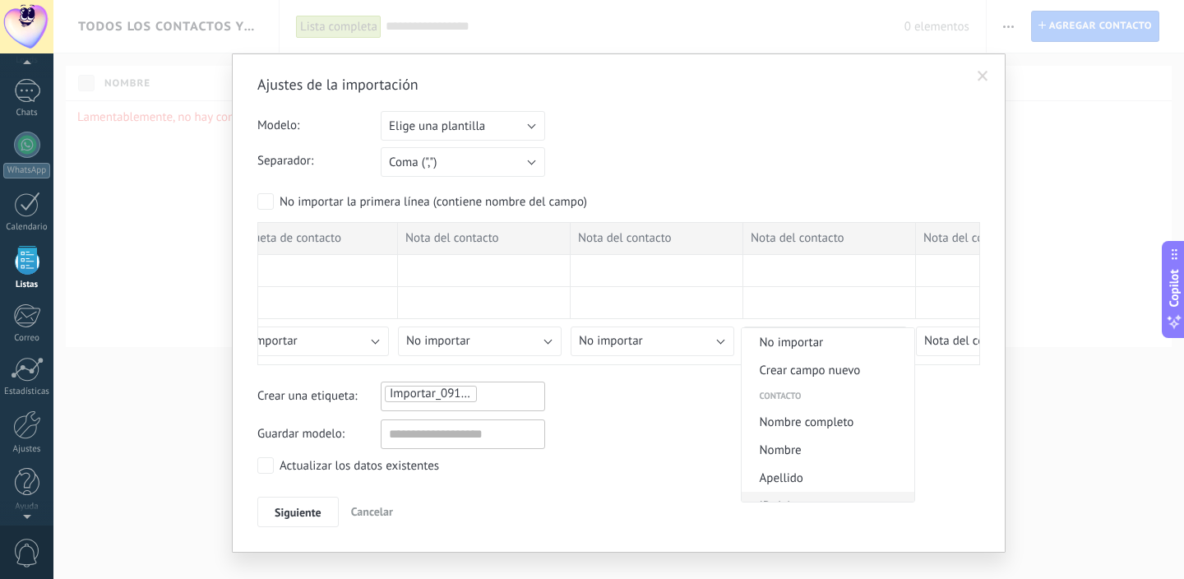
scroll to position [-1, 0]
click at [758, 350] on li "No importar" at bounding box center [828, 342] width 173 height 28
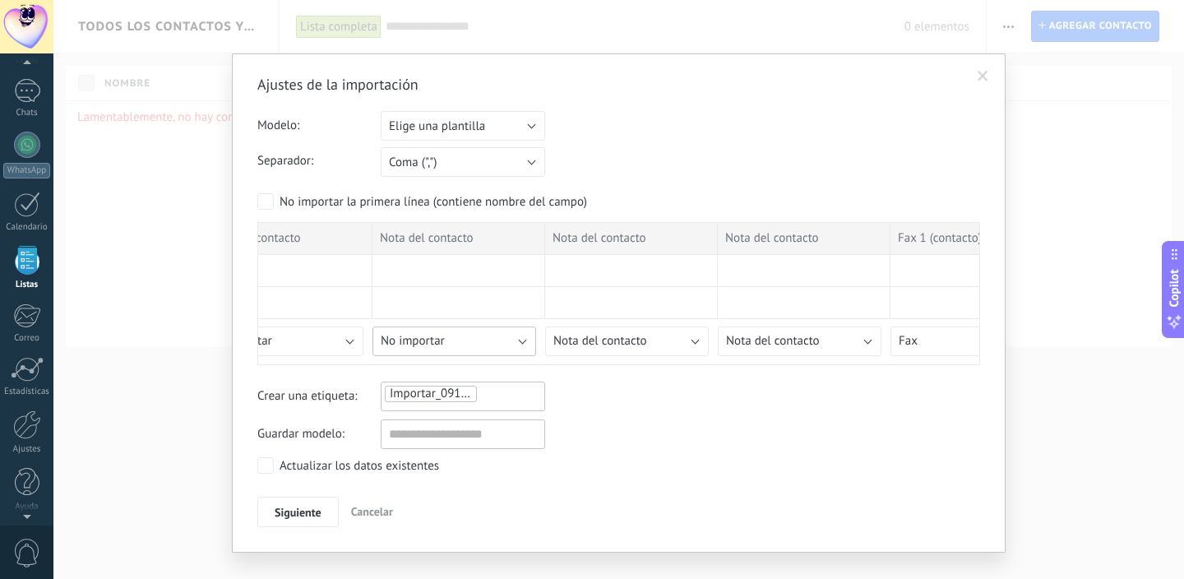
scroll to position [0, 3195]
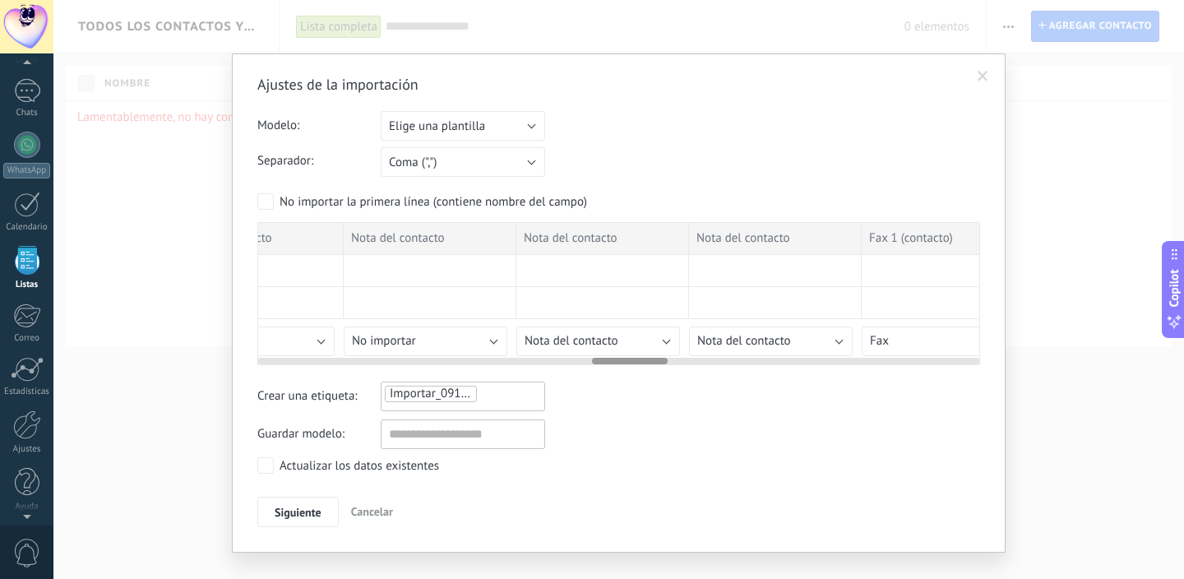
click at [630, 345] on button "Nota del contacto" at bounding box center [599, 342] width 164 height 30
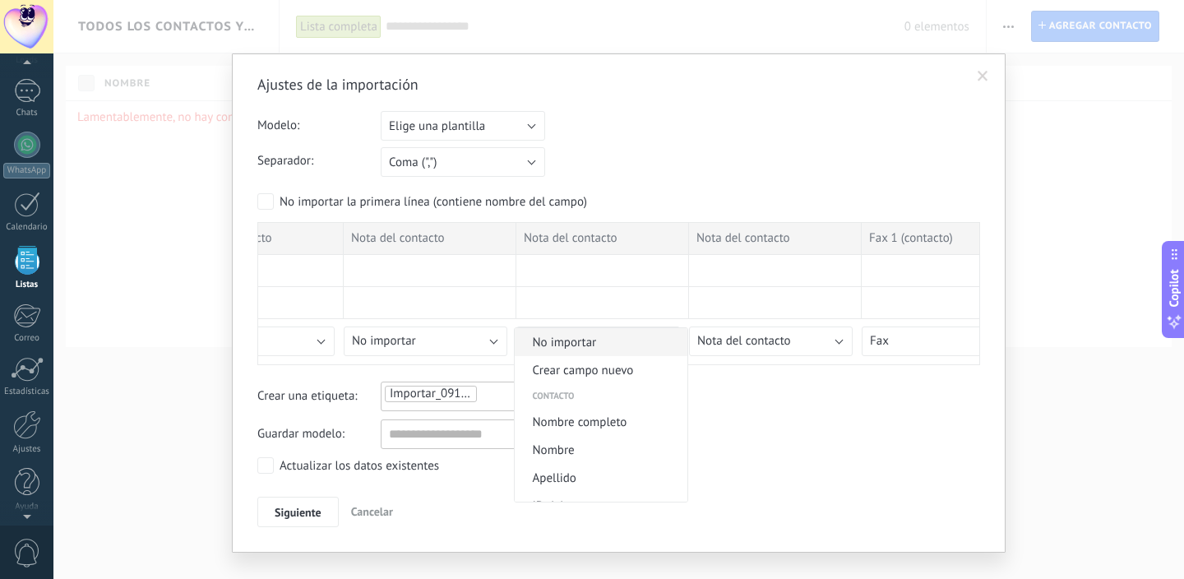
scroll to position [-1, 0]
click at [625, 344] on span "No importar" at bounding box center [599, 343] width 168 height 16
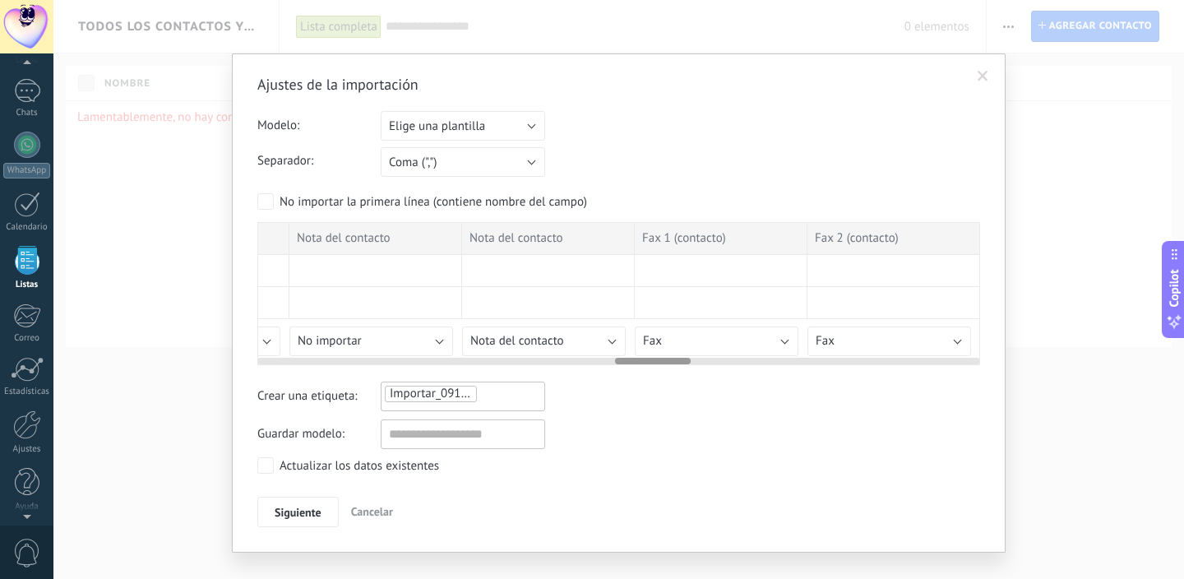
click at [579, 331] on button "Nota del contacto" at bounding box center [544, 342] width 164 height 30
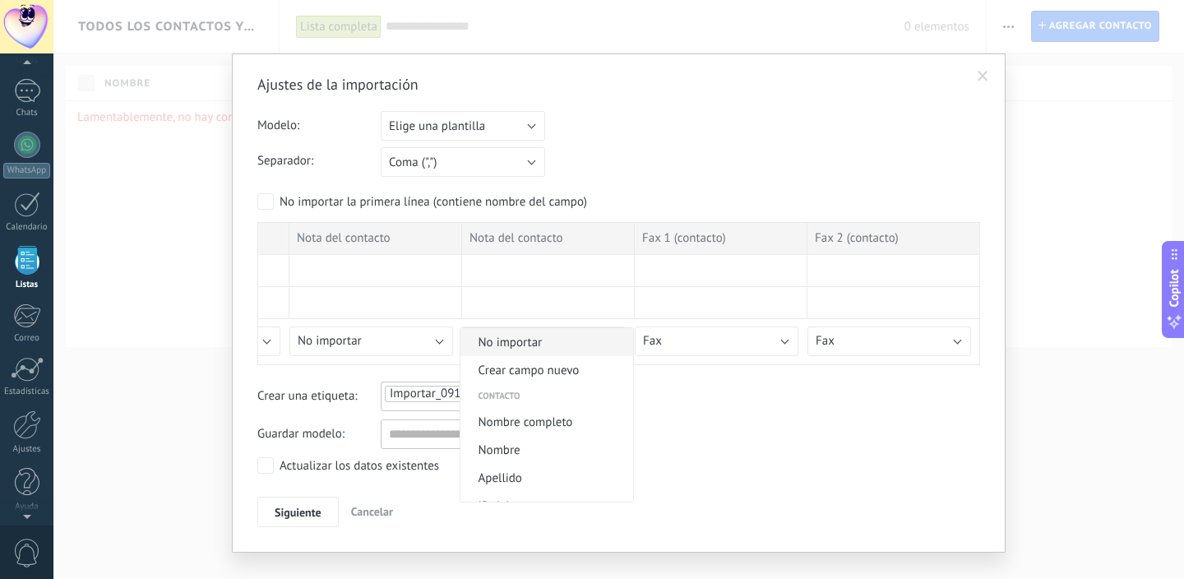
click at [551, 341] on span "No importar" at bounding box center [545, 343] width 168 height 16
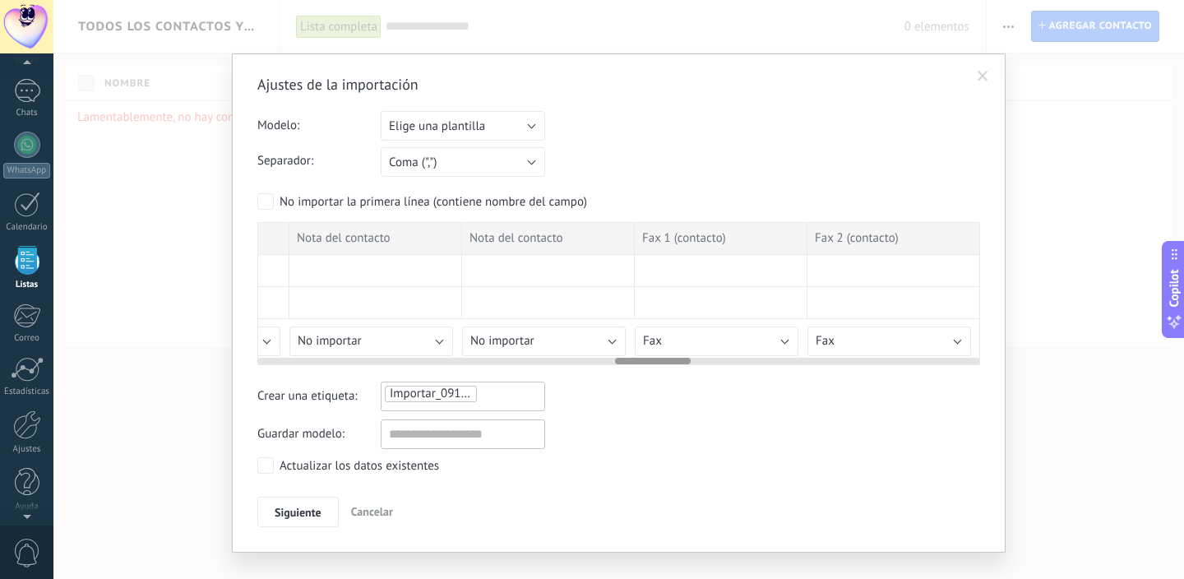
click at [740, 338] on button "Fax" at bounding box center [717, 342] width 164 height 30
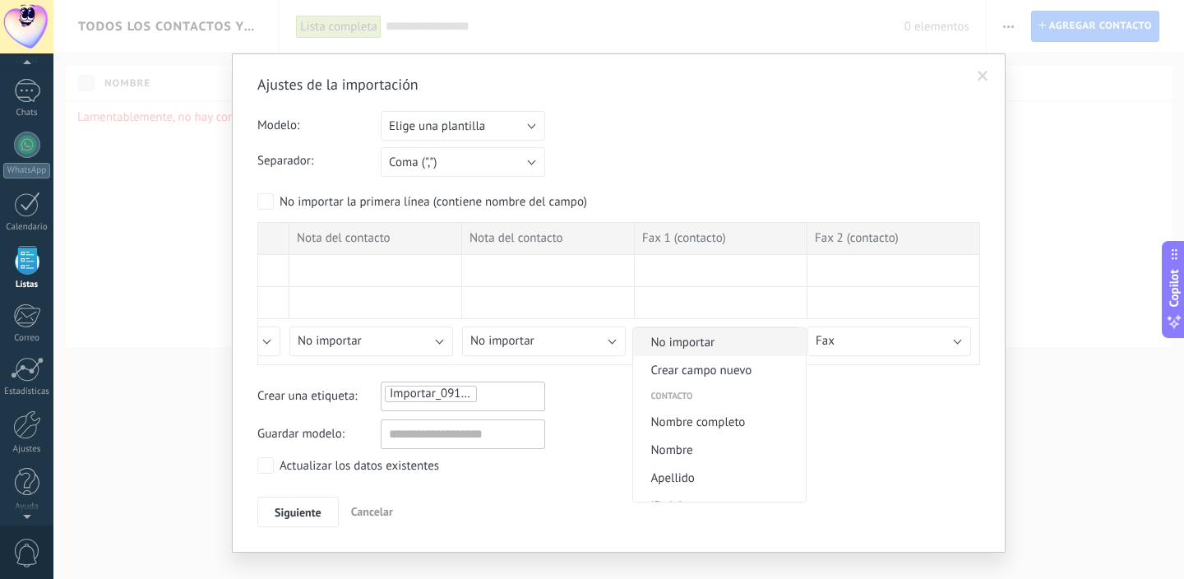
click at [738, 338] on span "No importar" at bounding box center [717, 343] width 168 height 16
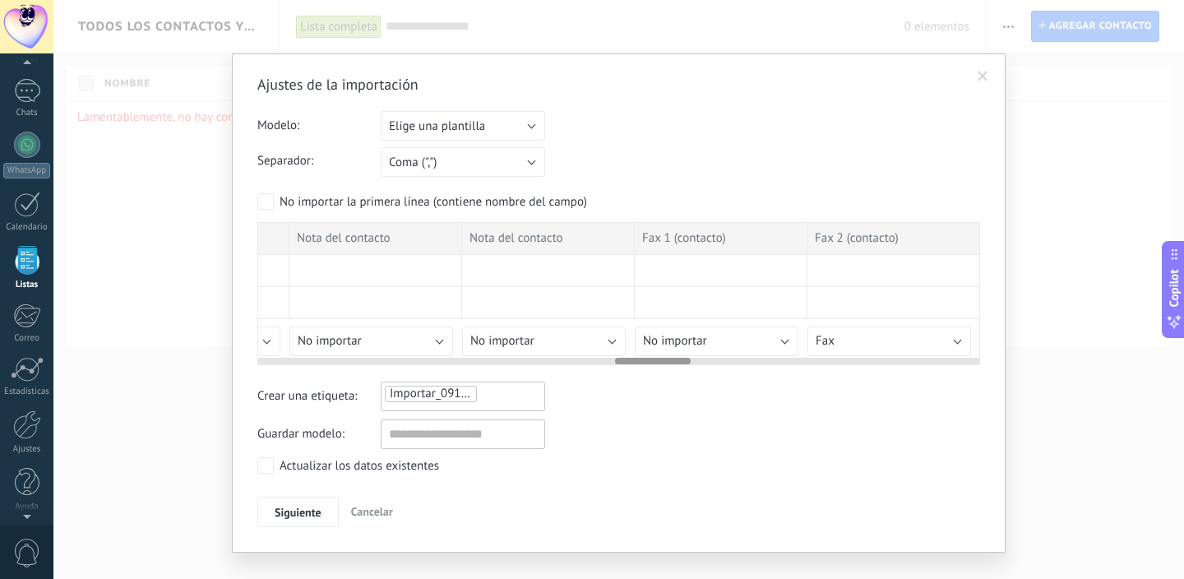
click at [846, 339] on button "Fax" at bounding box center [890, 342] width 164 height 30
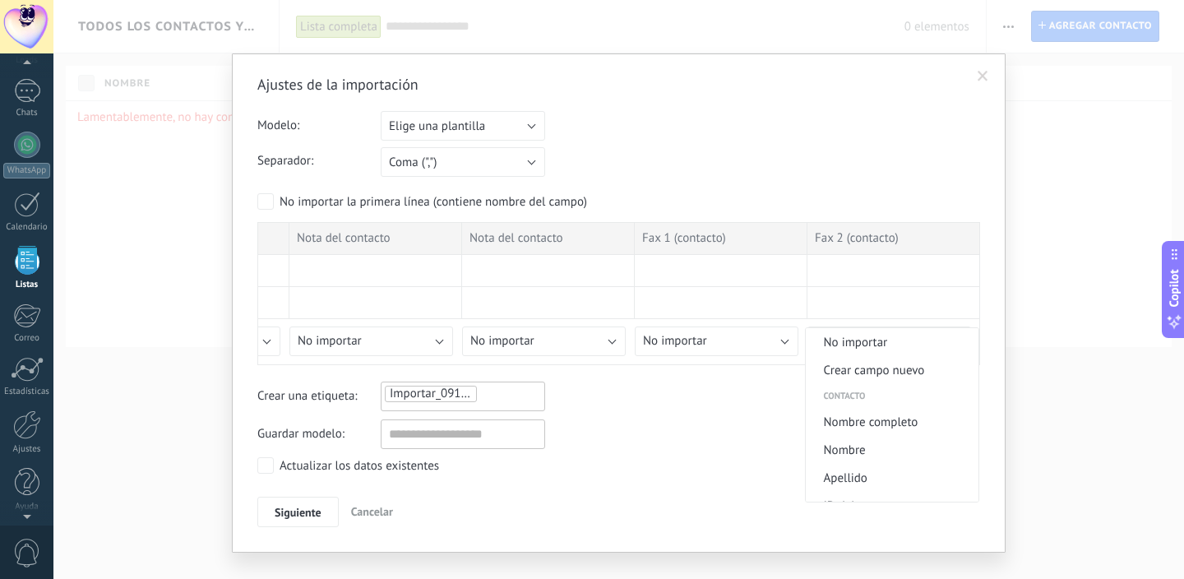
click at [846, 340] on span "No importar" at bounding box center [890, 343] width 168 height 16
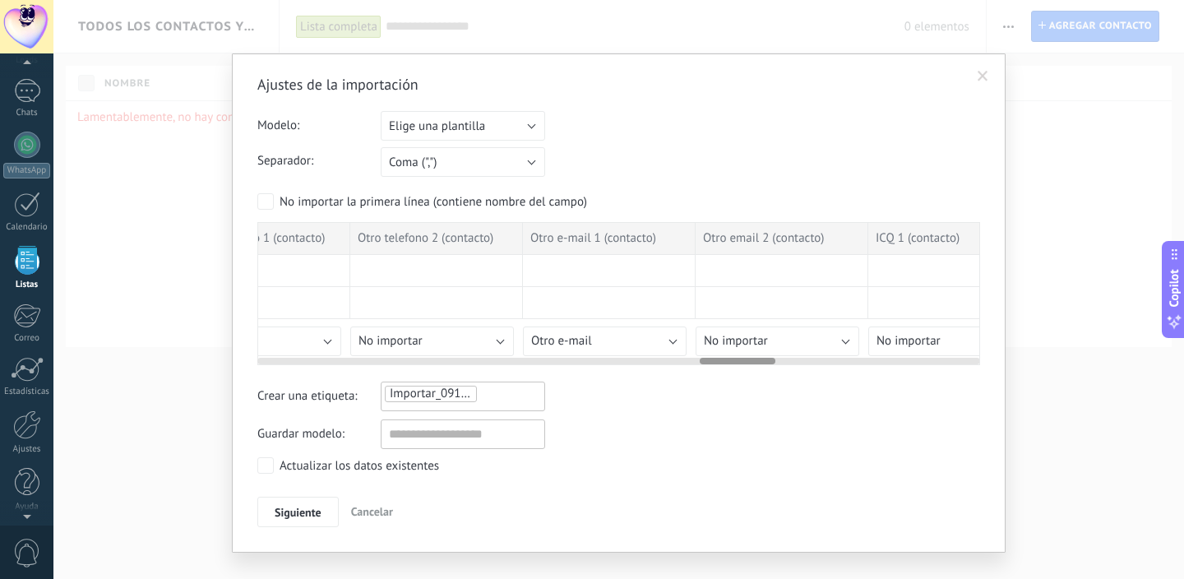
click at [596, 341] on button "Otro e-mail" at bounding box center [605, 342] width 164 height 30
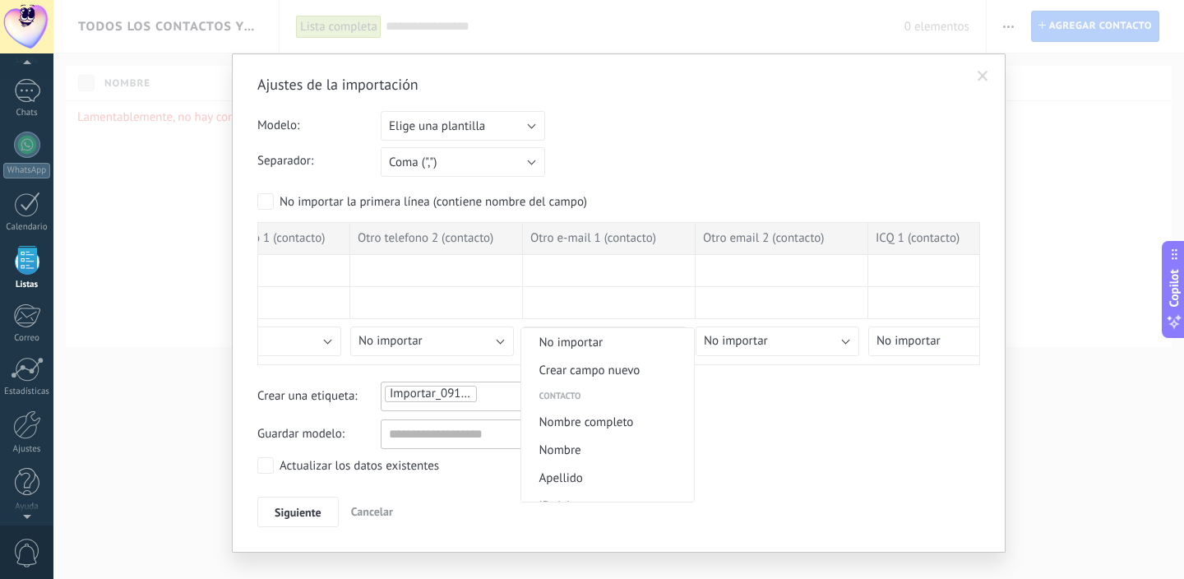
click at [598, 350] on span "No importar" at bounding box center [605, 343] width 168 height 16
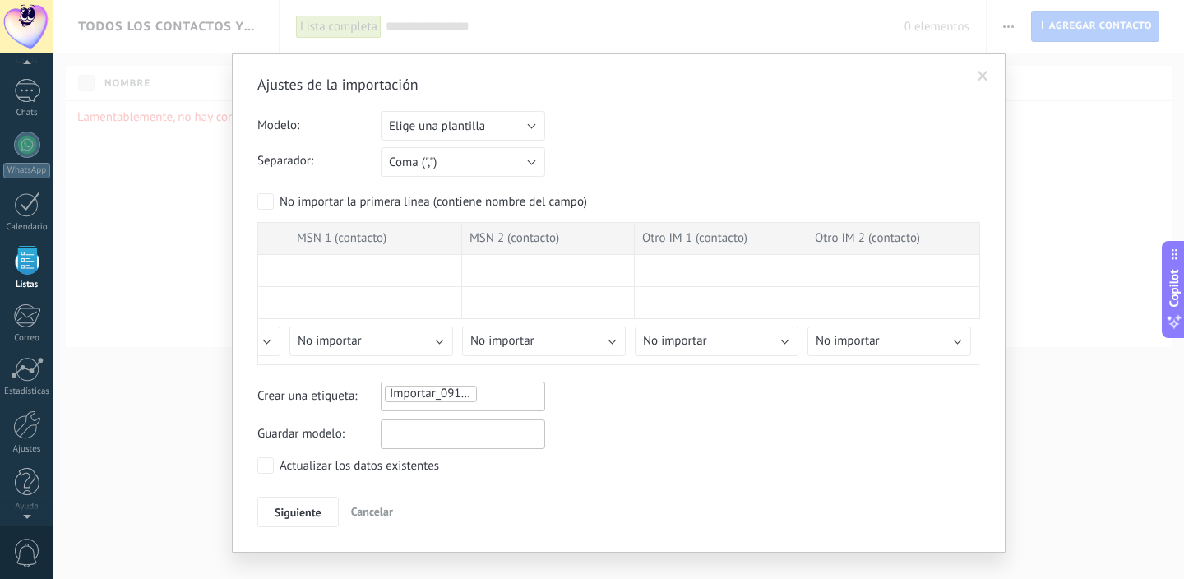
click at [472, 437] on input "text" at bounding box center [463, 434] width 164 height 30
type input "**********"
click at [271, 512] on button "Siguiente" at bounding box center [297, 512] width 81 height 31
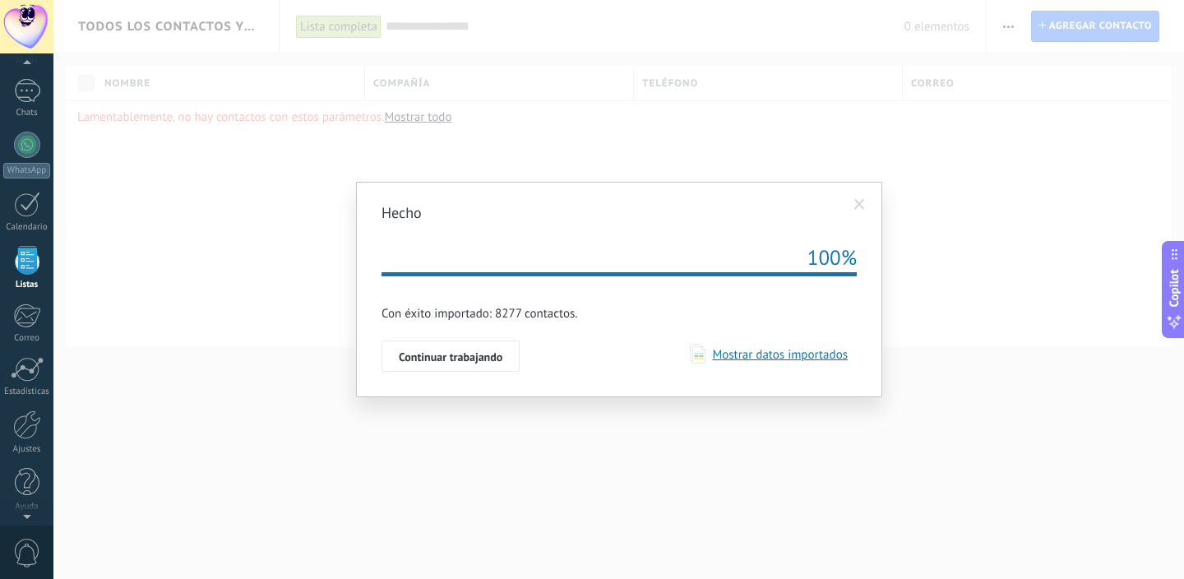
click at [730, 358] on span "Mostrar datos importados" at bounding box center [777, 355] width 142 height 16
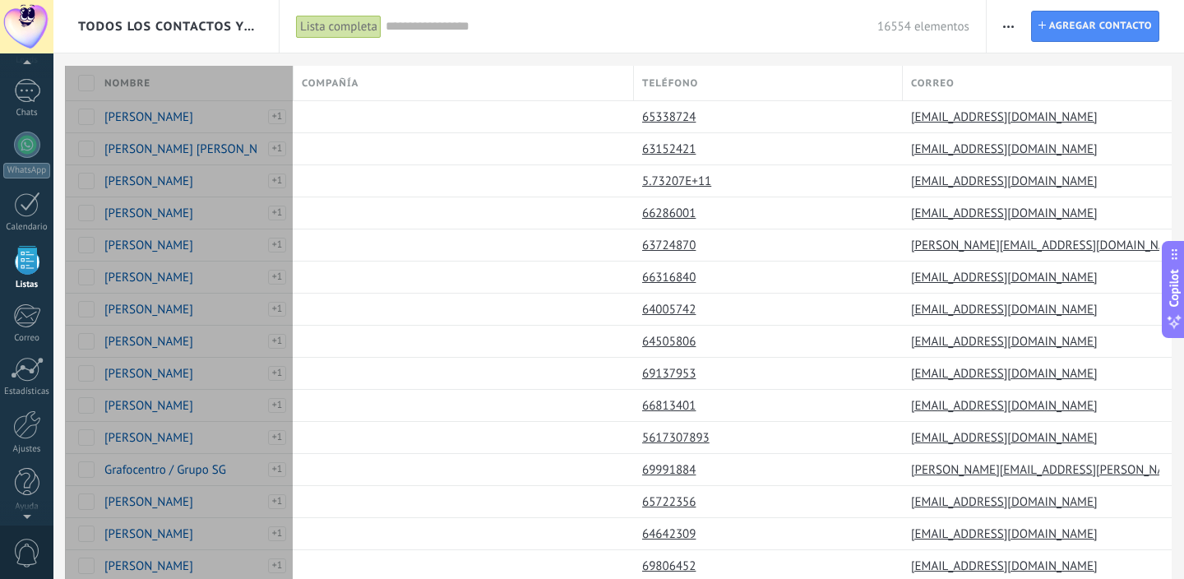
drag, startPoint x: 363, startPoint y: 76, endPoint x: 292, endPoint y: 75, distance: 70.8
click at [292, 75] on div "Nombre" at bounding box center [194, 83] width 197 height 35
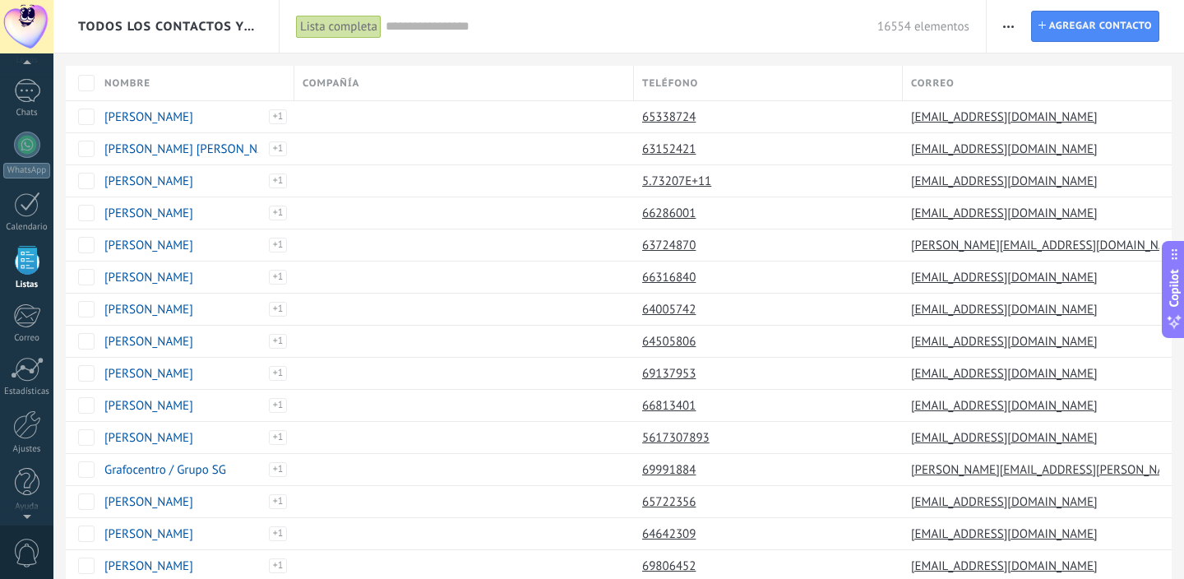
click at [563, 84] on div "Compañía" at bounding box center [463, 83] width 339 height 35
click at [484, 84] on div "Compañía" at bounding box center [463, 83] width 339 height 35
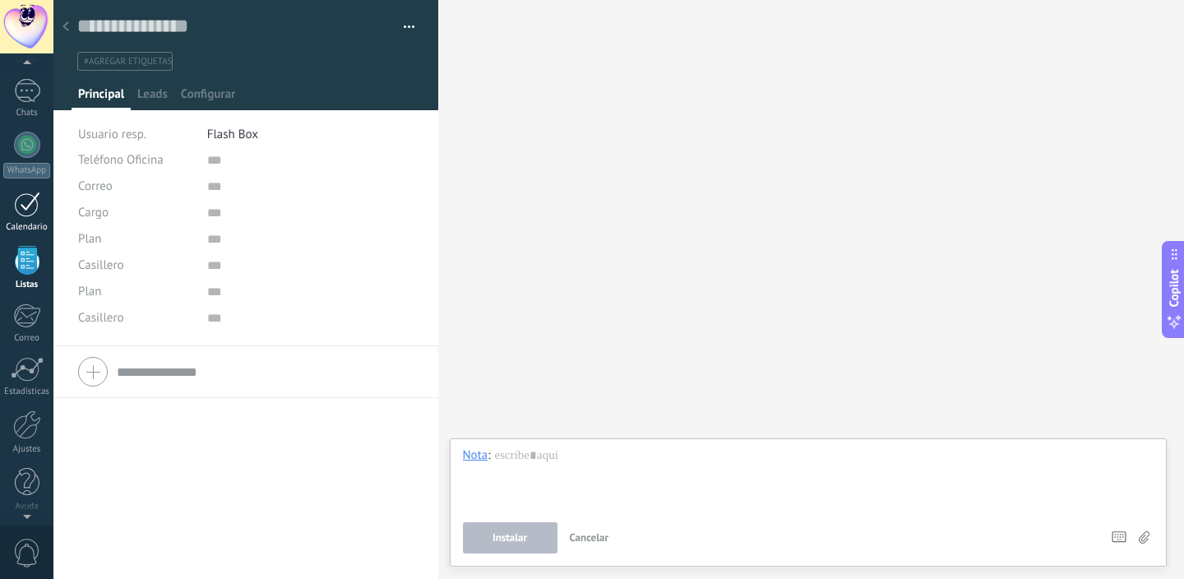
click at [21, 215] on div at bounding box center [27, 204] width 26 height 25
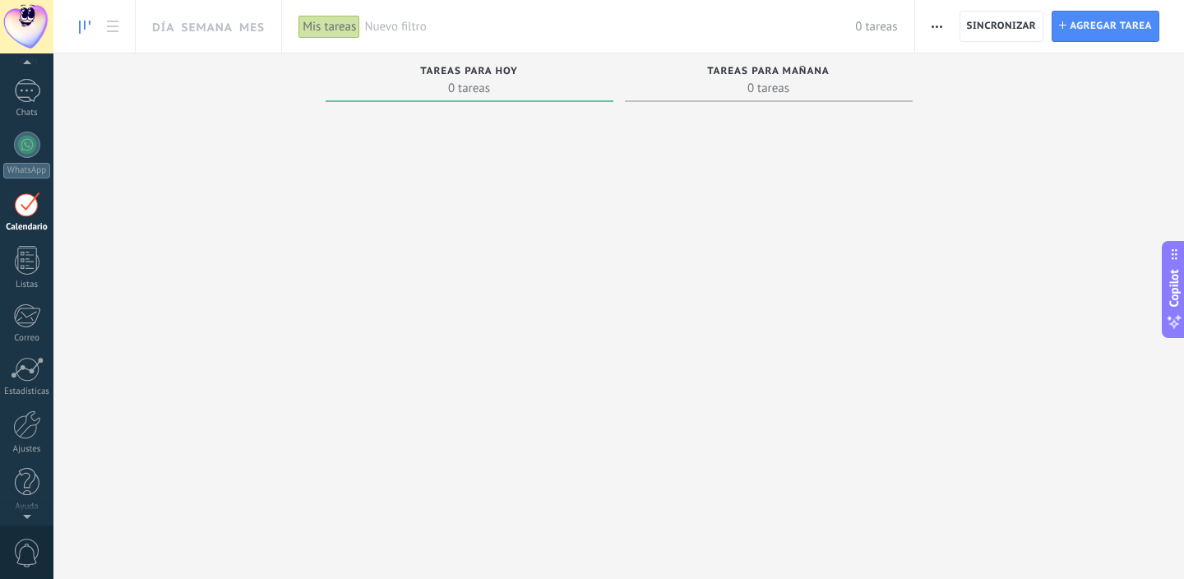
click at [435, 209] on div at bounding box center [470, 291] width 288 height 364
click at [24, 133] on div at bounding box center [27, 137] width 25 height 30
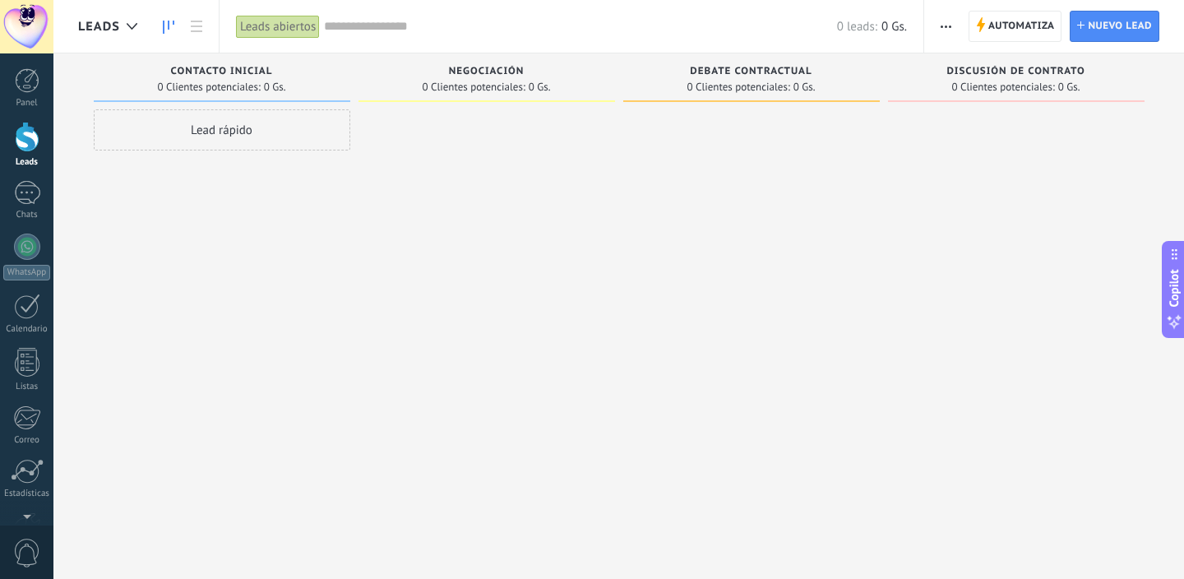
click at [31, 343] on div "Panel Leads Chats WhatsApp Clientes" at bounding box center [26, 349] width 53 height 563
click at [21, 322] on link "Calendario" at bounding box center [26, 314] width 53 height 41
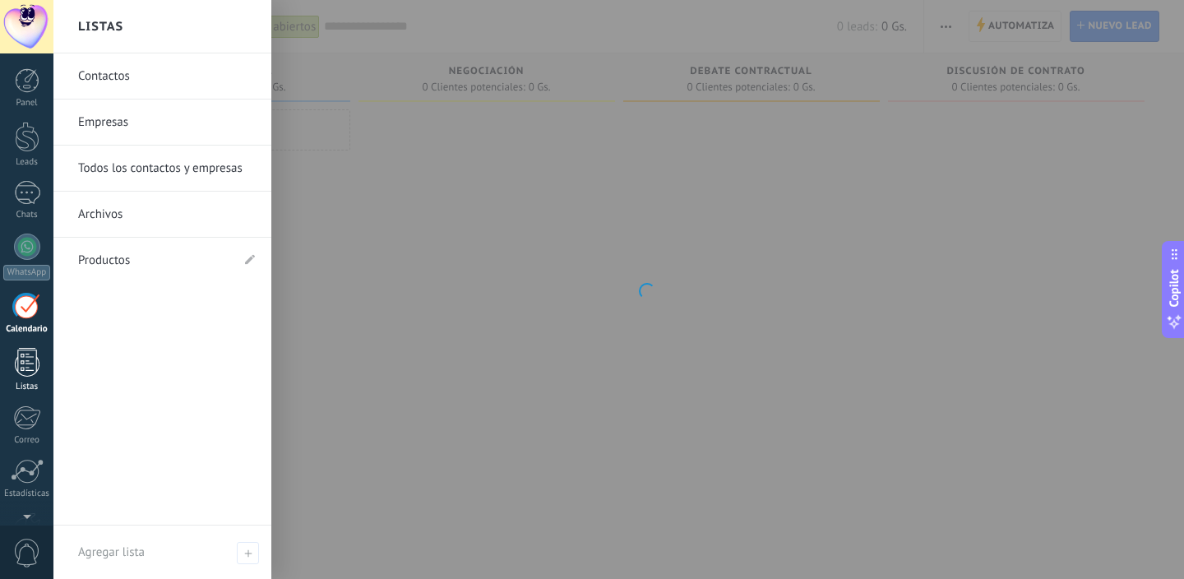
click at [26, 368] on div at bounding box center [27, 362] width 25 height 29
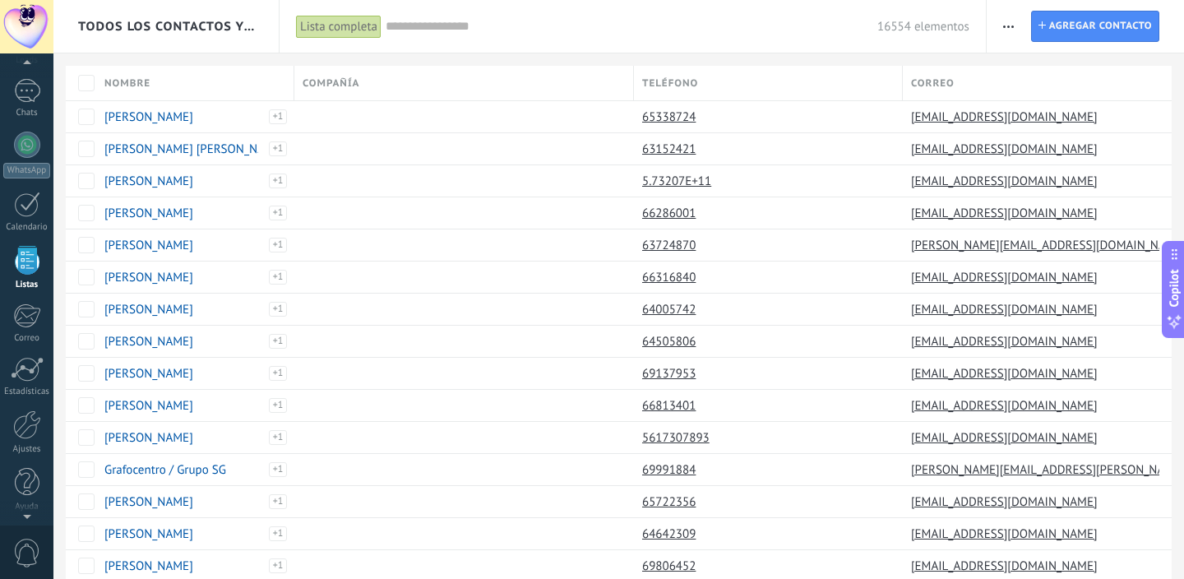
click at [1005, 18] on span "button" at bounding box center [1008, 26] width 11 height 31
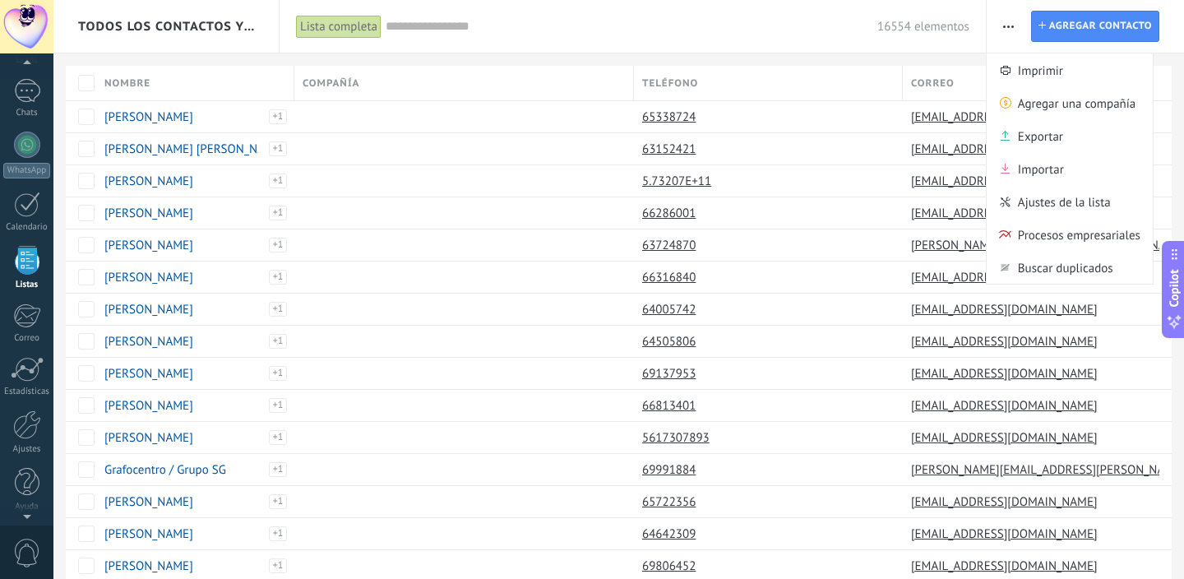
click at [435, 68] on div "Compañía" at bounding box center [463, 83] width 339 height 35
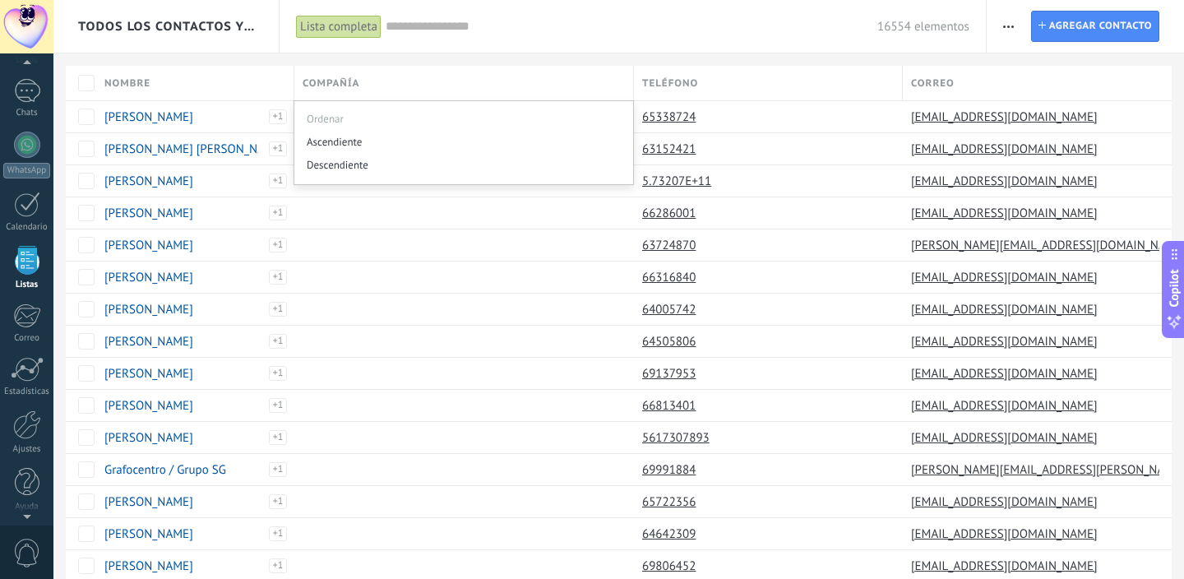
click at [433, 81] on div "Compañía" at bounding box center [463, 83] width 339 height 35
click at [242, 32] on span "Todos los contactos y empresas" at bounding box center [167, 27] width 178 height 16
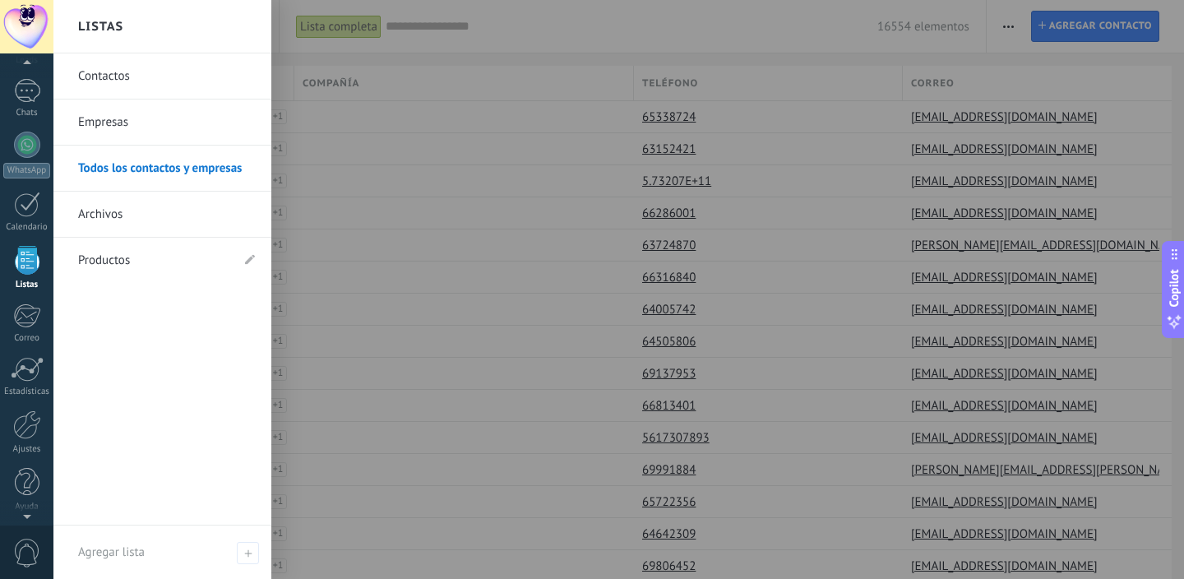
click at [211, 76] on link "Contactos" at bounding box center [166, 76] width 177 height 46
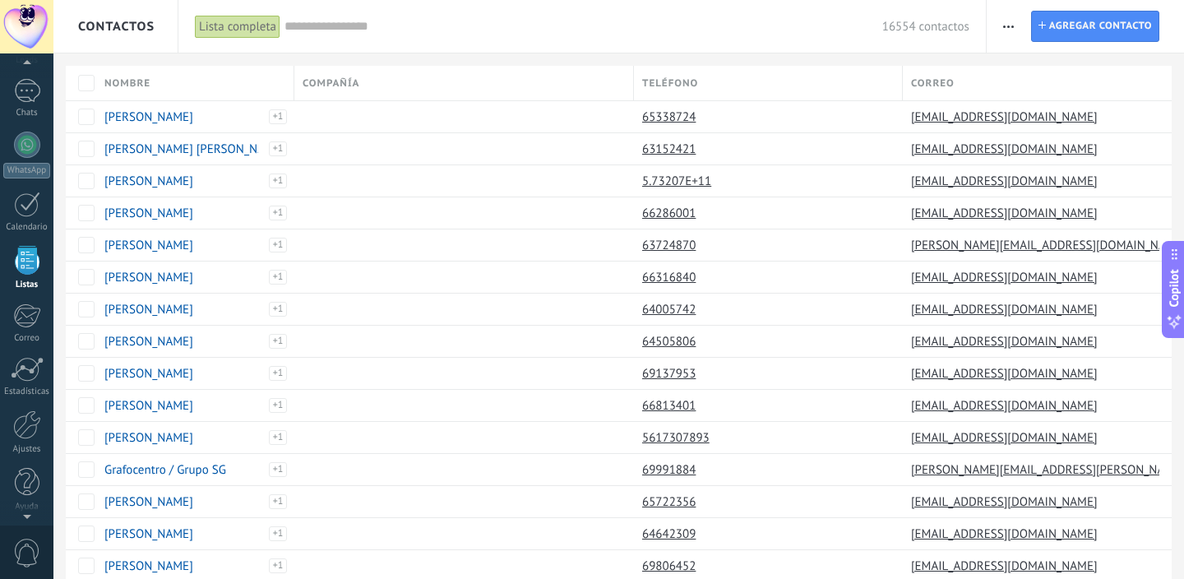
click at [461, 77] on div "Compañía" at bounding box center [463, 83] width 339 height 35
click at [833, 76] on div "Teléfono" at bounding box center [768, 83] width 268 height 35
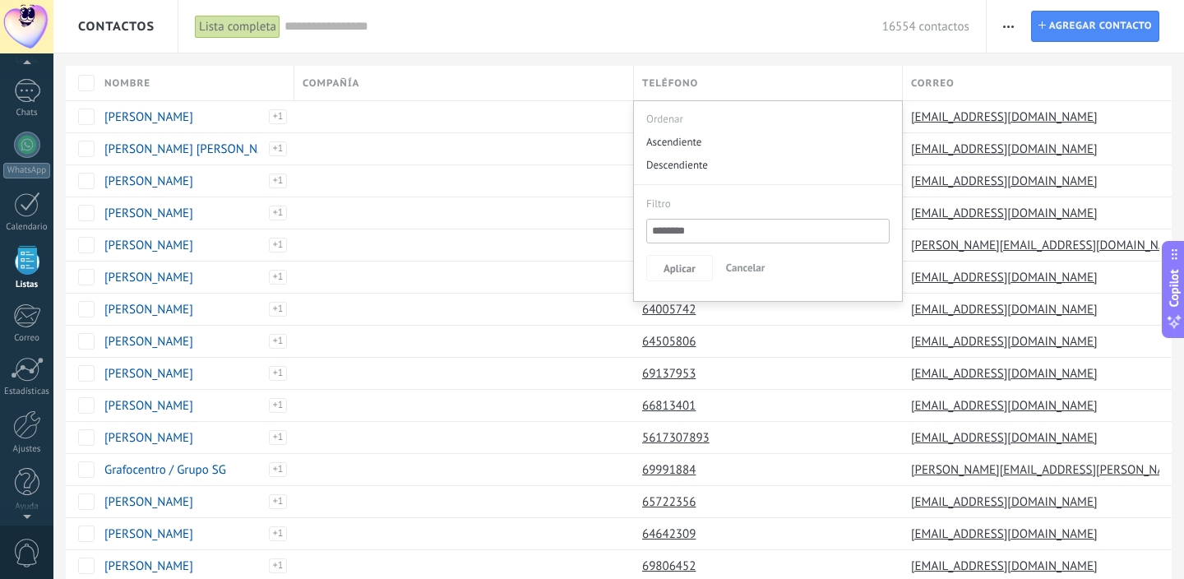
click at [833, 76] on div "Teléfono" at bounding box center [768, 83] width 268 height 35
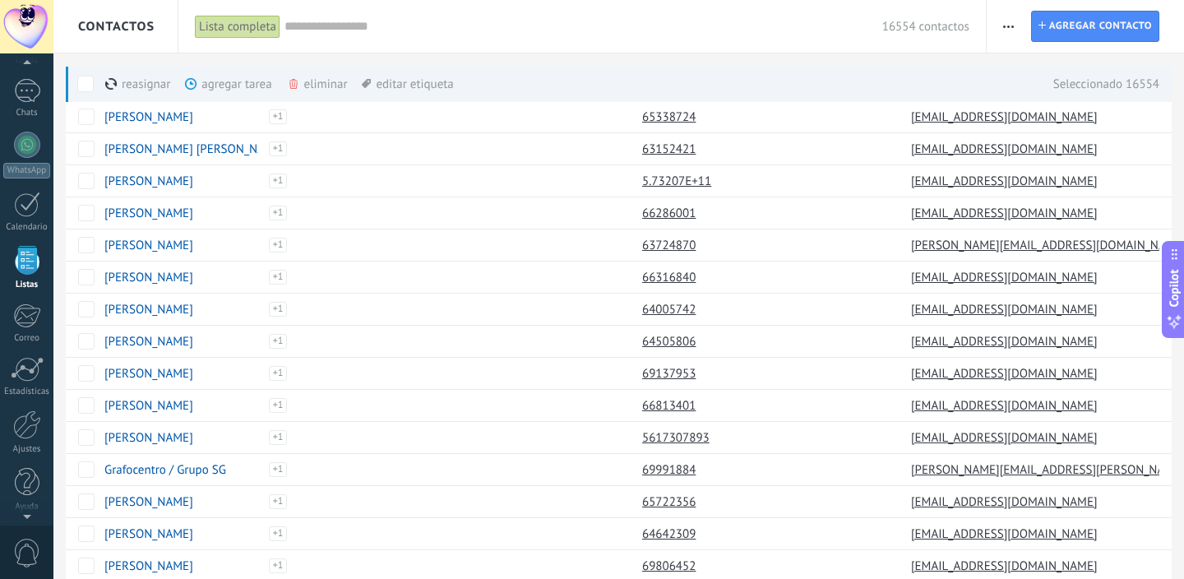
click at [92, 81] on span at bounding box center [85, 84] width 16 height 16
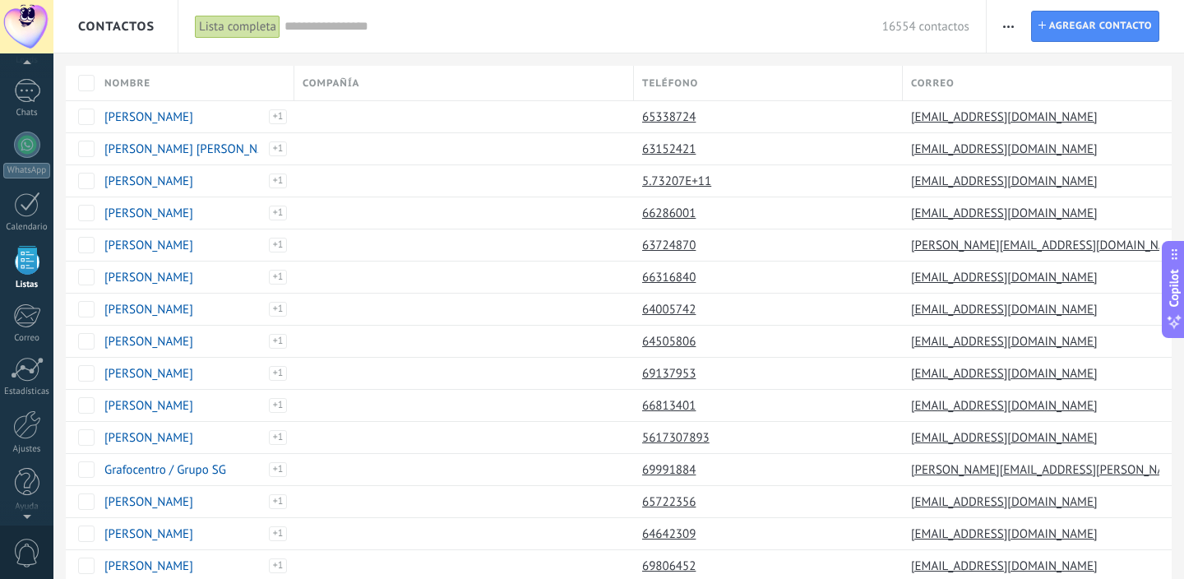
click at [201, 85] on div "Nombre" at bounding box center [194, 83] width 197 height 35
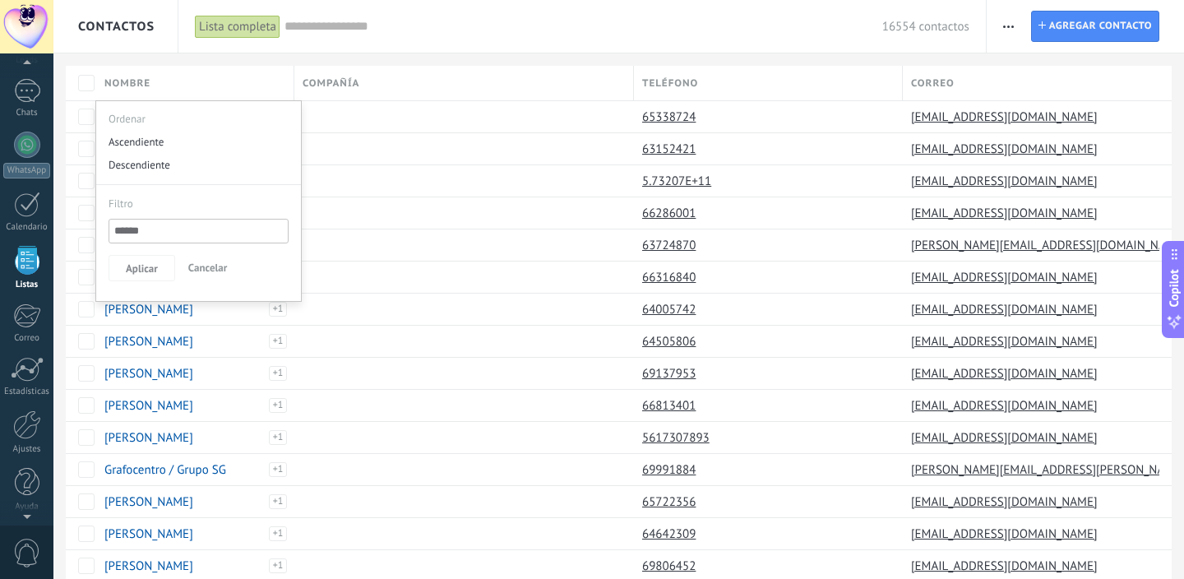
click at [418, 81] on div "Compañía" at bounding box center [463, 83] width 339 height 35
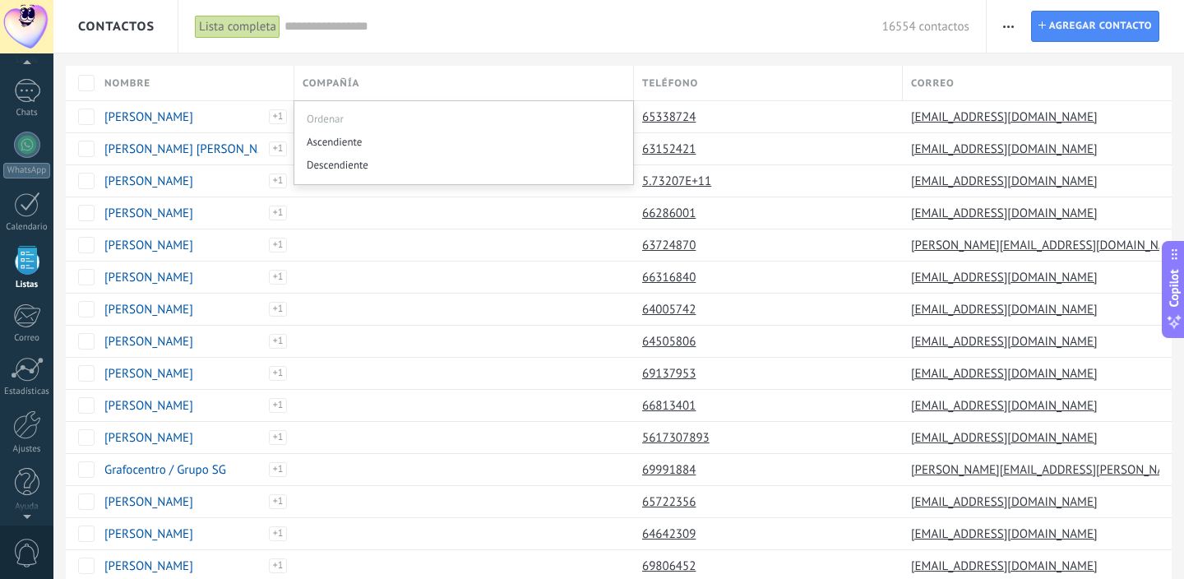
click at [418, 81] on div "Compañía" at bounding box center [463, 83] width 339 height 35
click at [999, 27] on button "button" at bounding box center [1009, 26] width 24 height 31
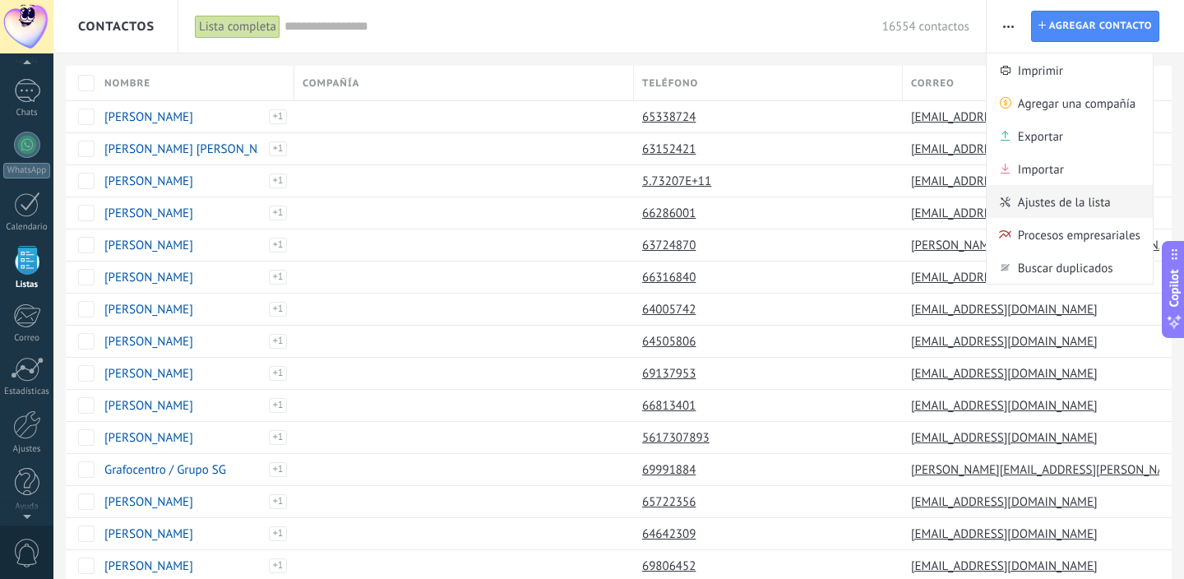
click at [1039, 200] on span "Ajustes de la lista" at bounding box center [1064, 201] width 93 height 33
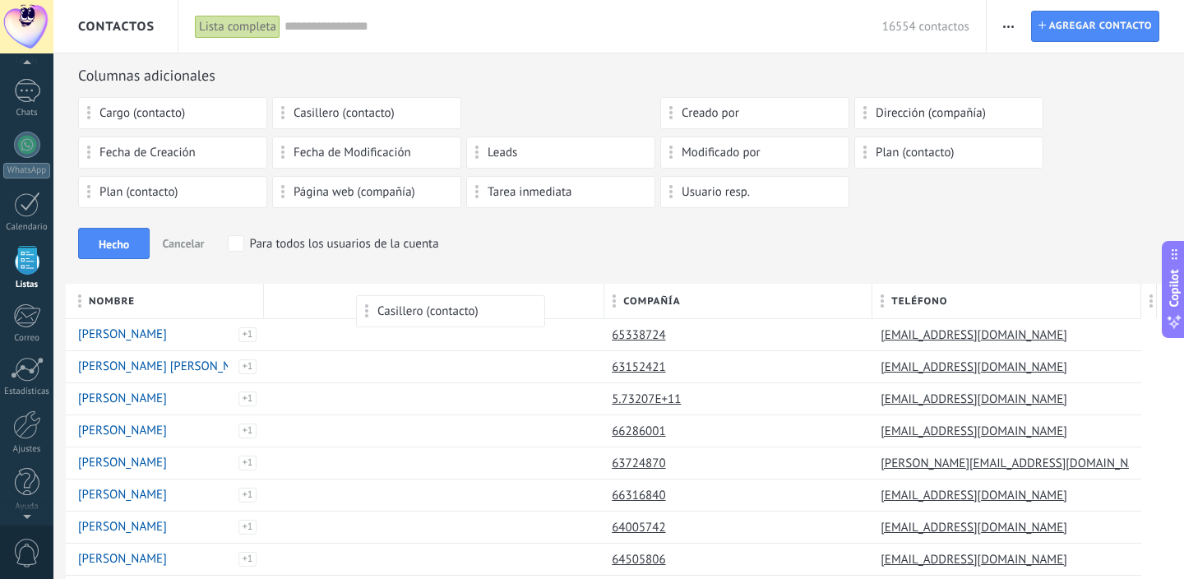
drag, startPoint x: 517, startPoint y: 107, endPoint x: 406, endPoint y: 304, distance: 225.4
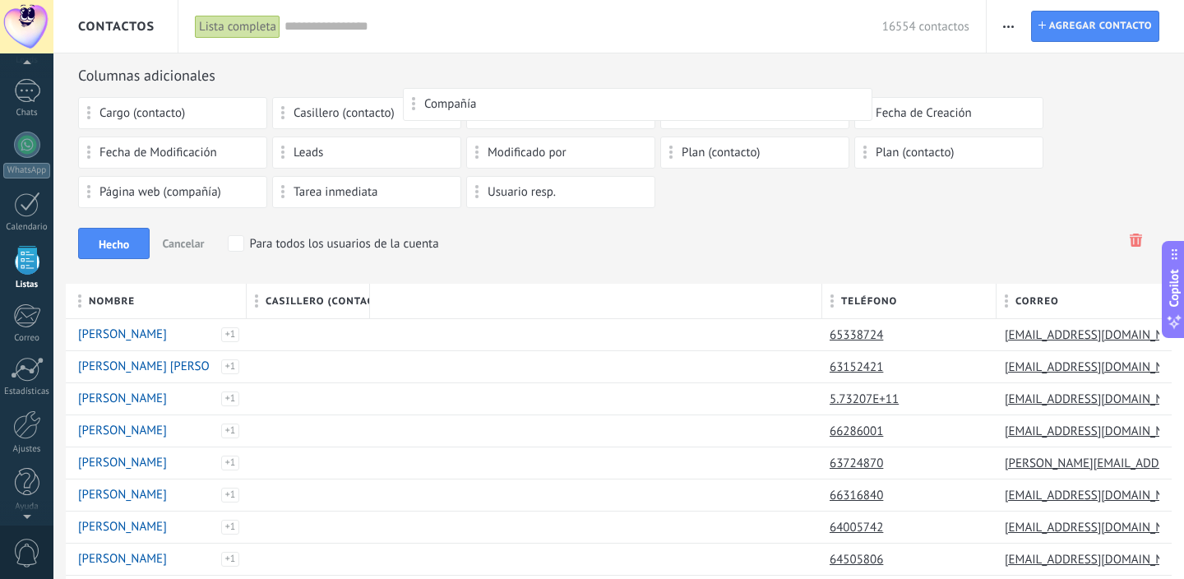
drag, startPoint x: 563, startPoint y: 296, endPoint x: 595, endPoint y: 105, distance: 193.6
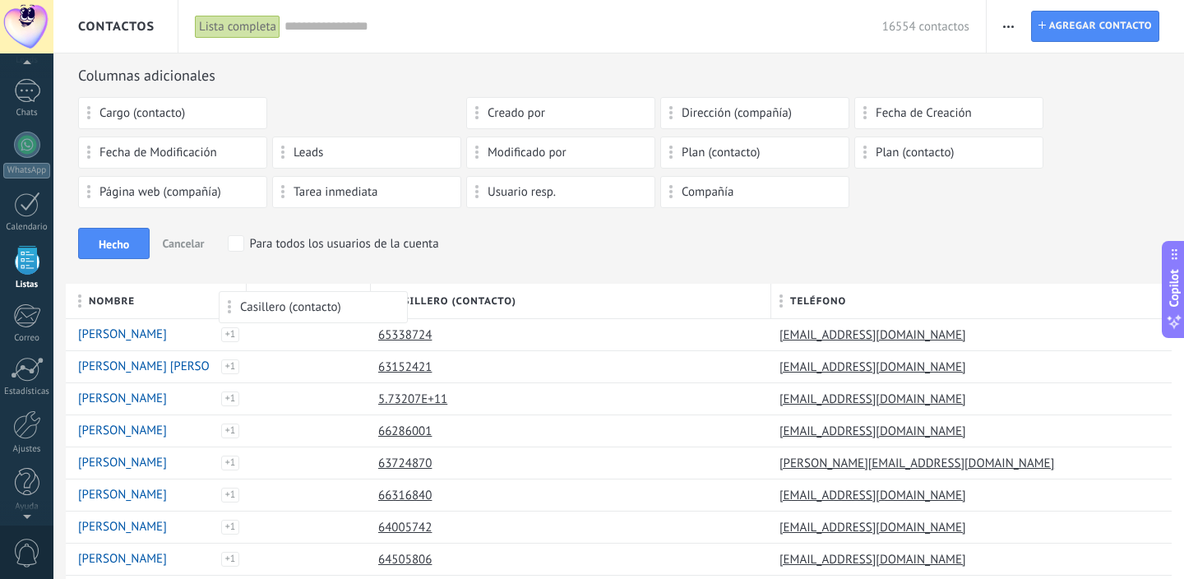
drag, startPoint x: 370, startPoint y: 103, endPoint x: 317, endPoint y: 299, distance: 202.9
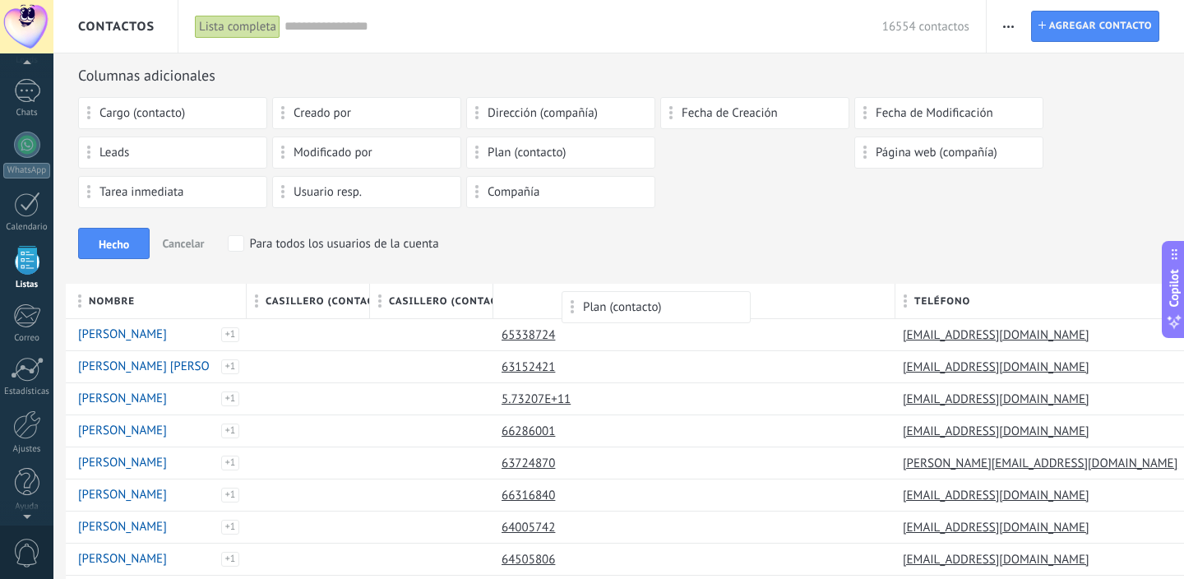
drag, startPoint x: 724, startPoint y: 152, endPoint x: 626, endPoint y: 298, distance: 175.4
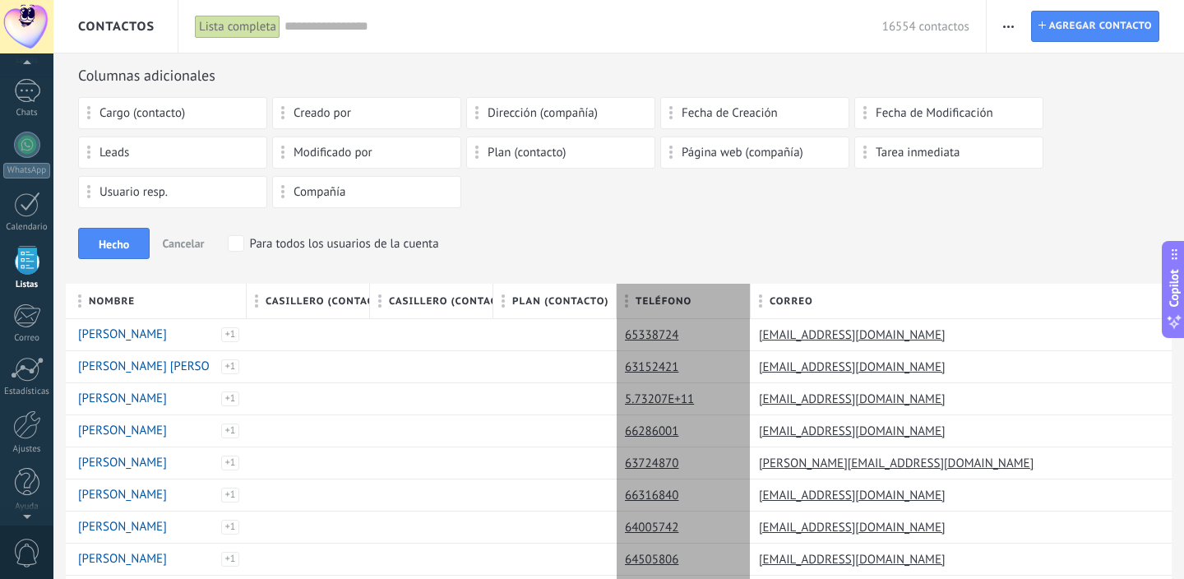
drag, startPoint x: 1017, startPoint y: 299, endPoint x: 748, endPoint y: 296, distance: 269.8
click at [748, 296] on div at bounding box center [751, 302] width 18 height 31
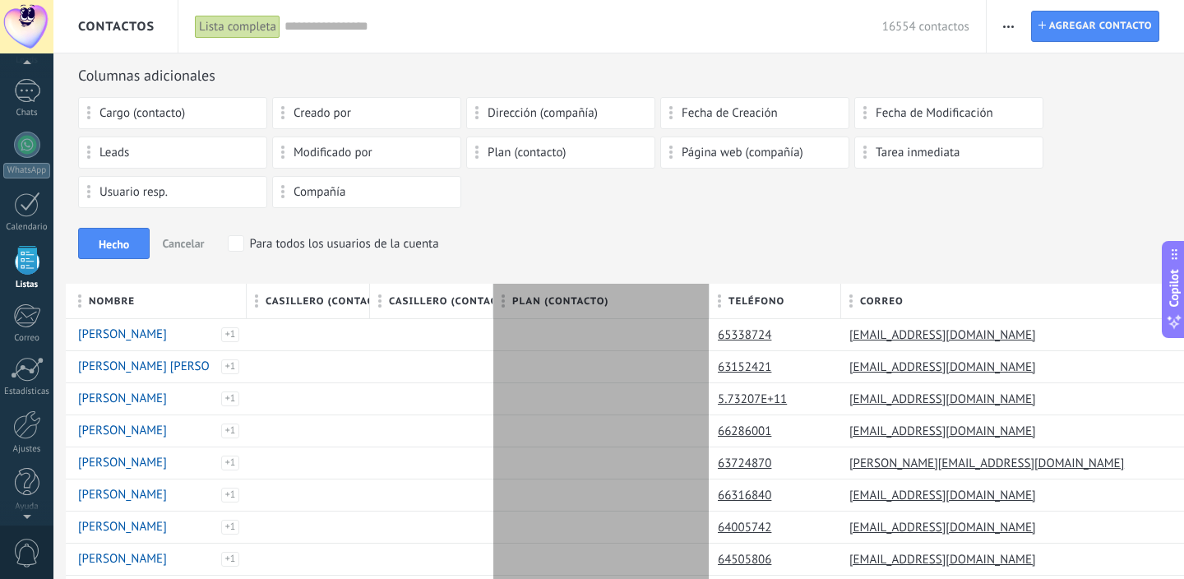
drag, startPoint x: 616, startPoint y: 295, endPoint x: 709, endPoint y: 295, distance: 92.9
click at [709, 295] on div at bounding box center [710, 302] width 18 height 31
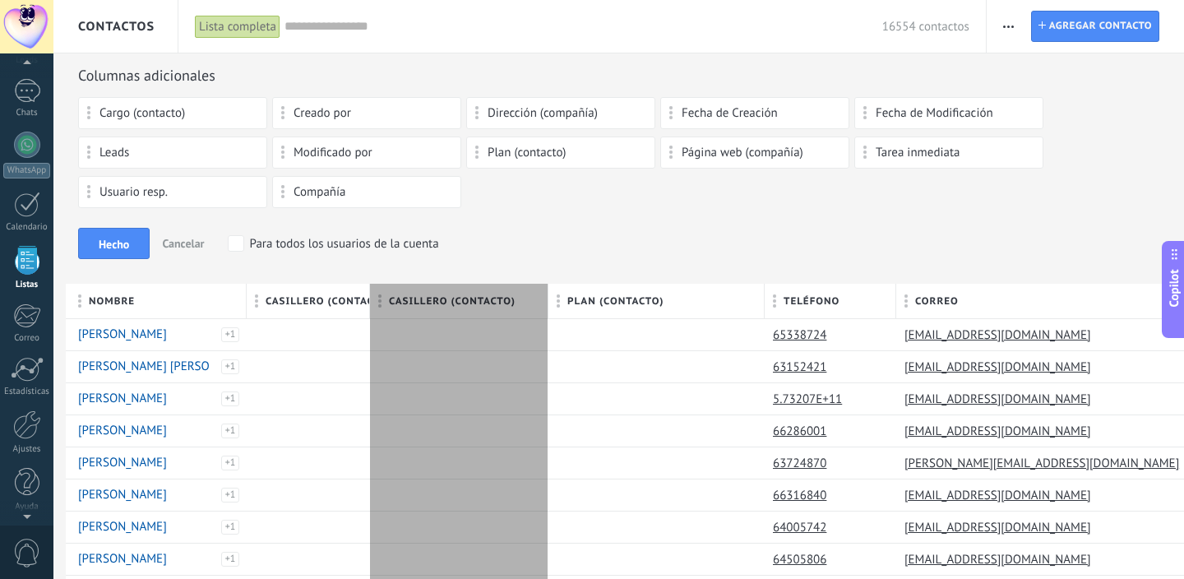
drag, startPoint x: 493, startPoint y: 294, endPoint x: 548, endPoint y: 293, distance: 55.1
click at [548, 293] on div at bounding box center [549, 302] width 18 height 31
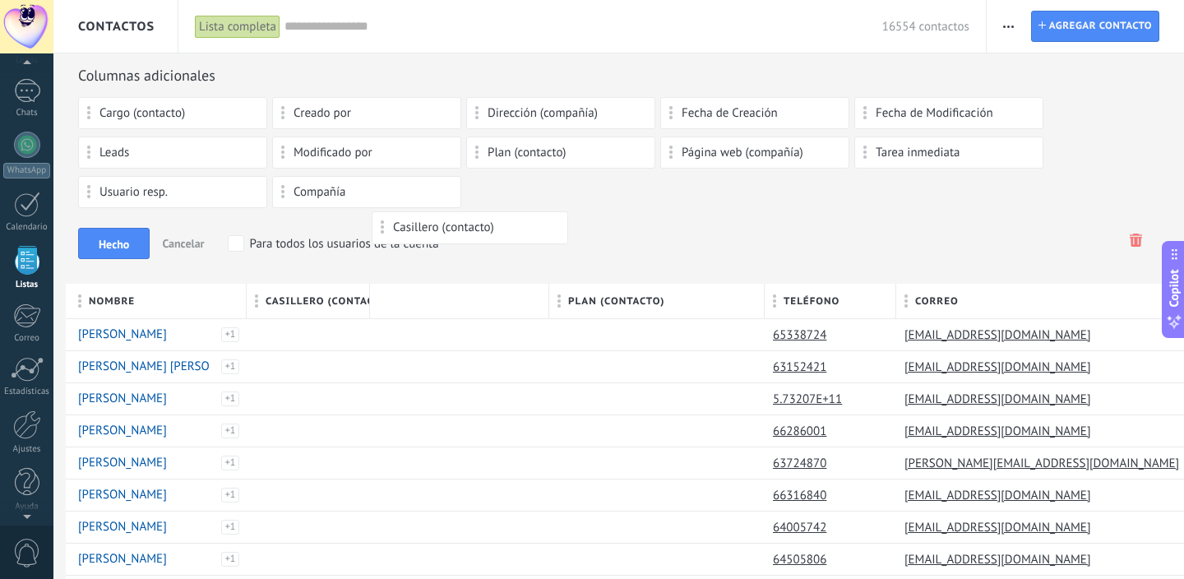
drag, startPoint x: 436, startPoint y: 297, endPoint x: 438, endPoint y: 228, distance: 69.1
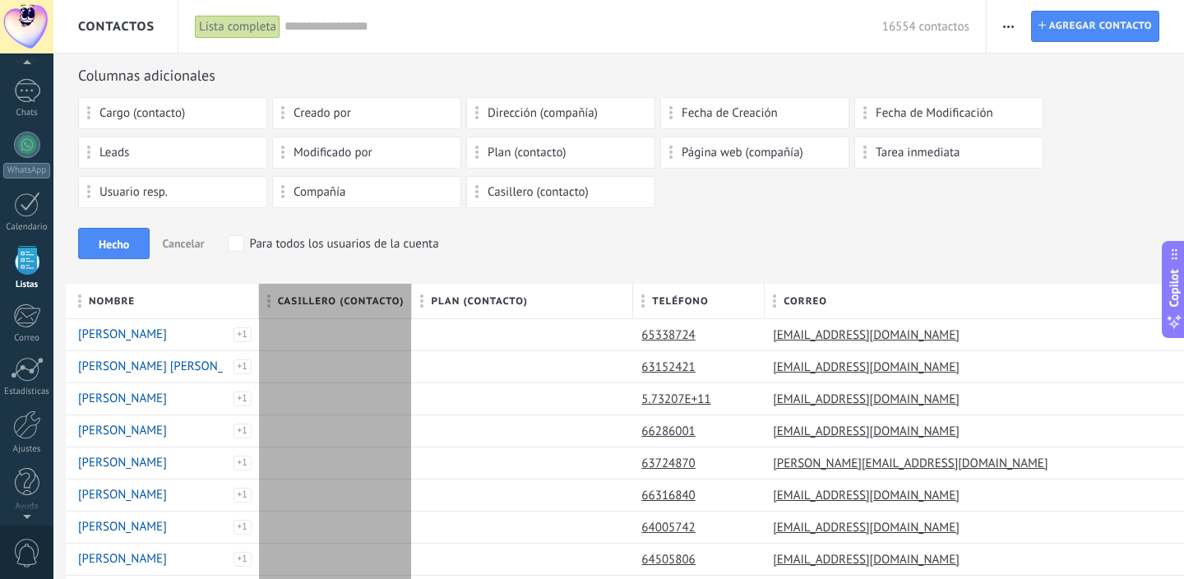
drag, startPoint x: 375, startPoint y: 294, endPoint x: 400, endPoint y: 294, distance: 24.7
click at [400, 294] on div "Casillero (contacto)" at bounding box center [336, 301] width 154 height 35
click at [415, 299] on div at bounding box center [415, 302] width 18 height 31
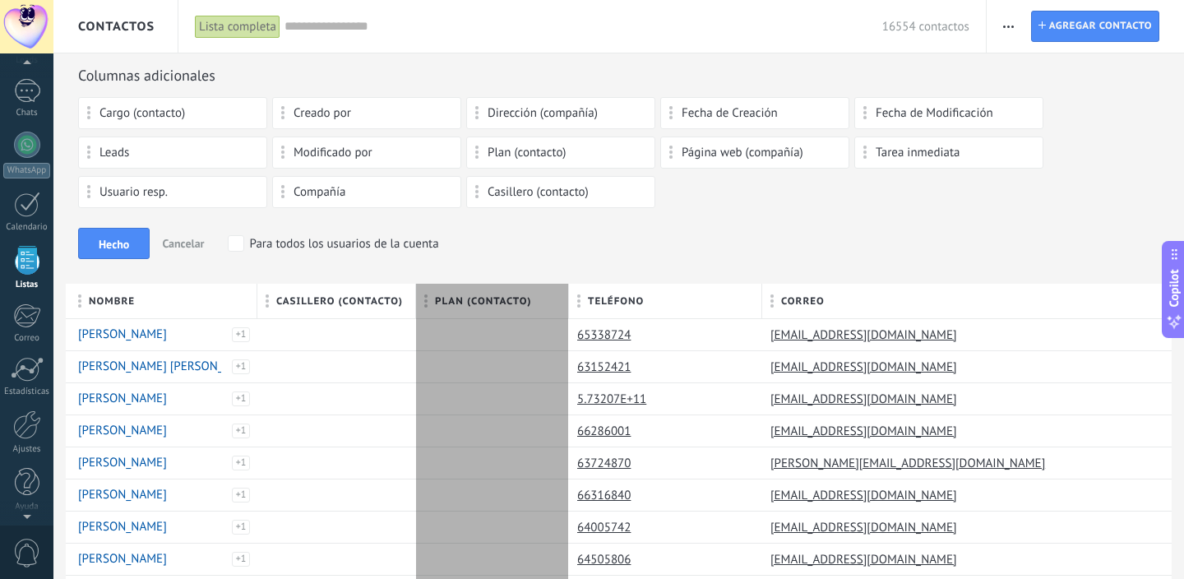
drag, startPoint x: 632, startPoint y: 304, endPoint x: 566, endPoint y: 300, distance: 65.9
click at [566, 300] on div "Plan (contacto)" at bounding box center [492, 301] width 153 height 35
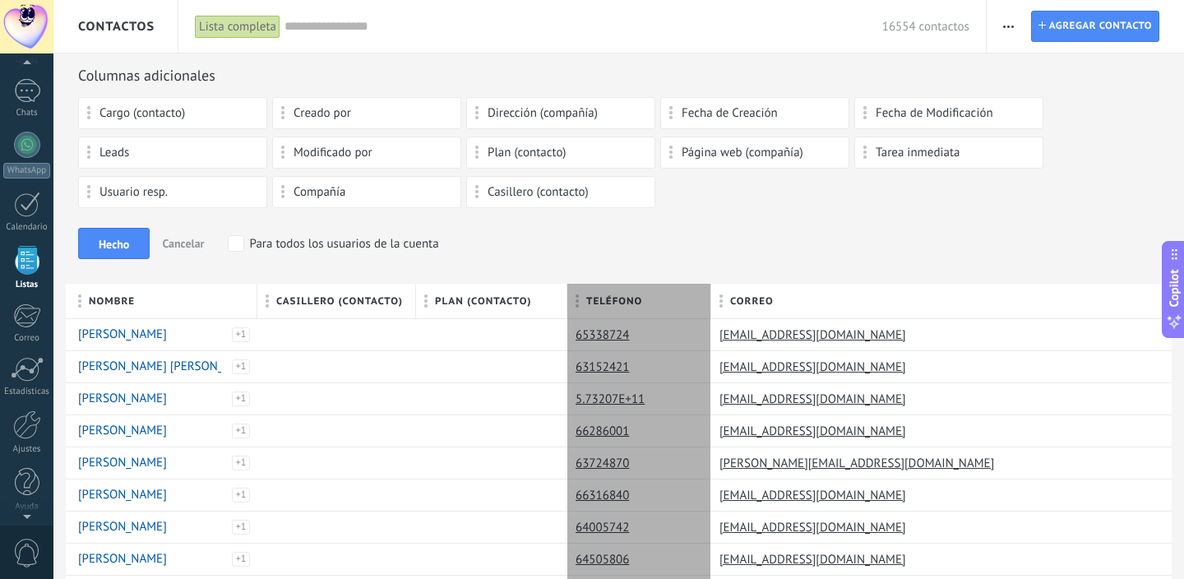
drag, startPoint x: 762, startPoint y: 290, endPoint x: 711, endPoint y: 289, distance: 51.0
click at [711, 289] on div at bounding box center [711, 302] width 18 height 31
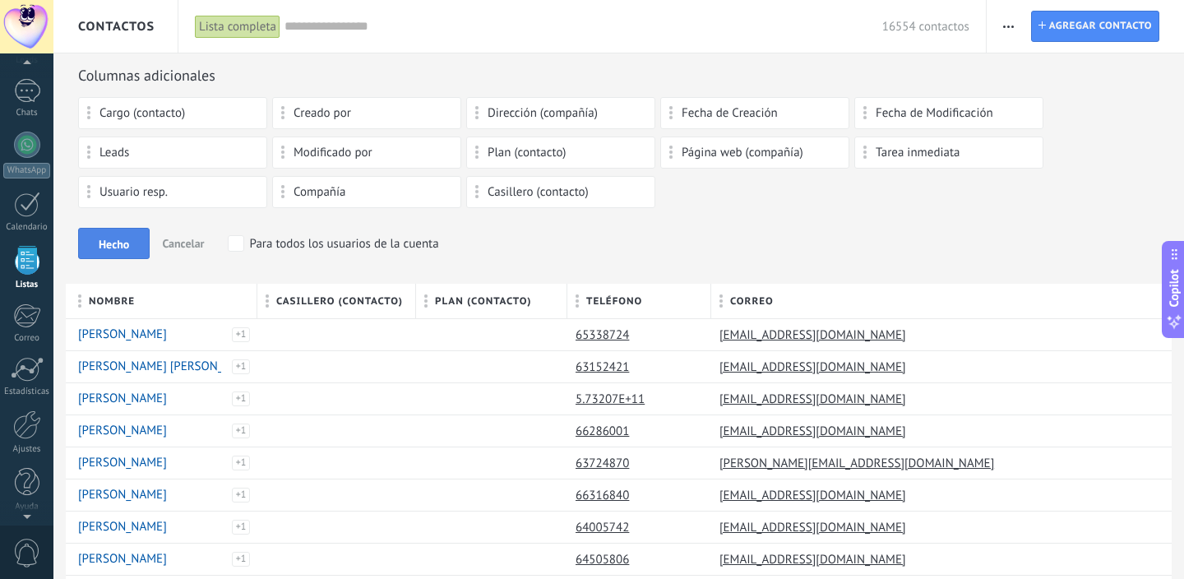
click at [128, 243] on span "Hecho" at bounding box center [114, 245] width 30 height 12
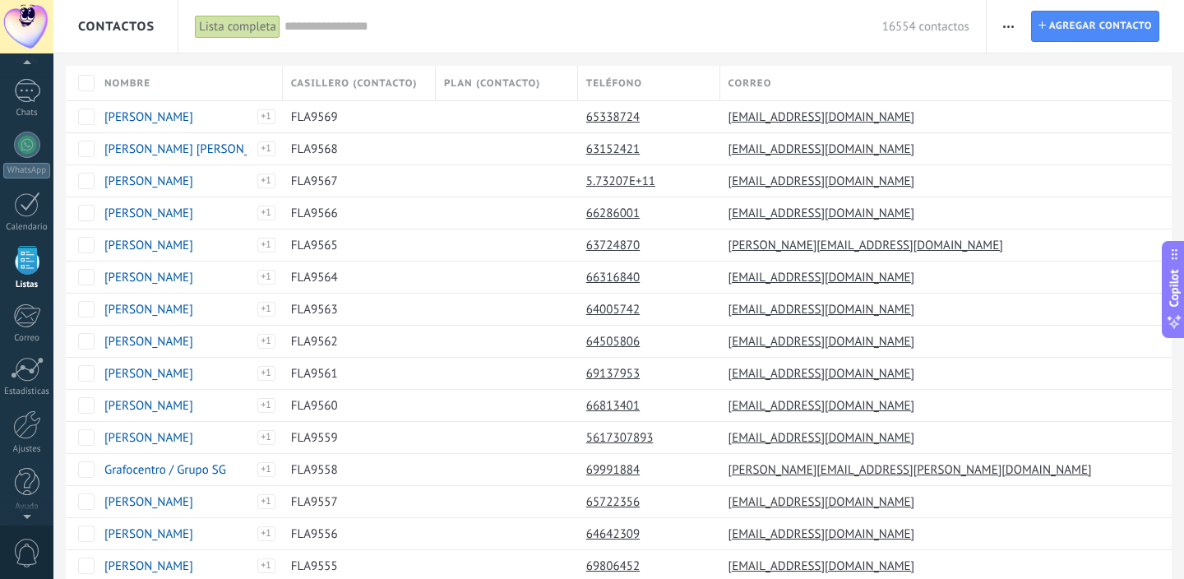
click at [489, 90] on span "Plan (contacto)" at bounding box center [492, 84] width 96 height 16
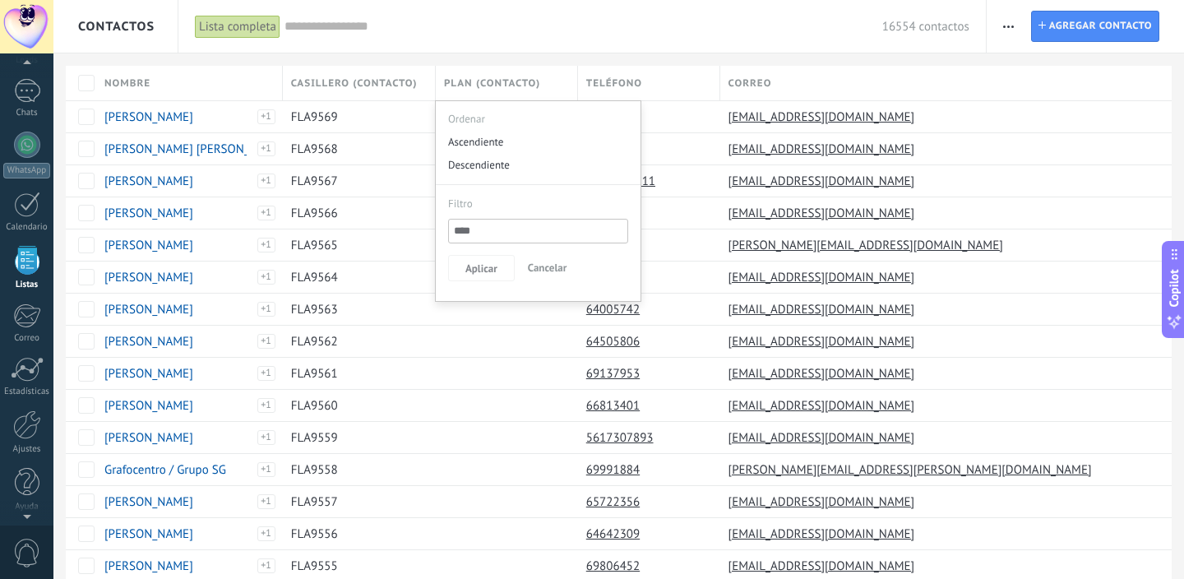
click at [489, 90] on span "Plan (contacto)" at bounding box center [492, 84] width 96 height 16
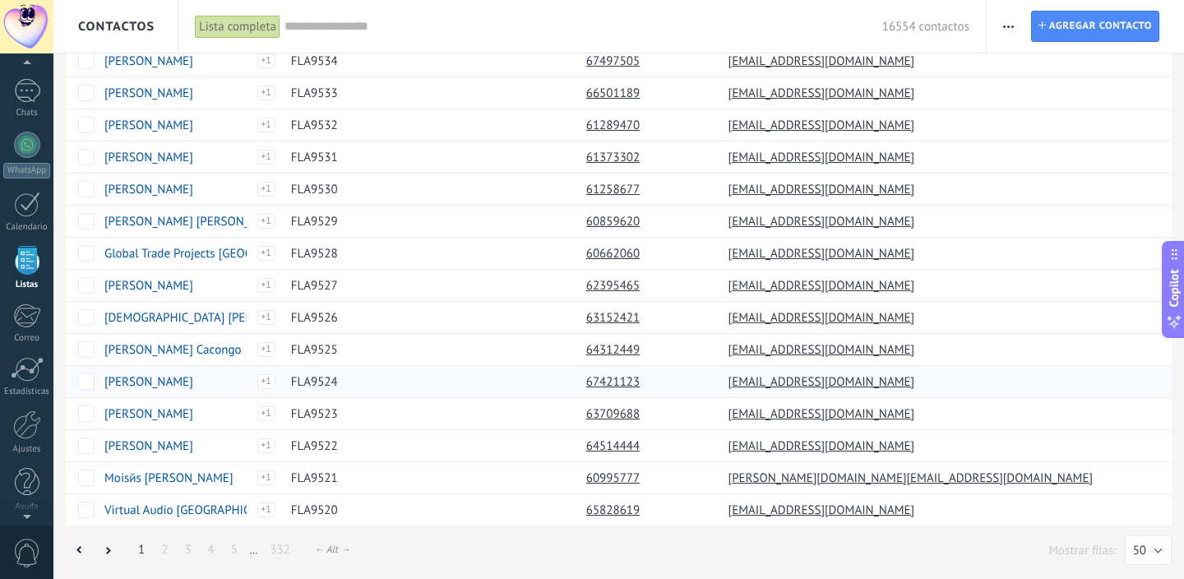
scroll to position [1179, 0]
click at [285, 551] on link "332" at bounding box center [280, 550] width 37 height 32
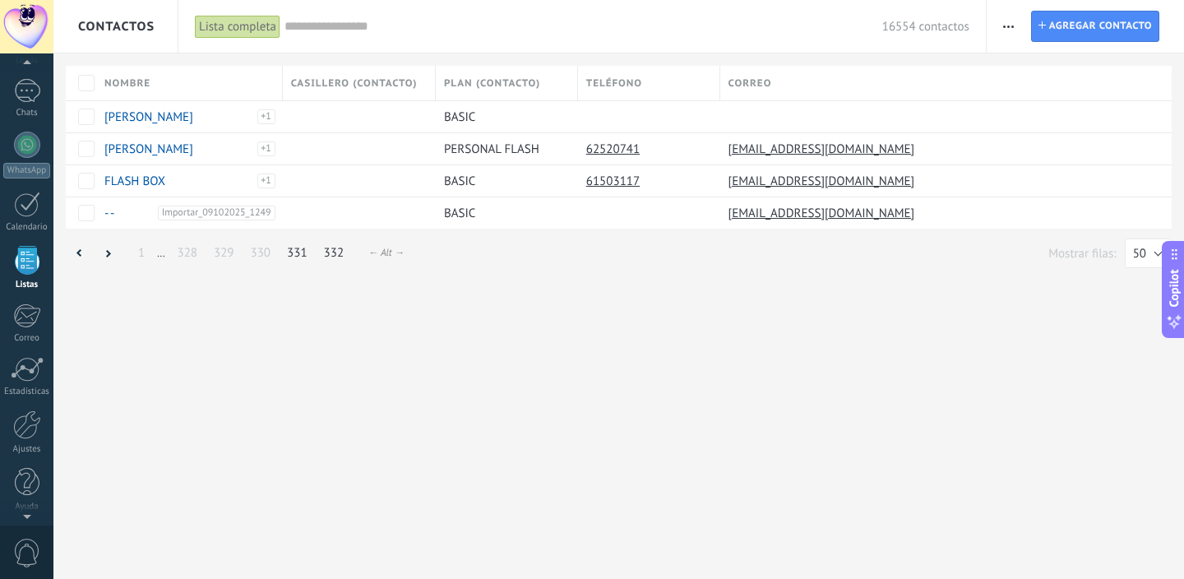
click at [301, 254] on link "331" at bounding box center [297, 253] width 37 height 32
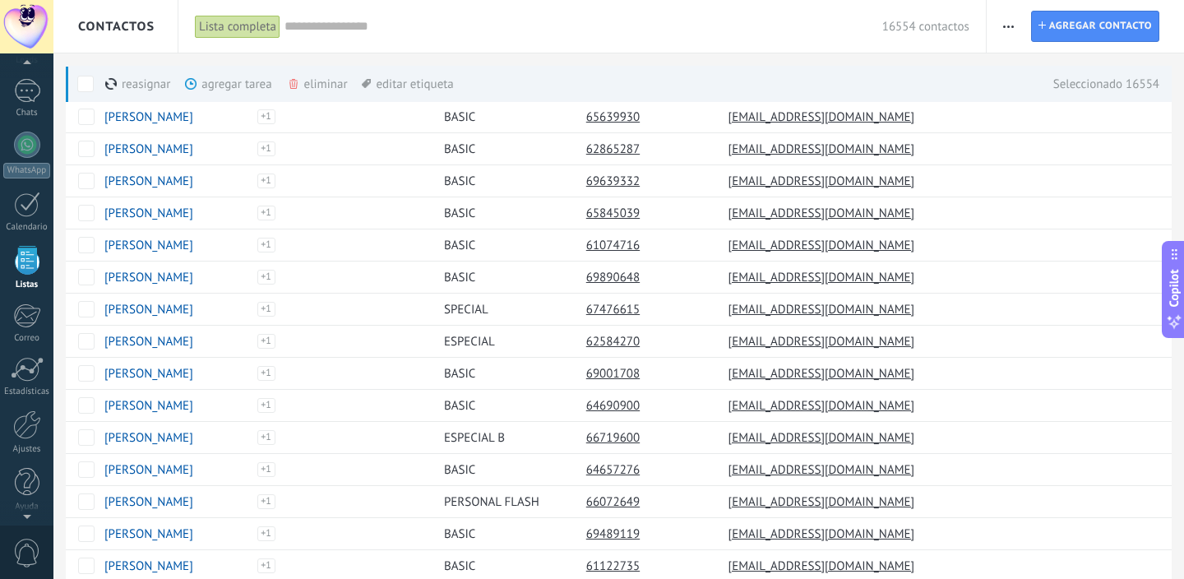
click at [126, 81] on div "reasignar màs" at bounding box center [165, 84] width 121 height 36
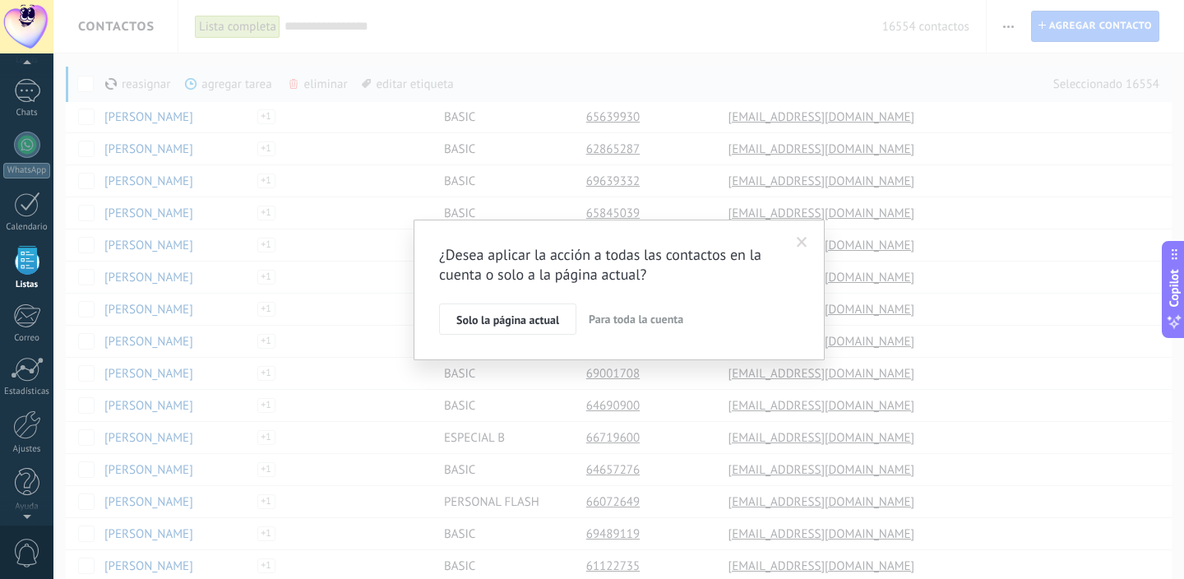
click at [660, 321] on span "Para toda la cuenta" at bounding box center [636, 319] width 95 height 15
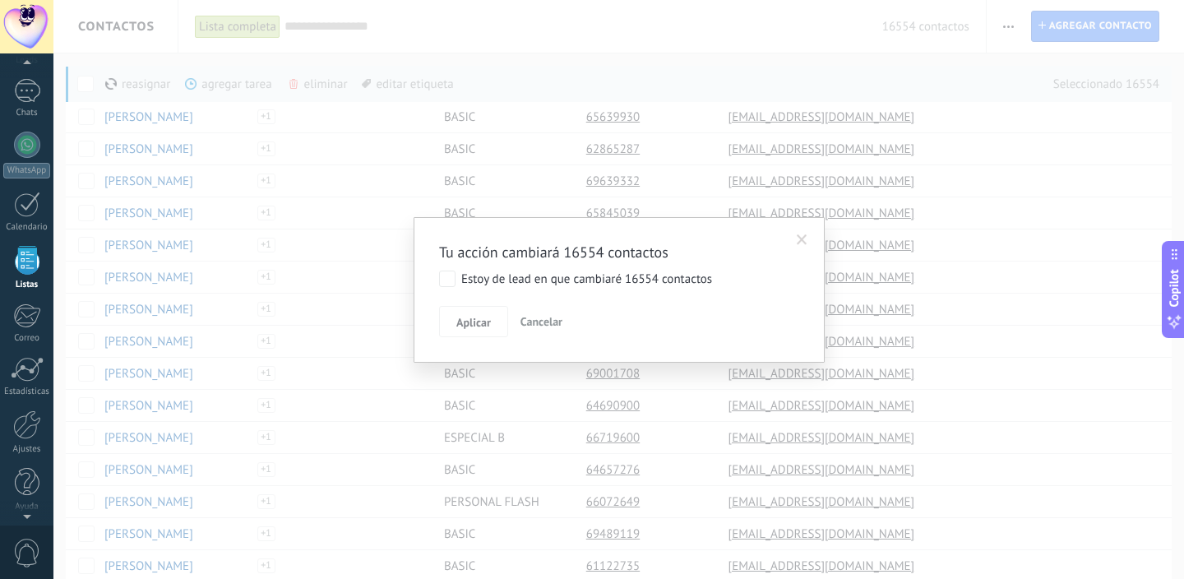
click at [551, 312] on button "Cancelar" at bounding box center [541, 321] width 55 height 31
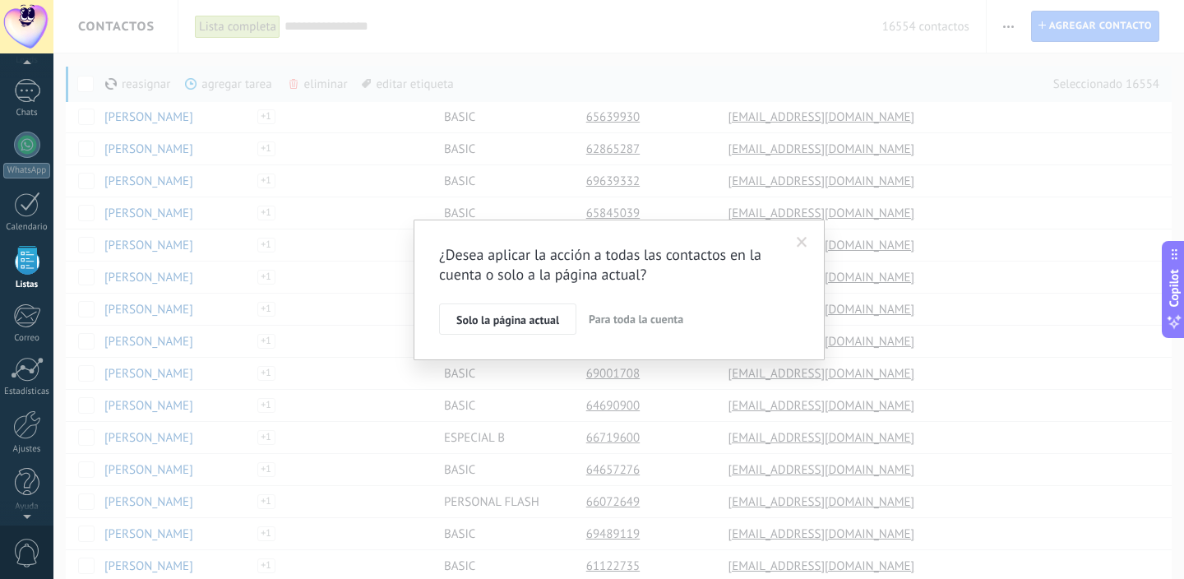
click at [805, 229] on span at bounding box center [802, 243] width 27 height 28
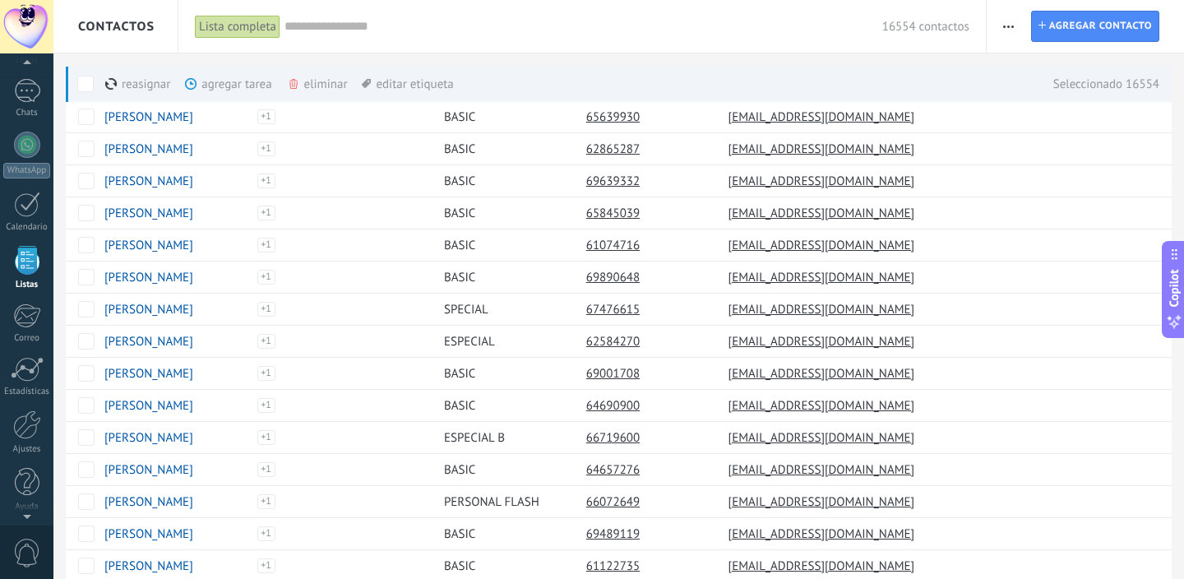
click at [81, 81] on span at bounding box center [85, 84] width 16 height 16
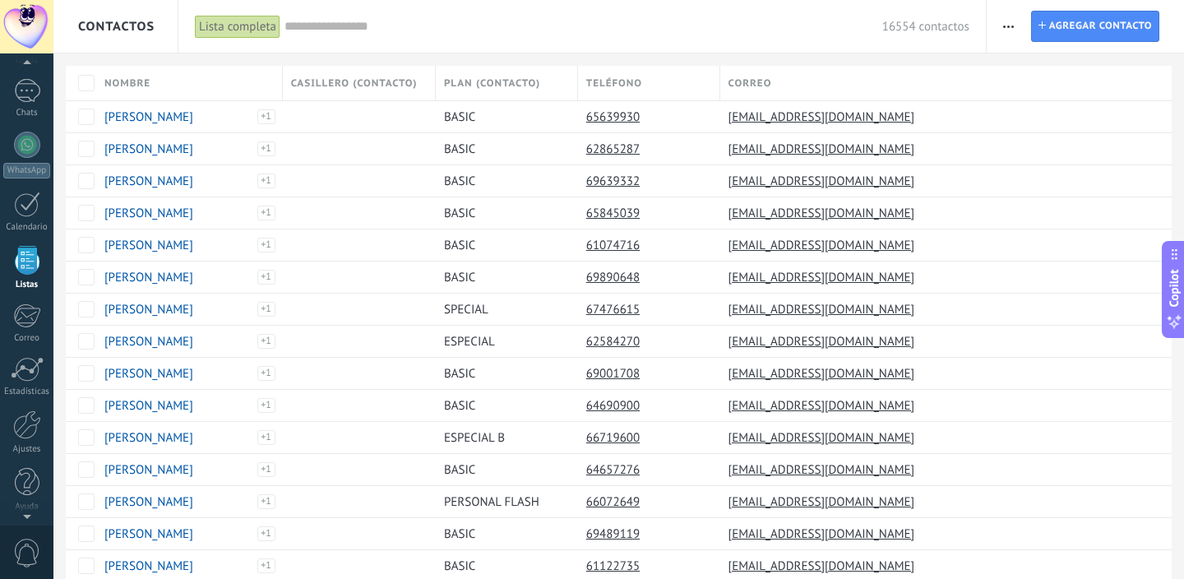
click at [362, 22] on input "text" at bounding box center [584, 26] width 598 height 17
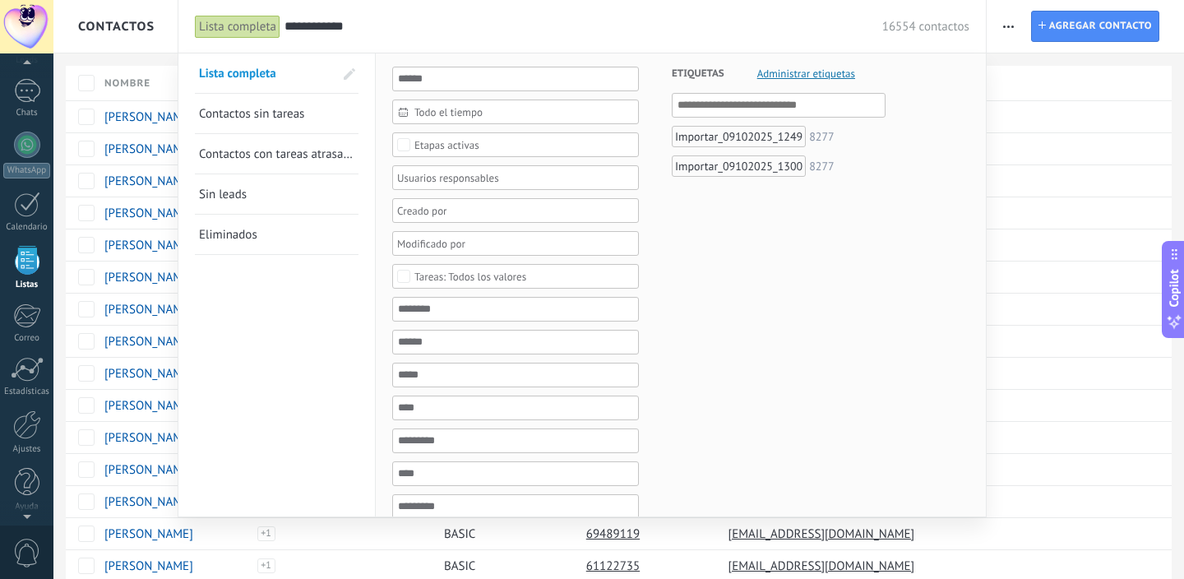
type input "**********"
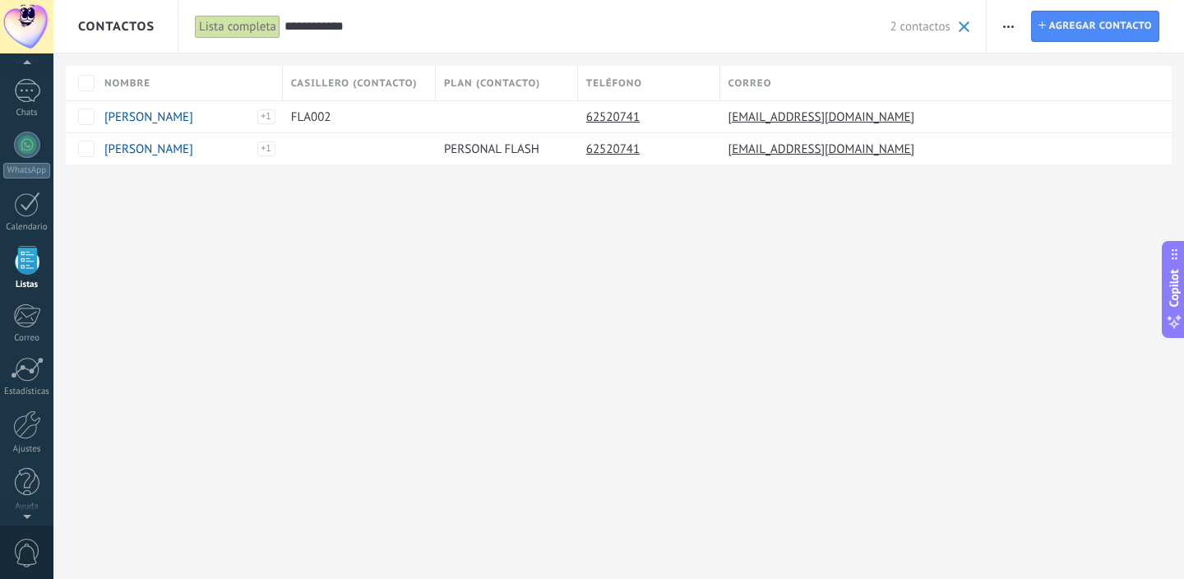
click at [967, 23] on span at bounding box center [964, 26] width 11 height 11
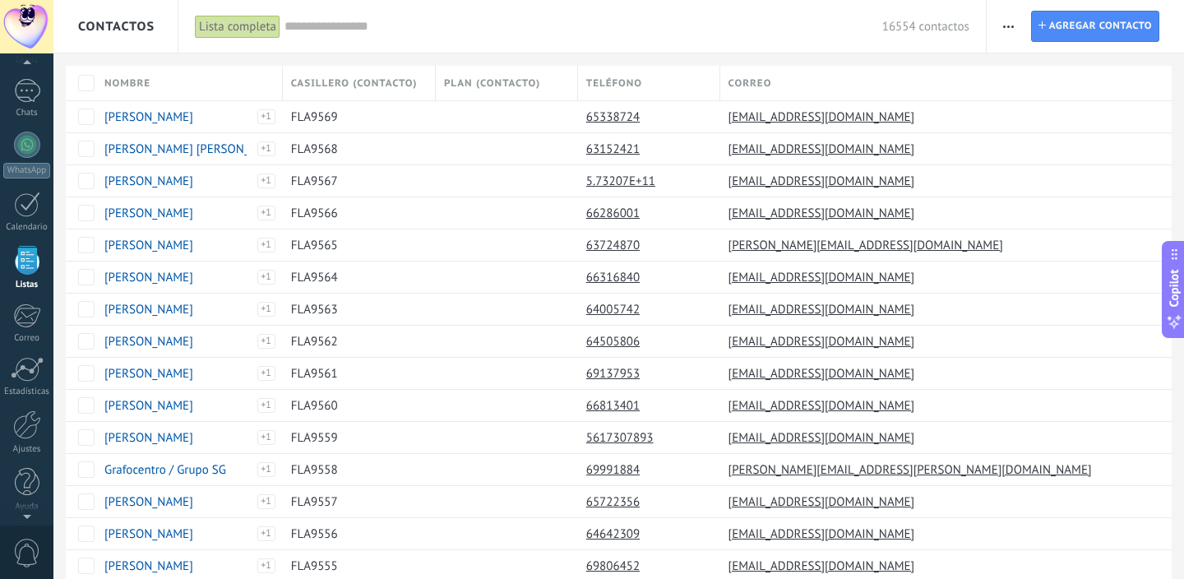
click at [238, 19] on div "Lista completa" at bounding box center [238, 27] width 86 height 24
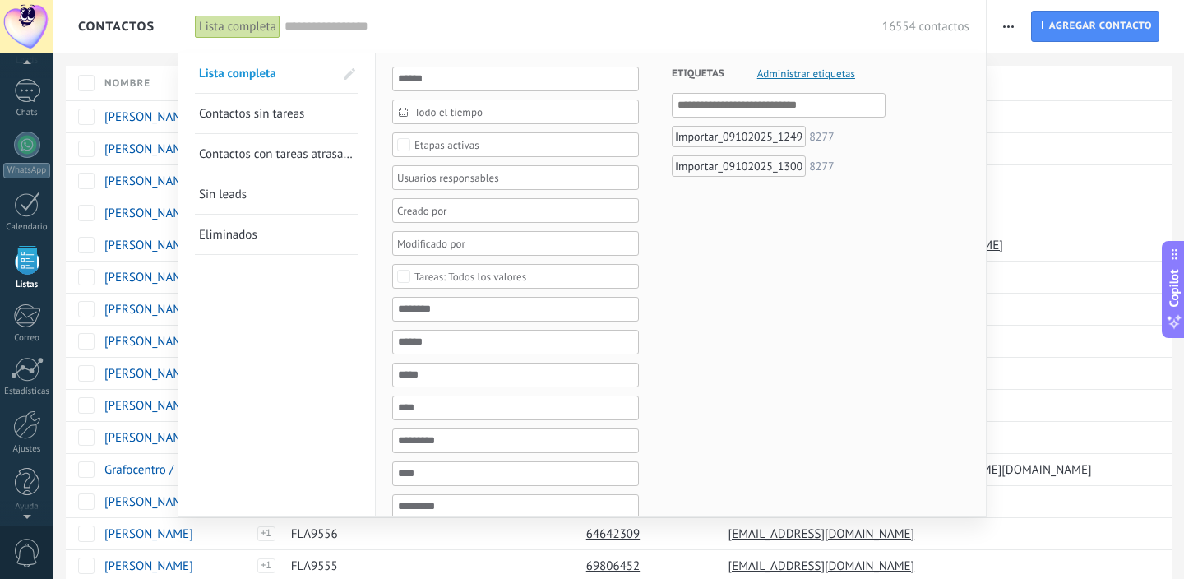
click at [753, 163] on div "Importar_09102025_1300" at bounding box center [739, 165] width 134 height 21
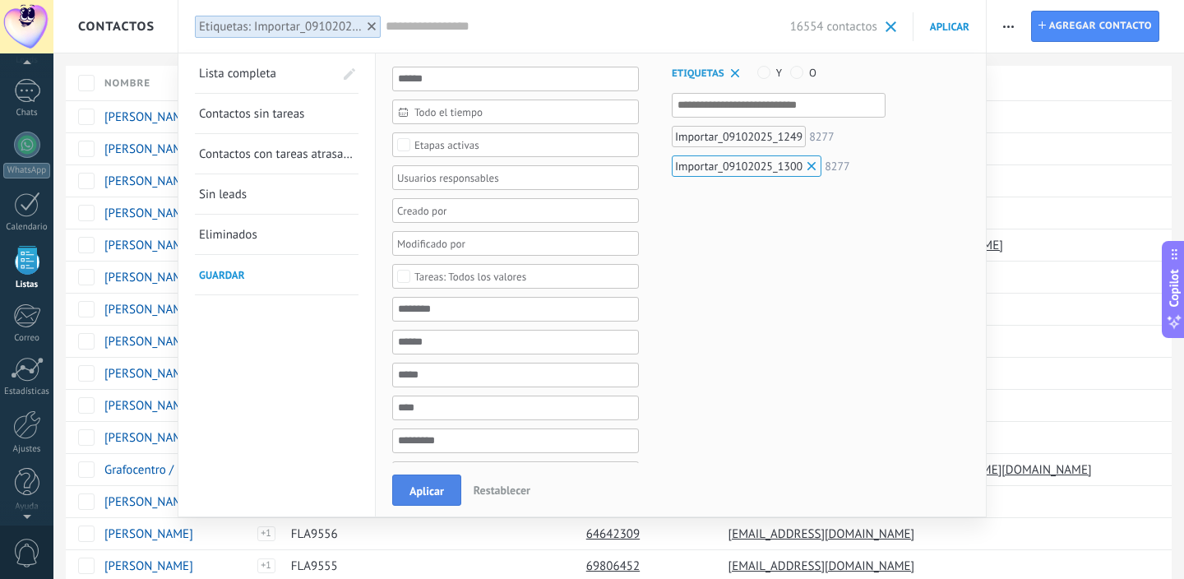
click at [435, 487] on span "Aplicar" at bounding box center [427, 491] width 35 height 12
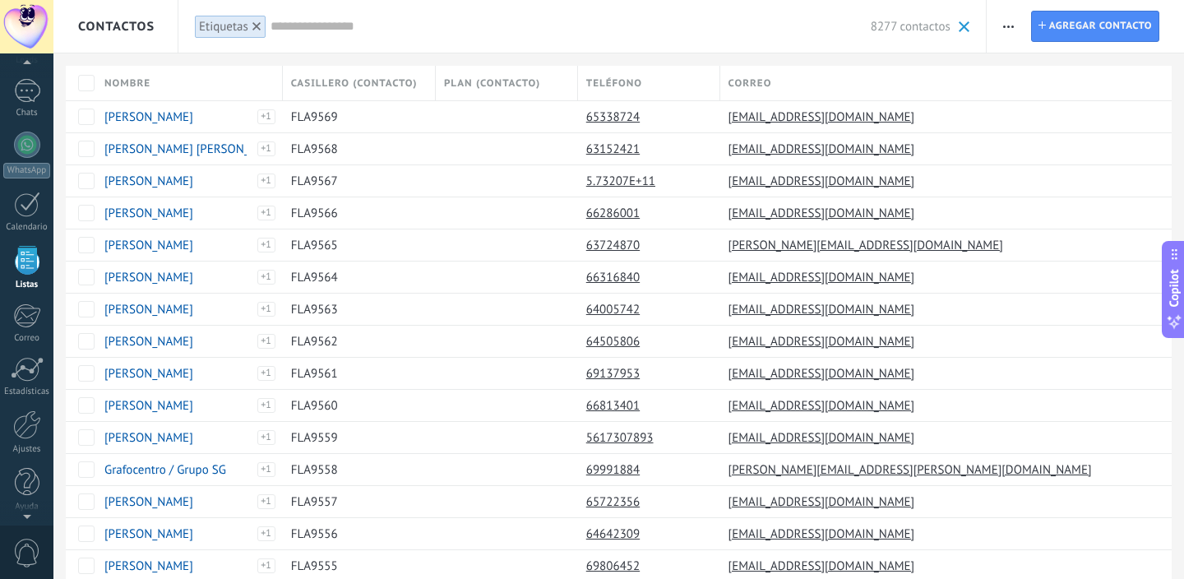
click at [641, 41] on div "8277 contactos" at bounding box center [620, 26] width 699 height 53
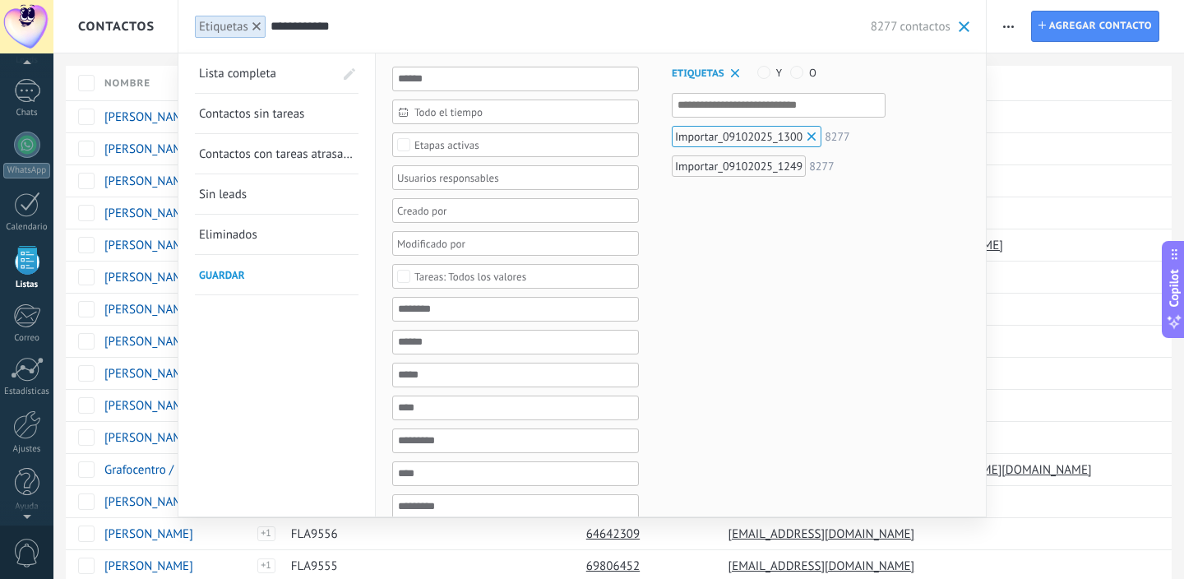
type input "**********"
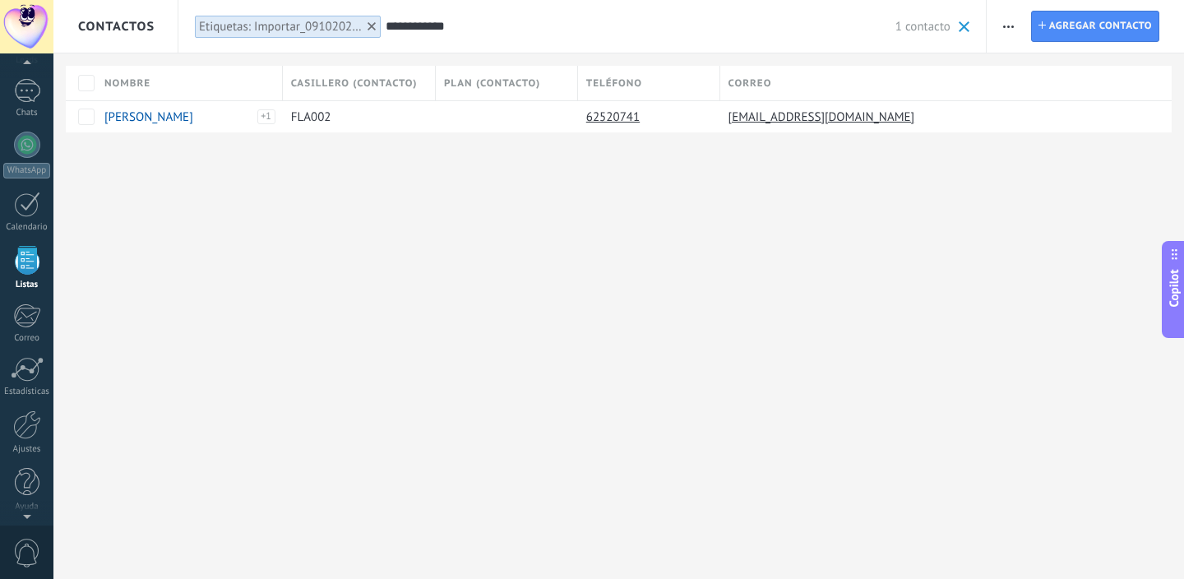
click at [1008, 27] on icon "button" at bounding box center [1008, 26] width 11 height 2
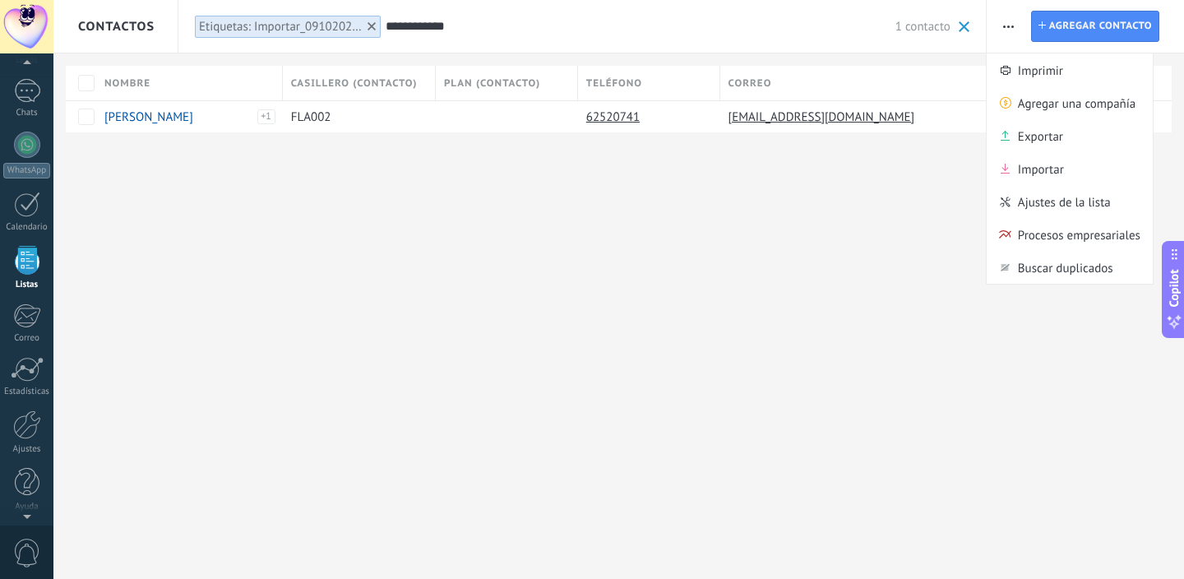
click at [591, 30] on input "**********" at bounding box center [641, 26] width 510 height 17
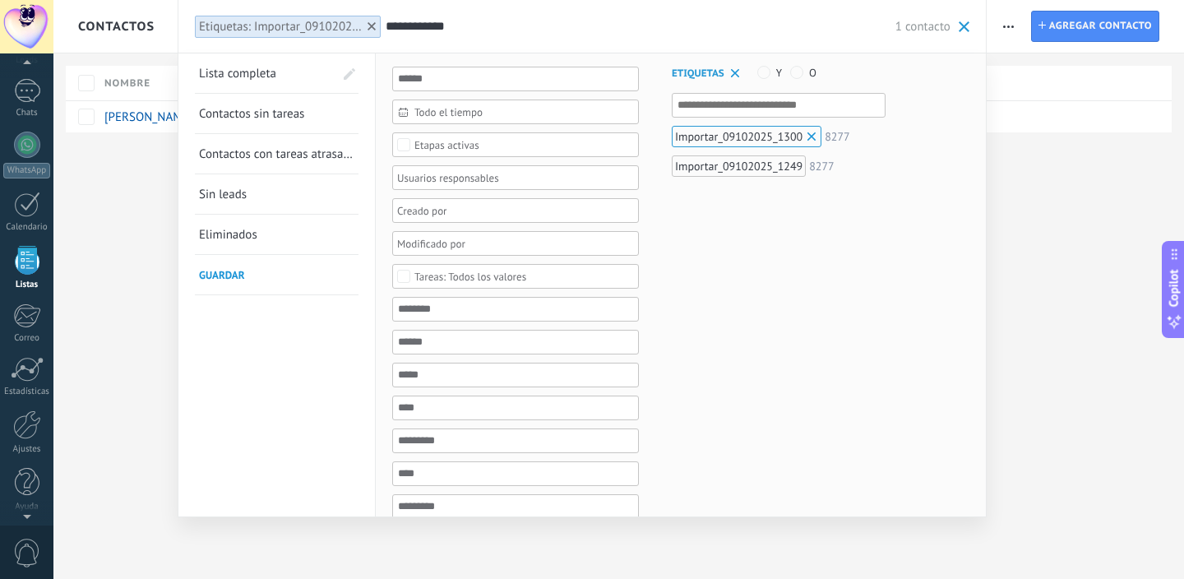
click at [168, 235] on div at bounding box center [592, 289] width 1184 height 579
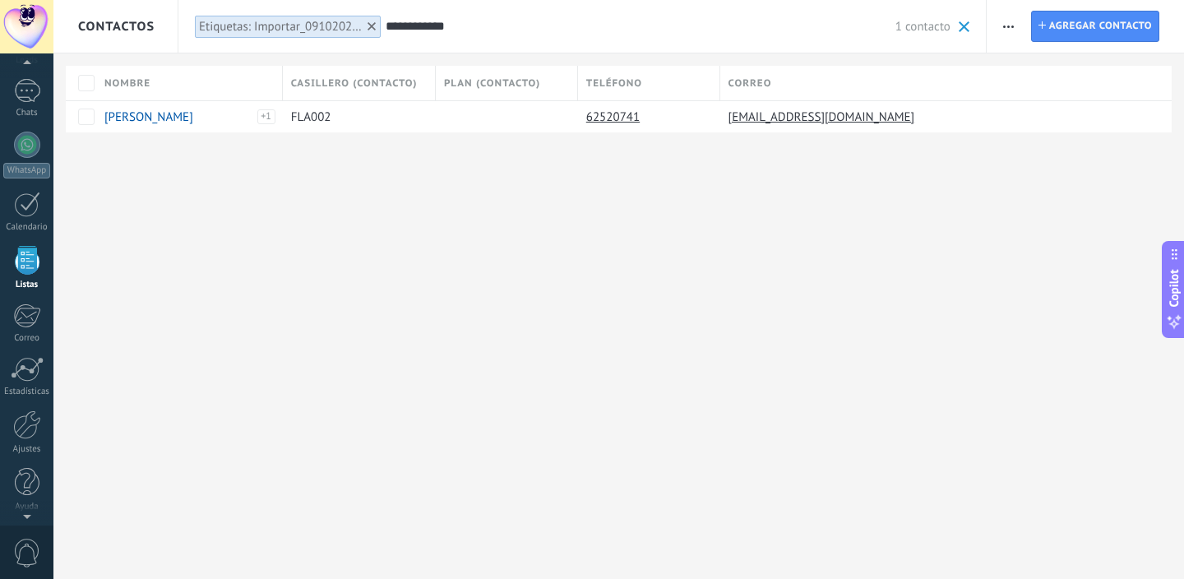
click at [127, 20] on span "Contactos" at bounding box center [116, 27] width 76 height 16
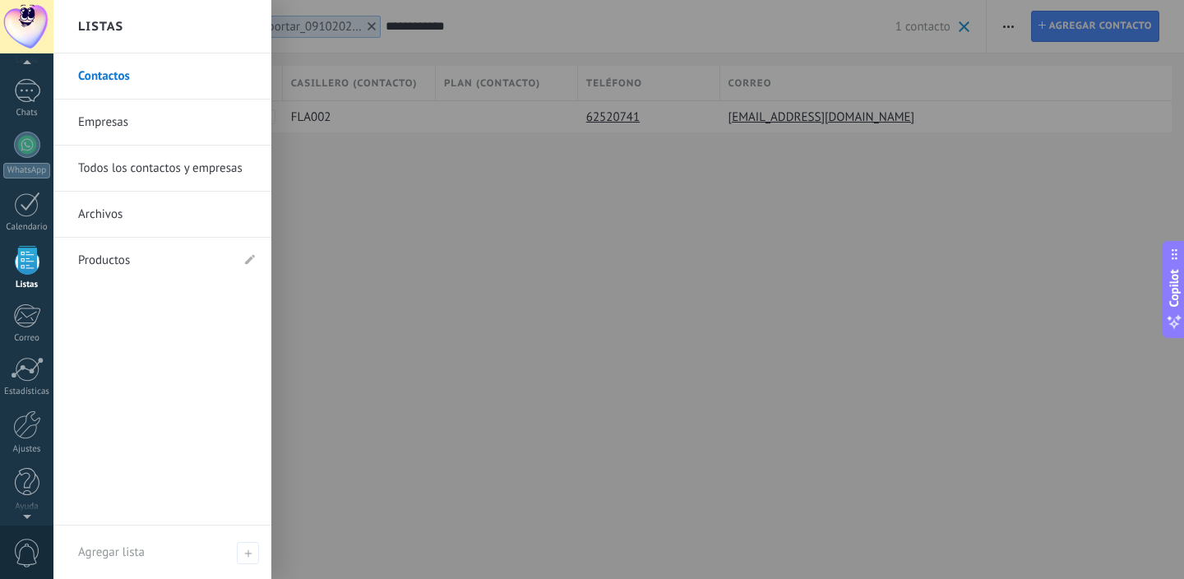
click at [461, 201] on div at bounding box center [645, 289] width 1184 height 579
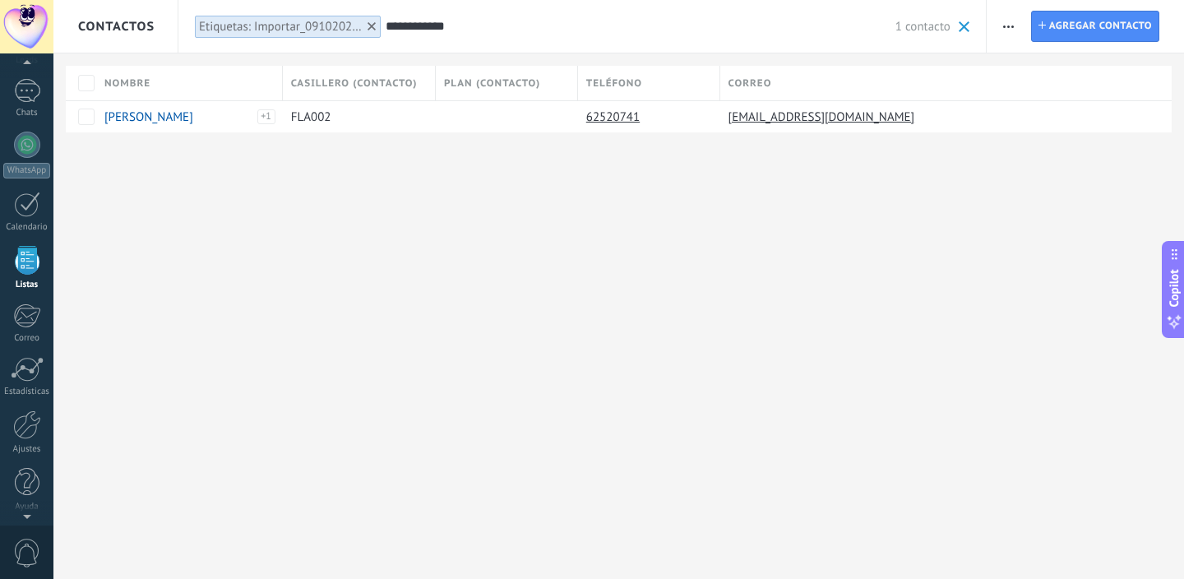
click at [375, 90] on span "Casillero (contacto)" at bounding box center [354, 84] width 127 height 16
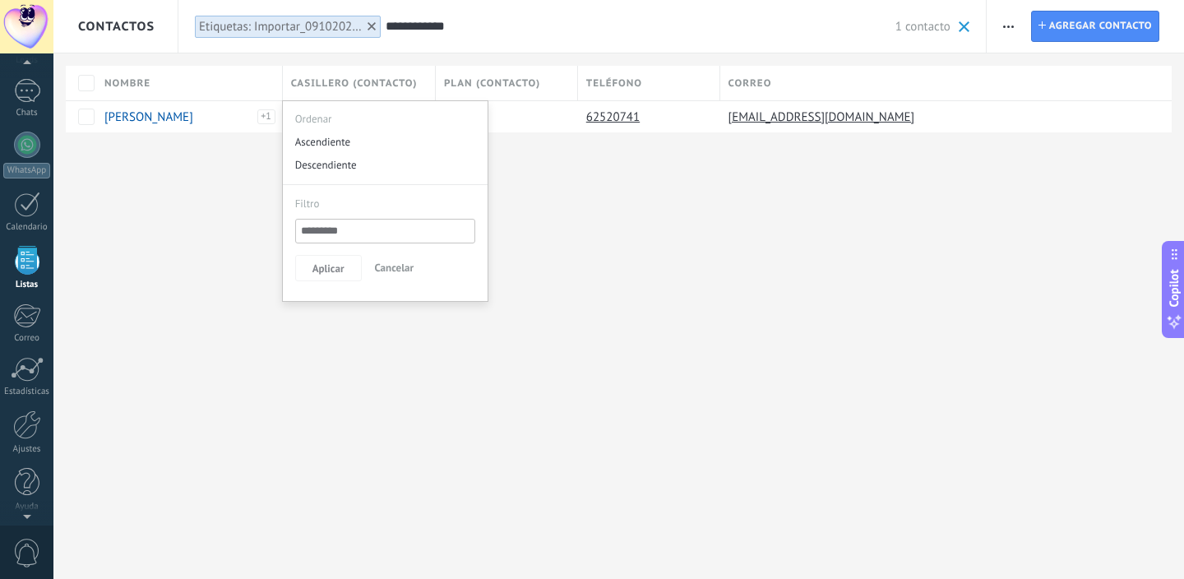
click at [576, 280] on div "**********" at bounding box center [618, 289] width 1131 height 579
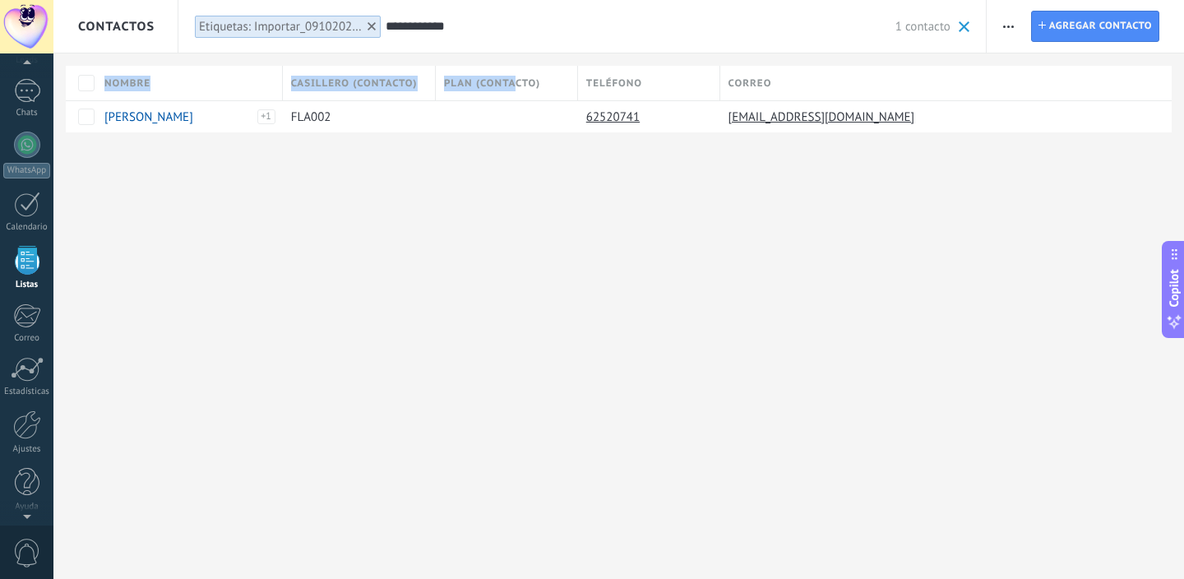
drag, startPoint x: 514, startPoint y: 78, endPoint x: 516, endPoint y: 183, distance: 105.3
click at [517, 184] on div "**********" at bounding box center [618, 93] width 1131 height 186
click at [569, 194] on div "**********" at bounding box center [618, 289] width 1131 height 579
click at [1023, 30] on div "[PERSON_NAME] una compañía Exportar Importar Ajustes de la lista Procesos empre…" at bounding box center [1085, 26] width 197 height 53
click at [1009, 25] on icon "button" at bounding box center [1008, 26] width 11 height 2
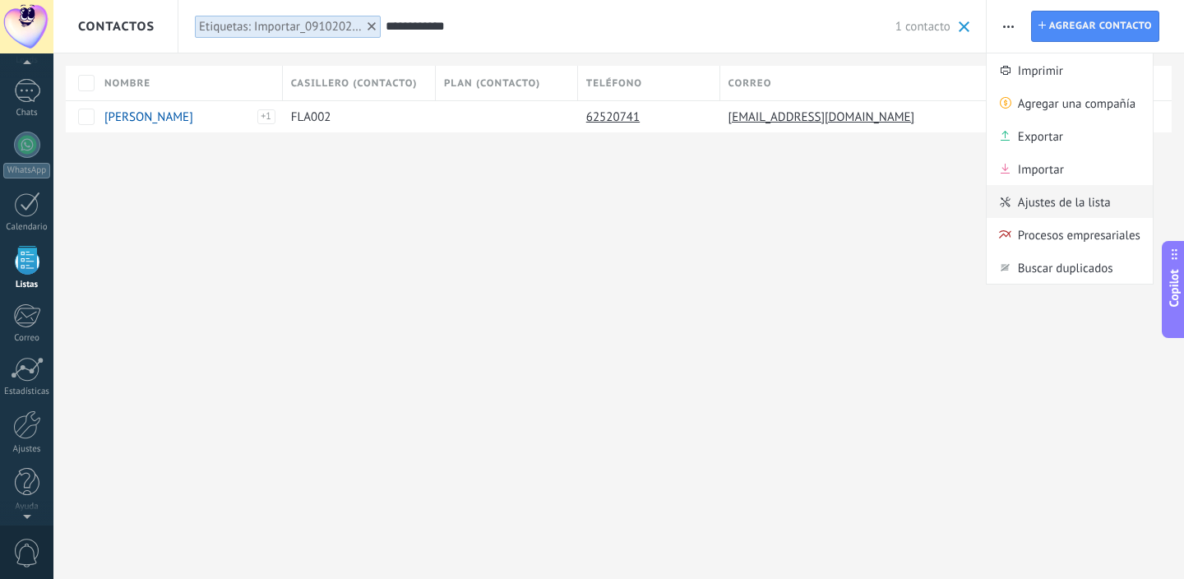
click at [1021, 197] on span "Ajustes de la lista" at bounding box center [1064, 201] width 93 height 33
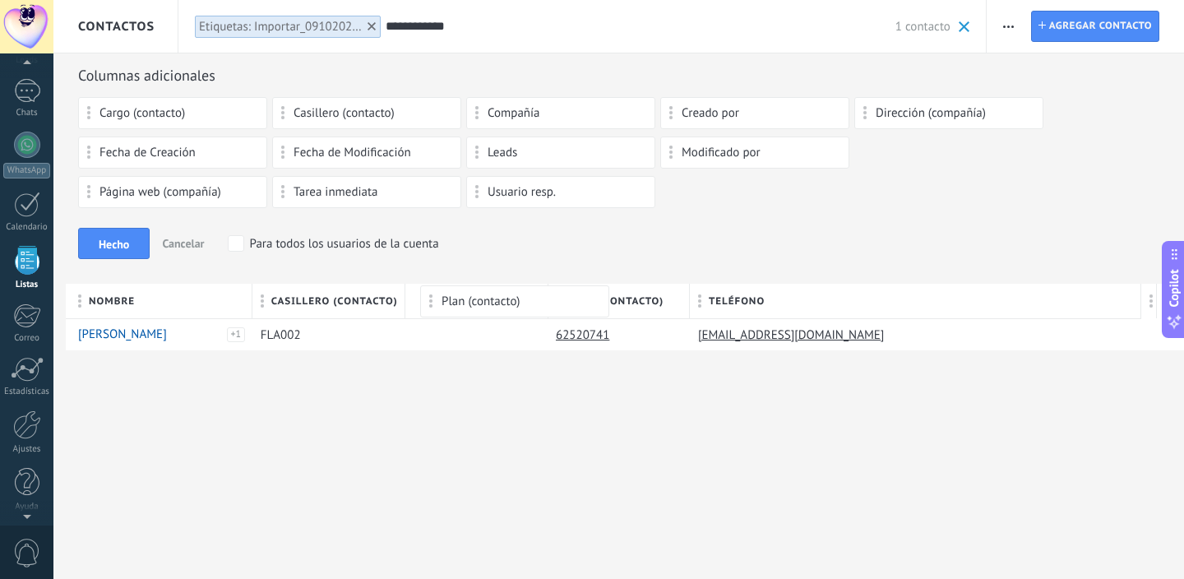
drag, startPoint x: 924, startPoint y: 156, endPoint x: 490, endPoint y: 293, distance: 455.2
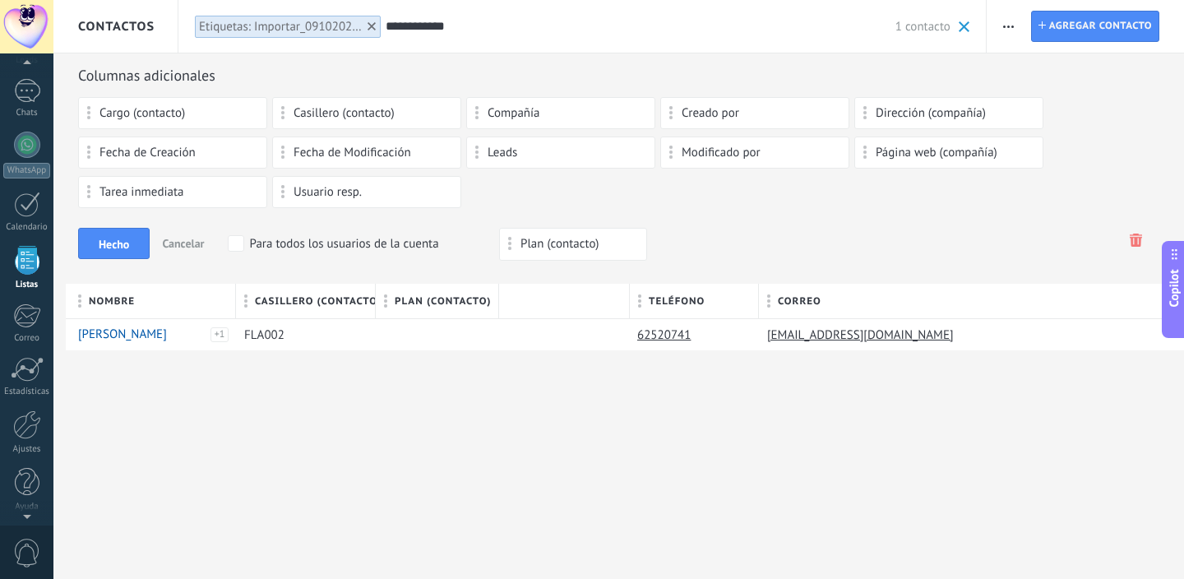
drag, startPoint x: 580, startPoint y: 294, endPoint x: 580, endPoint y: 220, distance: 74.0
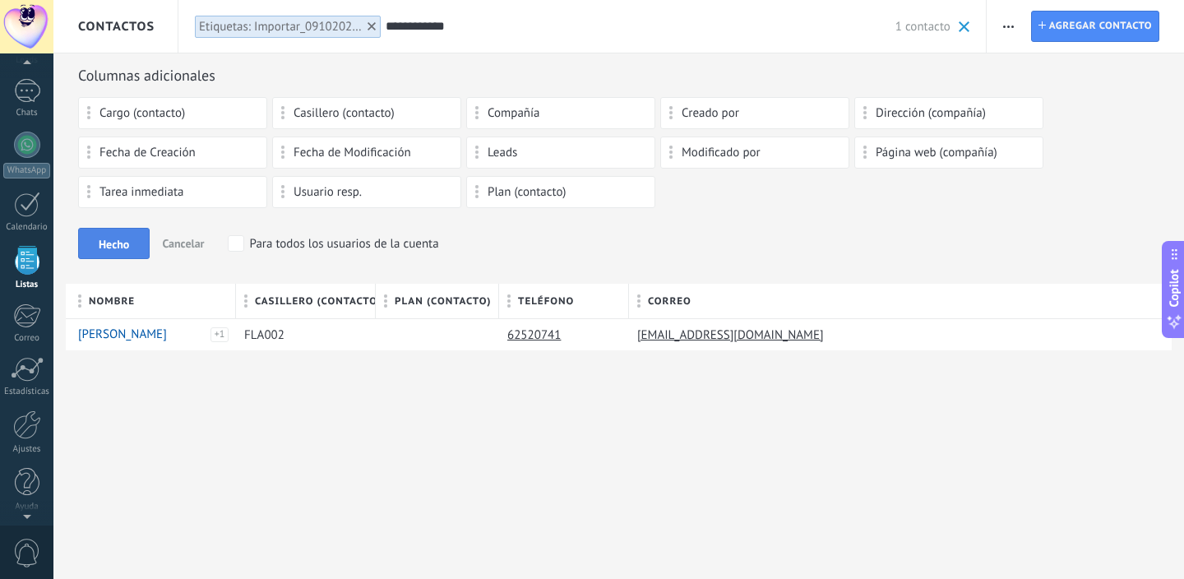
click at [123, 236] on button "Hecho" at bounding box center [114, 243] width 72 height 31
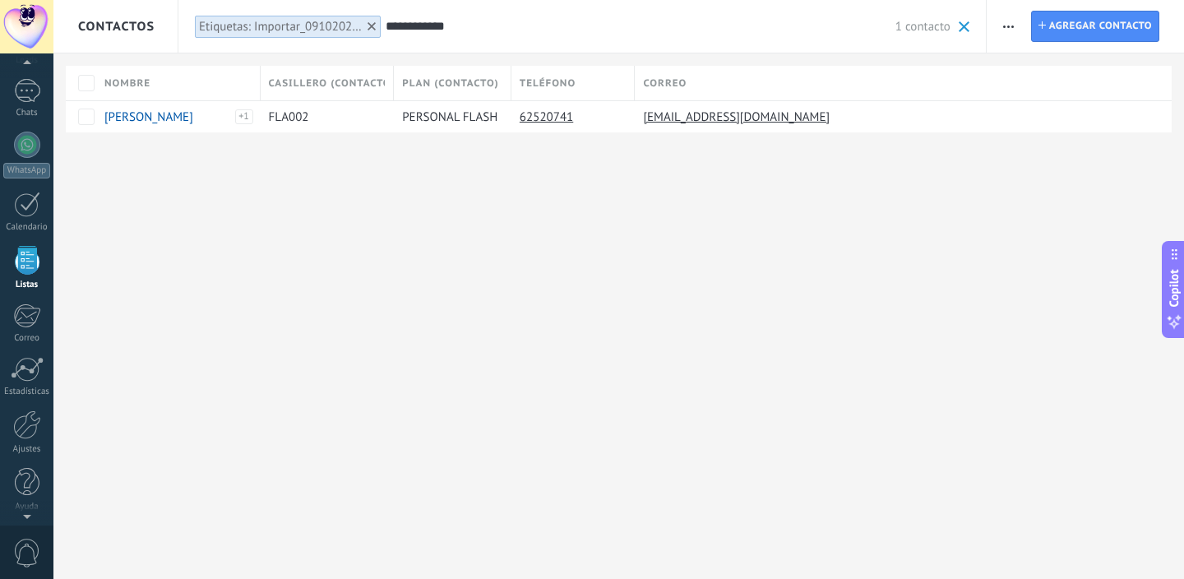
click at [257, 38] on div "Etiquetas: Importar_09102025_1300" at bounding box center [288, 27] width 187 height 24
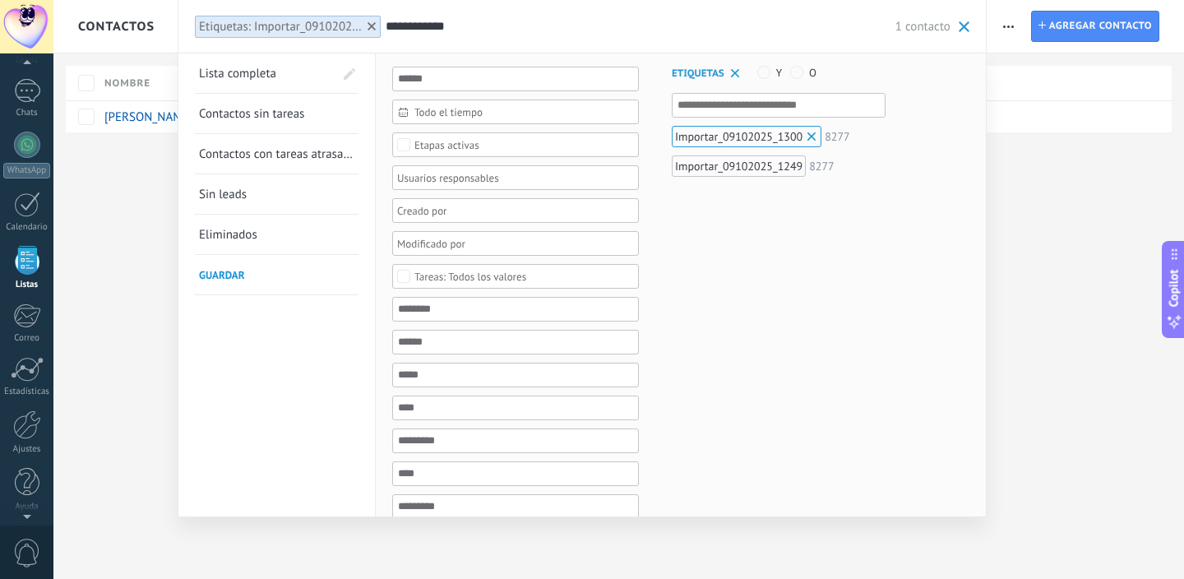
click at [813, 136] on span at bounding box center [812, 136] width 16 height 16
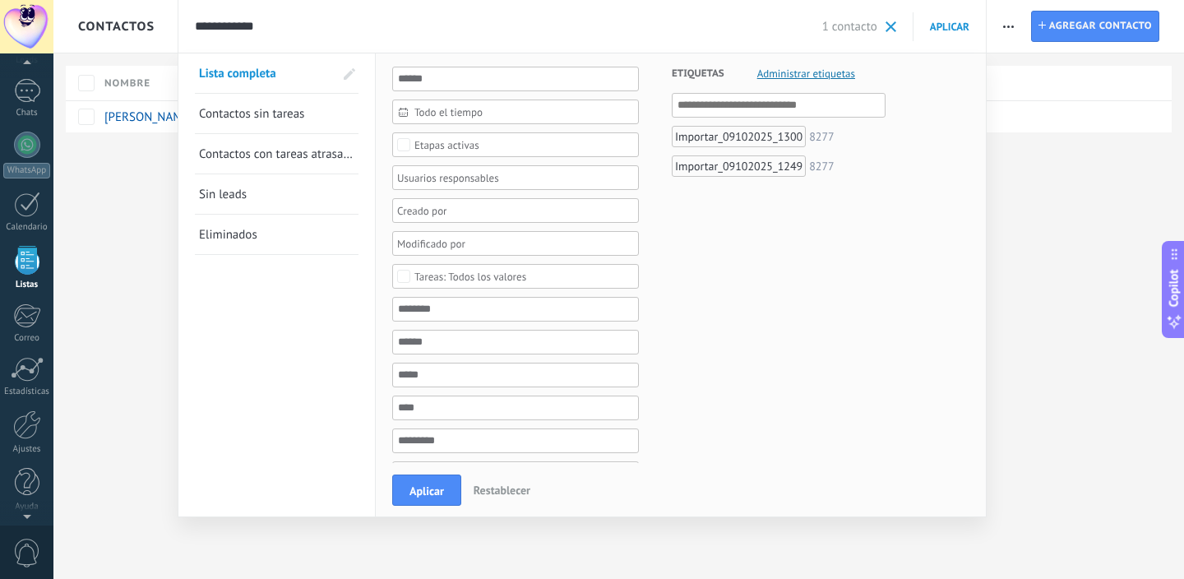
click at [772, 141] on div "Importar_09102025_1300" at bounding box center [739, 136] width 134 height 21
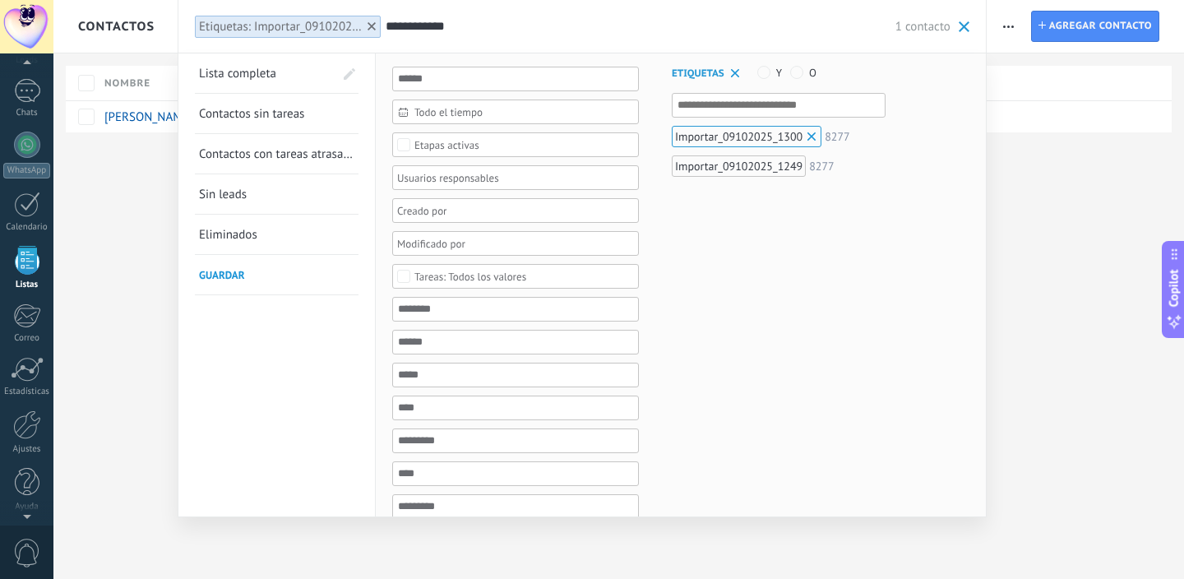
click at [234, 230] on span "Eliminados" at bounding box center [228, 235] width 58 height 16
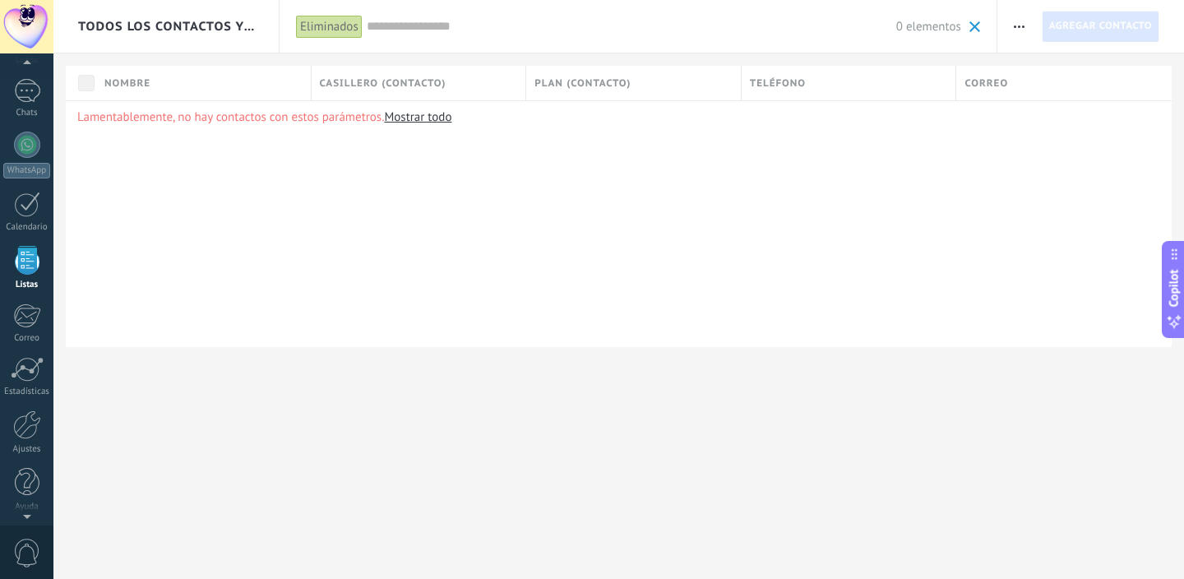
click at [970, 25] on span at bounding box center [975, 26] width 11 height 11
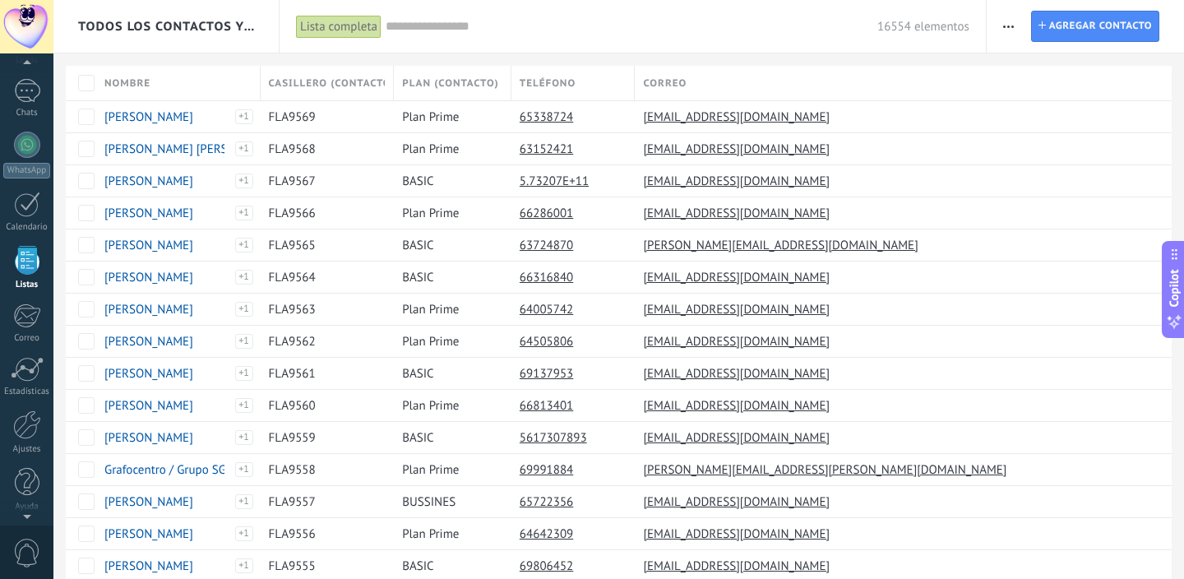
click at [937, 30] on span "16554 elementos" at bounding box center [924, 27] width 92 height 16
click at [1003, 25] on icon "button" at bounding box center [1008, 26] width 11 height 2
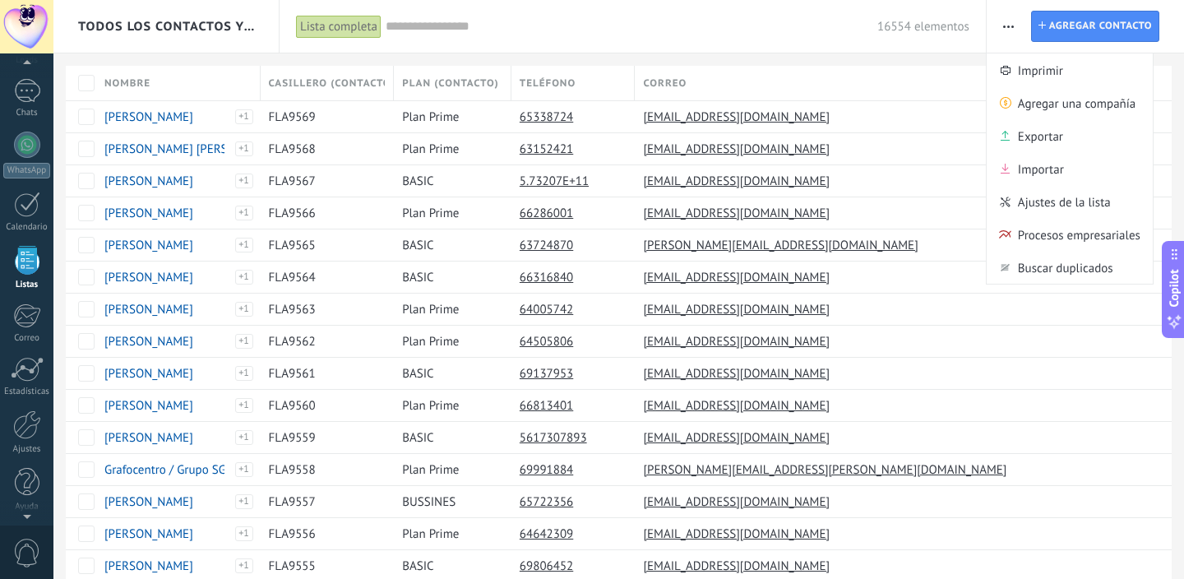
click at [339, 30] on div "Lista completa" at bounding box center [339, 27] width 86 height 24
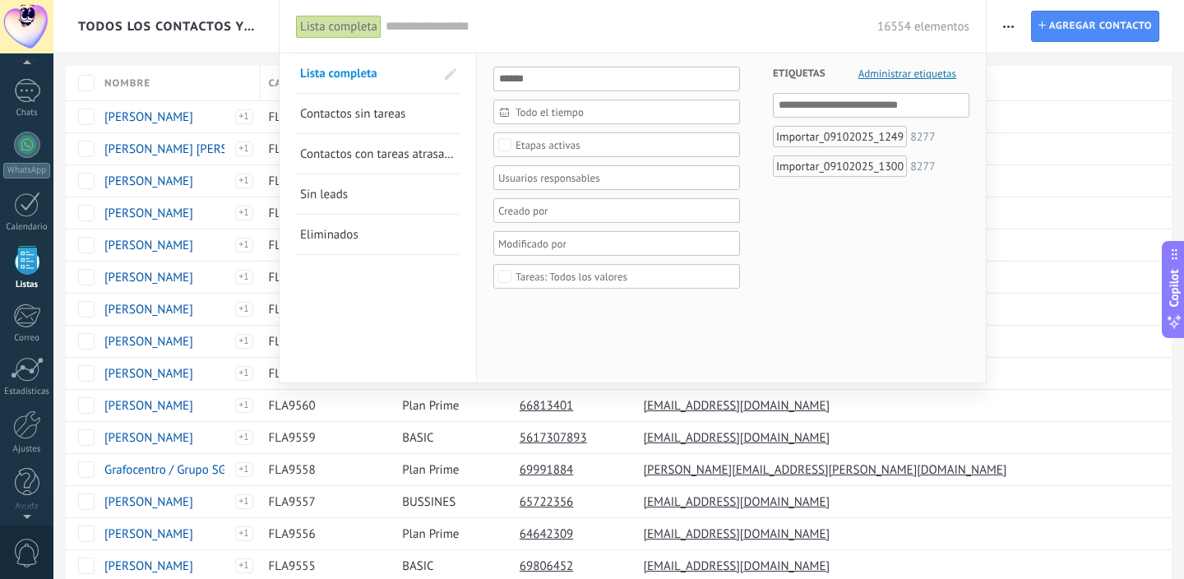
click at [822, 158] on div "Importar_09102025_1300" at bounding box center [840, 165] width 134 height 21
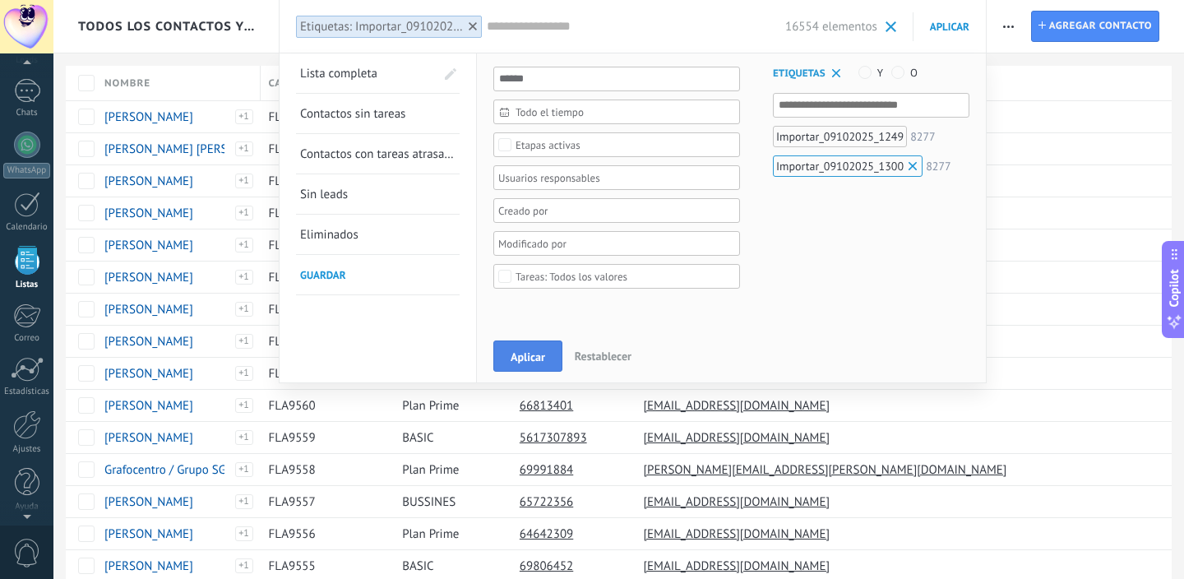
click at [535, 361] on span "Aplicar" at bounding box center [528, 357] width 35 height 12
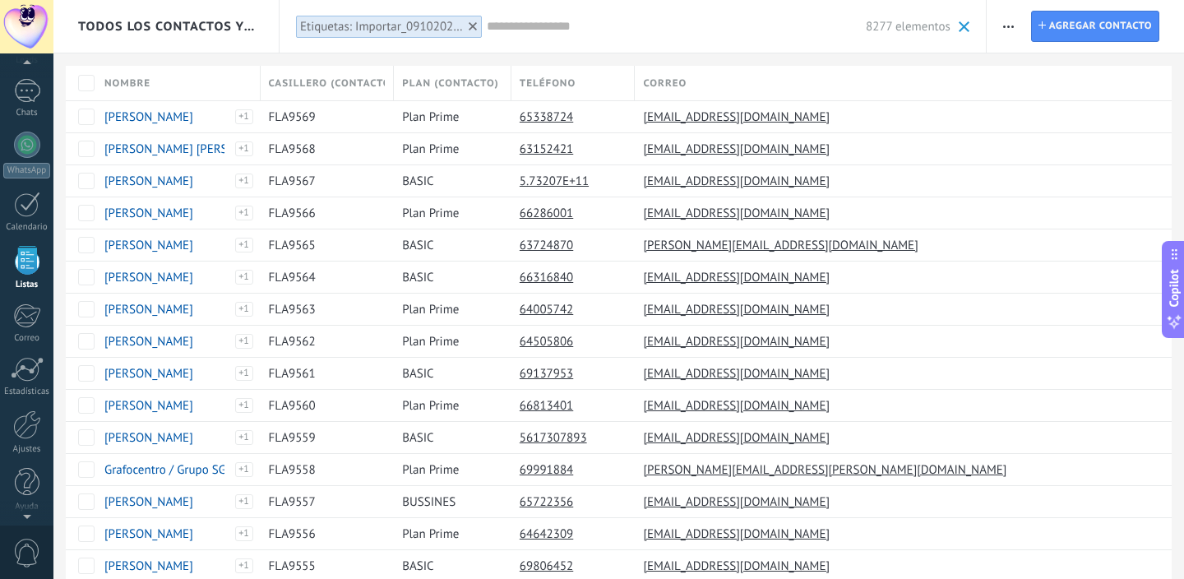
click at [960, 21] on span at bounding box center [964, 26] width 11 height 11
click at [344, 23] on div "Lista completa" at bounding box center [339, 27] width 86 height 24
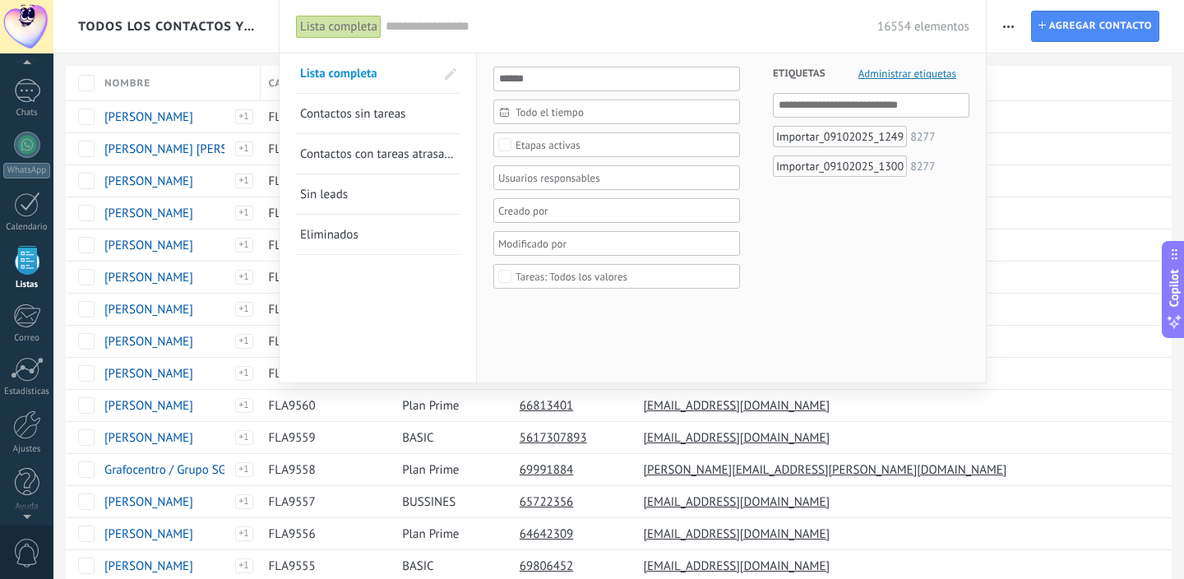
click at [872, 131] on div "Importar_09102025_1249" at bounding box center [840, 136] width 134 height 21
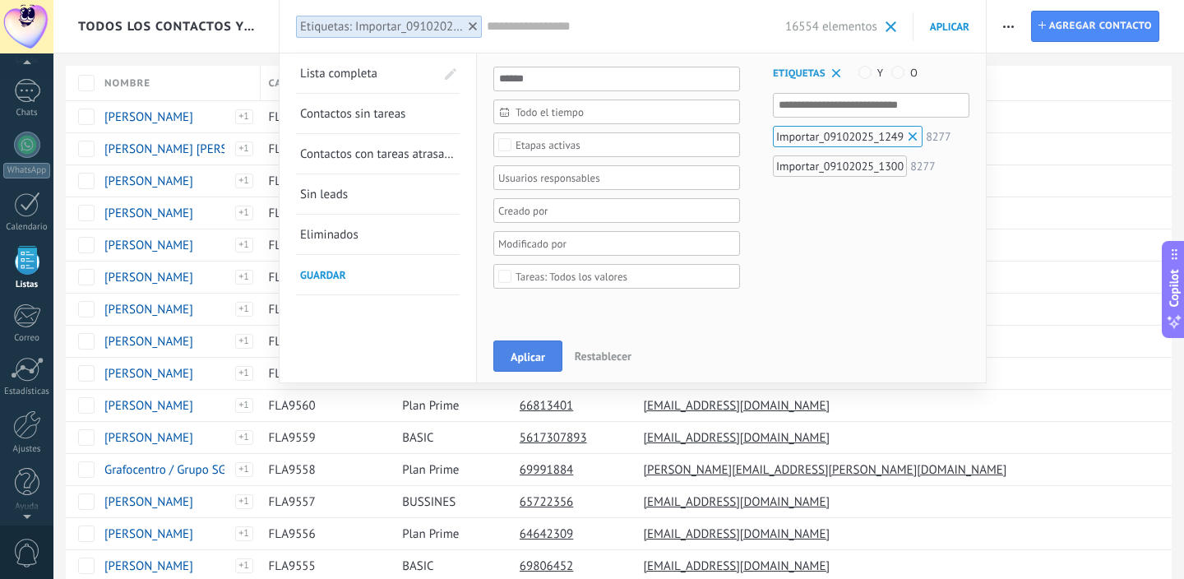
click at [549, 349] on button "Aplicar" at bounding box center [527, 356] width 69 height 31
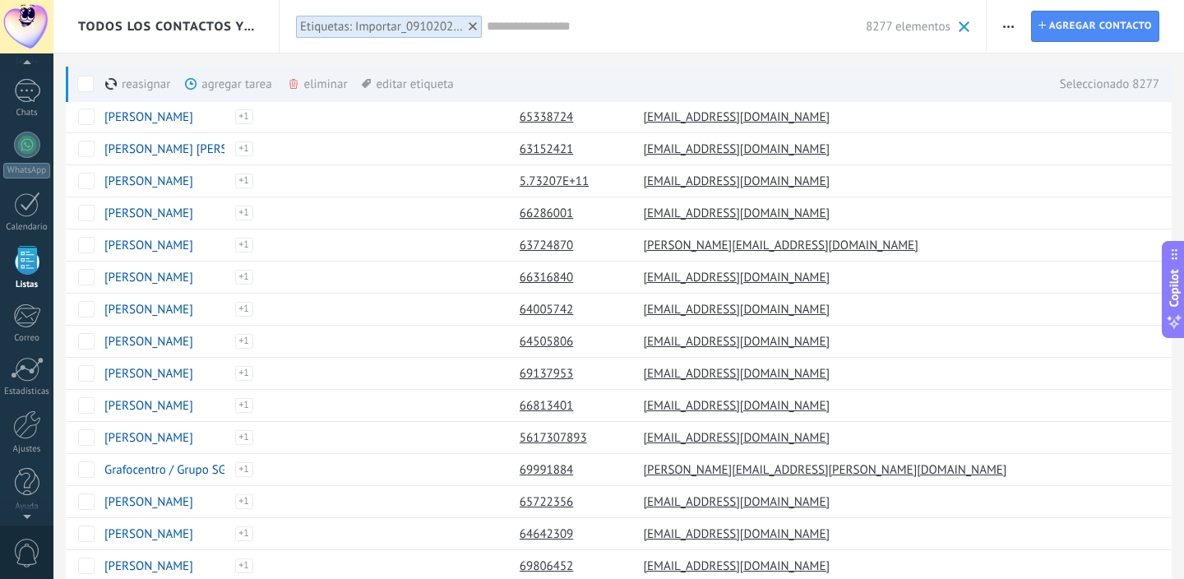
click at [313, 85] on div "eliminar màs" at bounding box center [345, 84] width 117 height 36
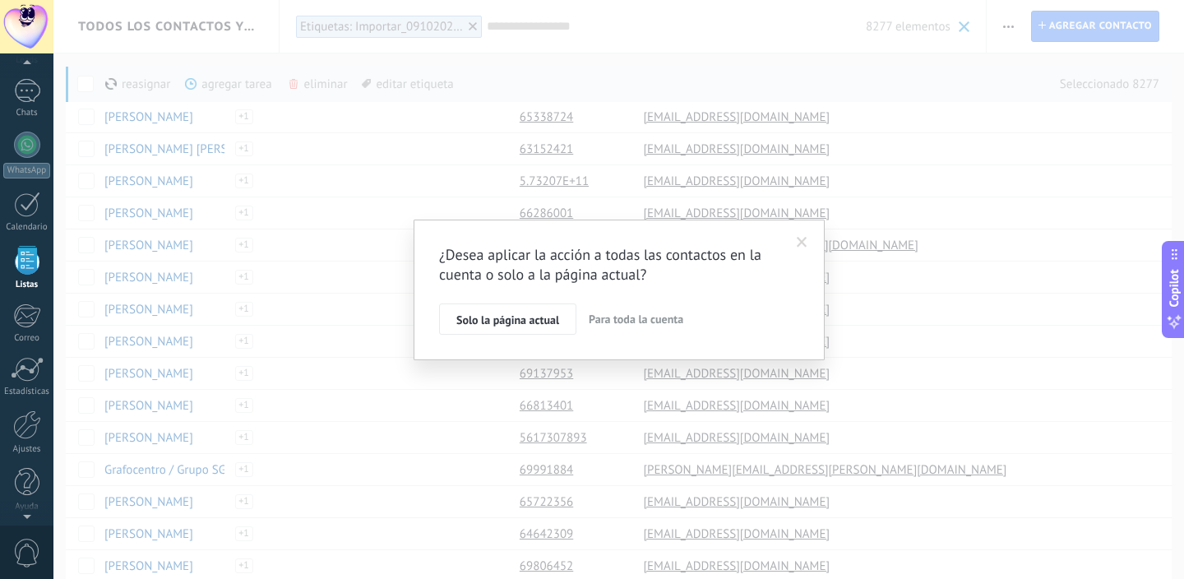
click at [629, 323] on span "Para toda la cuenta" at bounding box center [636, 319] width 95 height 15
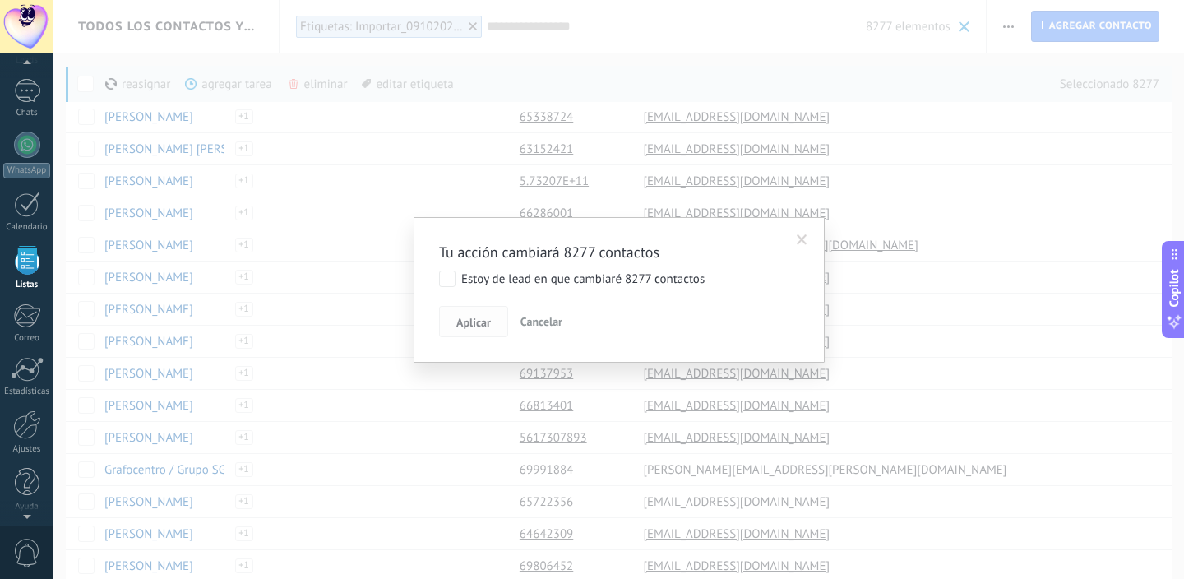
click at [461, 317] on span "Aplicar" at bounding box center [473, 323] width 35 height 12
click at [469, 313] on button "Aplicar" at bounding box center [473, 321] width 69 height 31
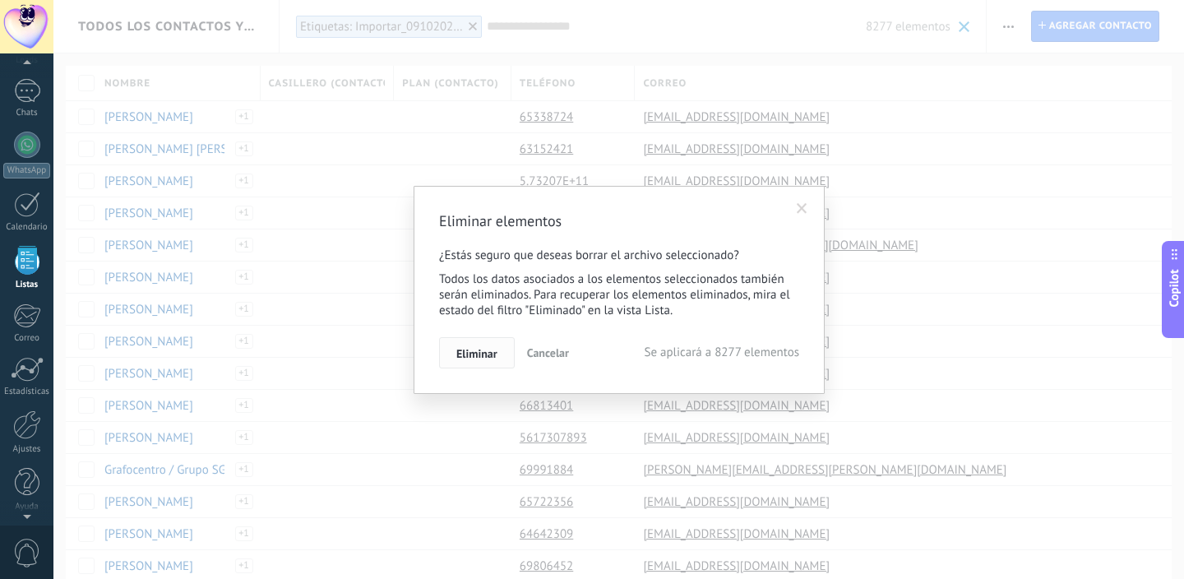
click at [484, 351] on span "Eliminar" at bounding box center [476, 354] width 41 height 12
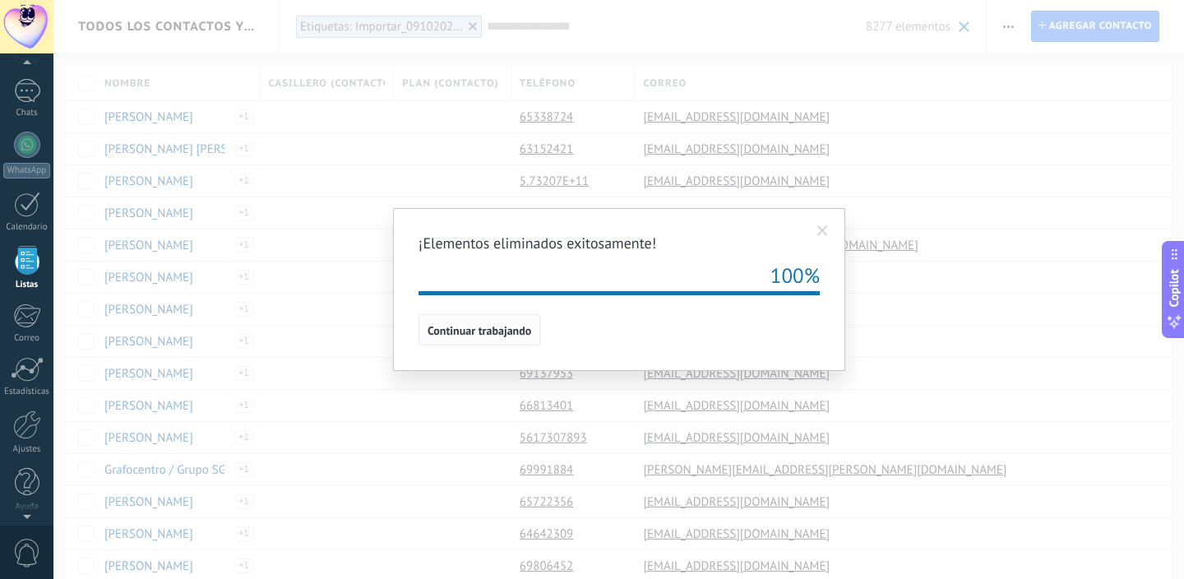
click at [510, 334] on span "Continuar trabajando" at bounding box center [480, 331] width 104 height 12
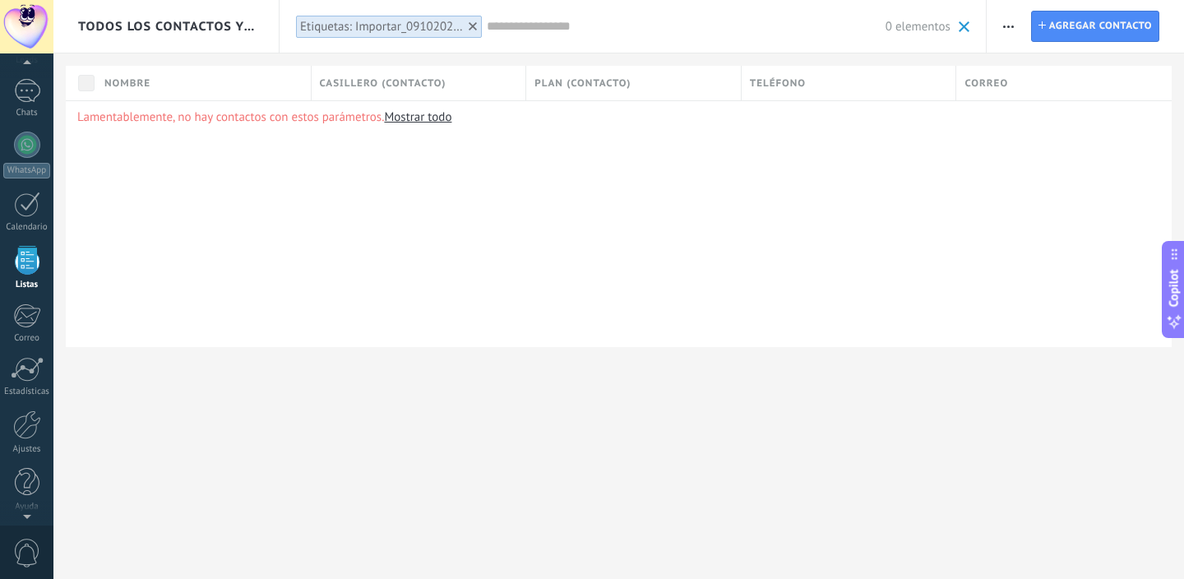
click at [470, 20] on div at bounding box center [473, 26] width 15 height 15
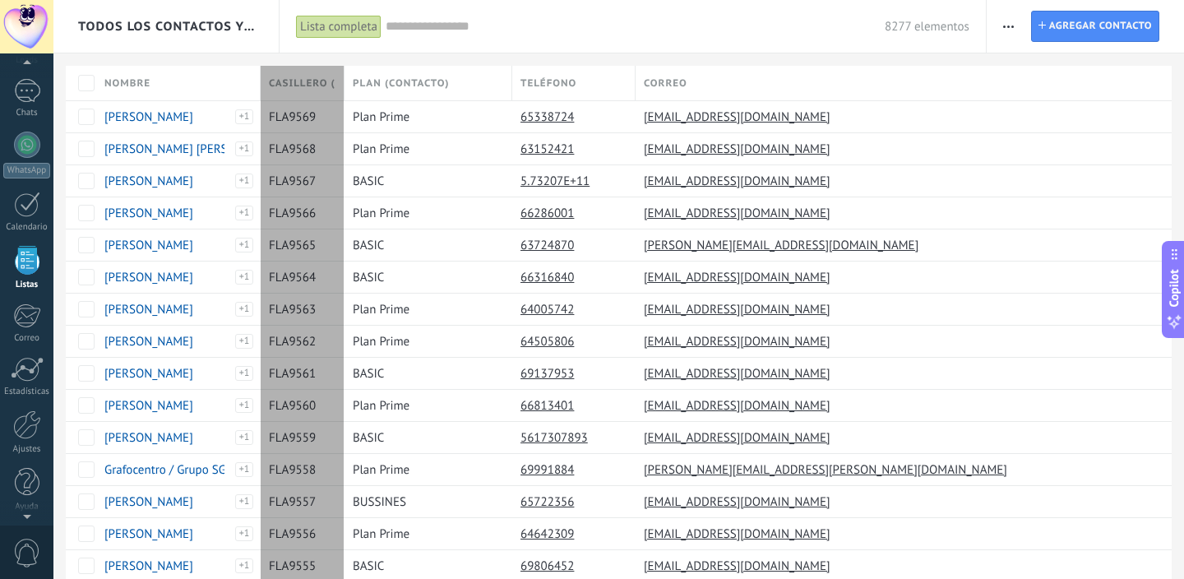
drag, startPoint x: 396, startPoint y: 81, endPoint x: 345, endPoint y: 83, distance: 50.2
click at [345, 83] on div at bounding box center [345, 84] width 18 height 31
click at [339, 86] on div at bounding box center [340, 84] width 18 height 31
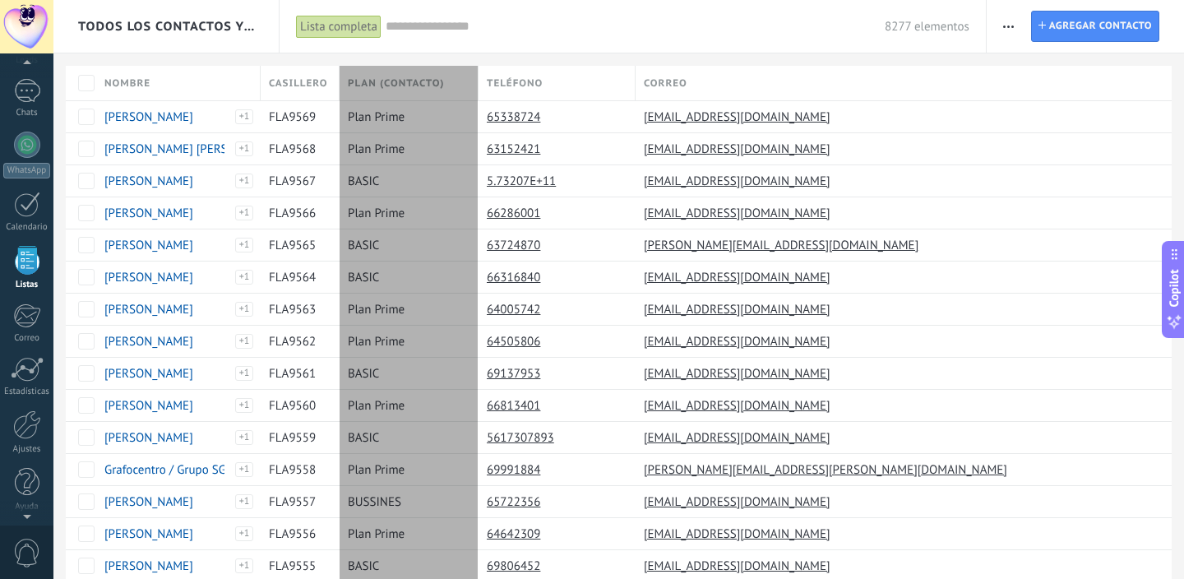
drag, startPoint x: 509, startPoint y: 86, endPoint x: 476, endPoint y: 90, distance: 33.1
click at [475, 90] on div "Plan (contacto)" at bounding box center [409, 83] width 139 height 35
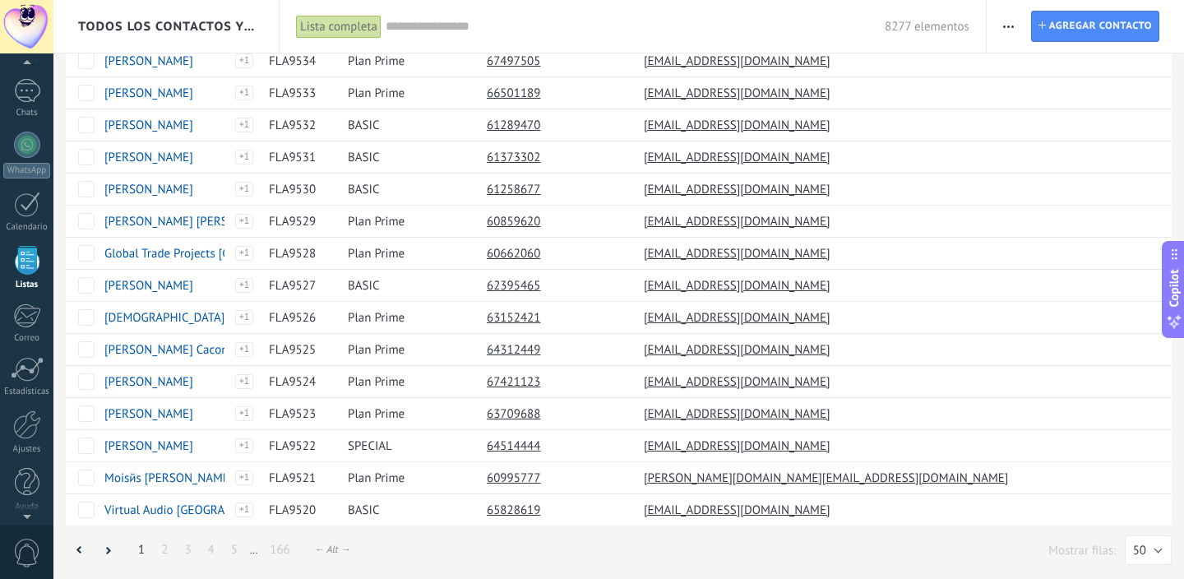
scroll to position [1179, 0]
click at [277, 549] on link "166" at bounding box center [280, 550] width 37 height 32
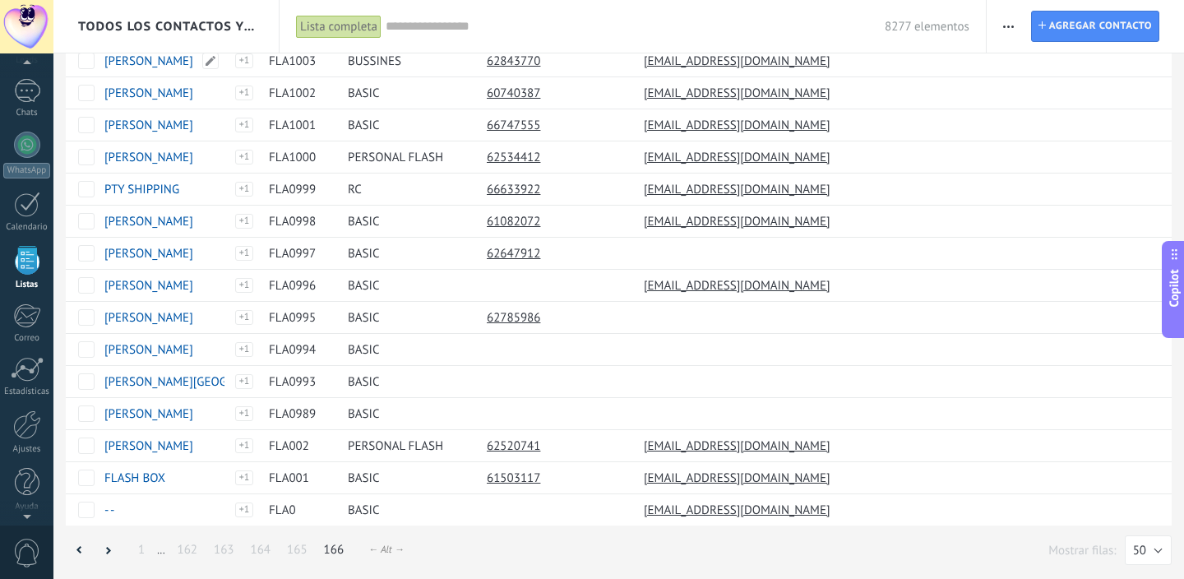
scroll to position [441, 0]
click at [139, 548] on link "1" at bounding box center [141, 550] width 23 height 32
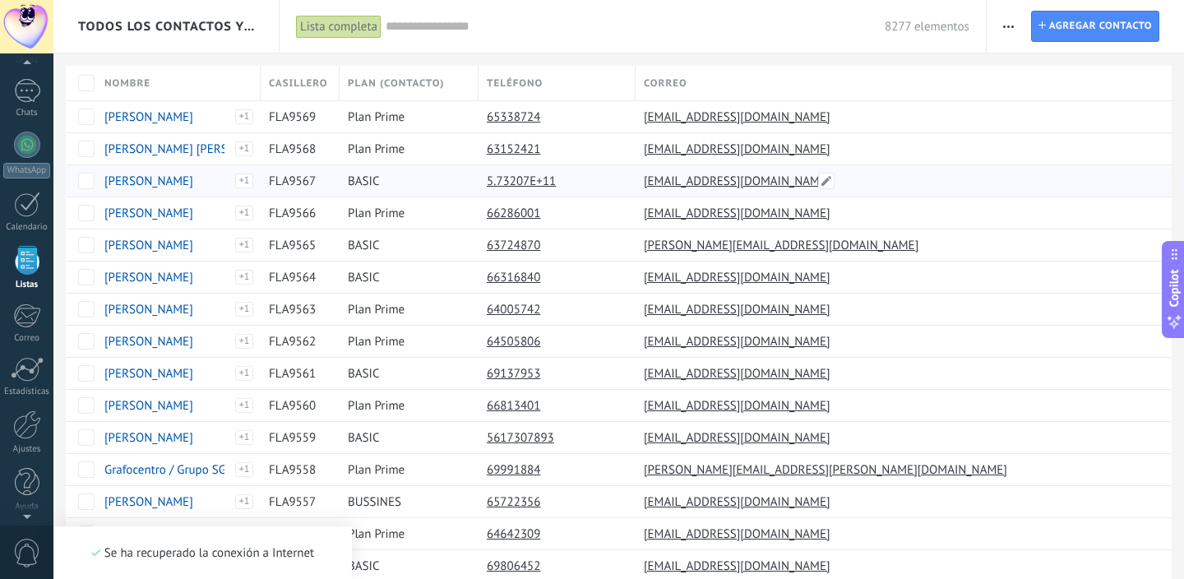
type textarea "*******"
